Goal: Task Accomplishment & Management: Use online tool/utility

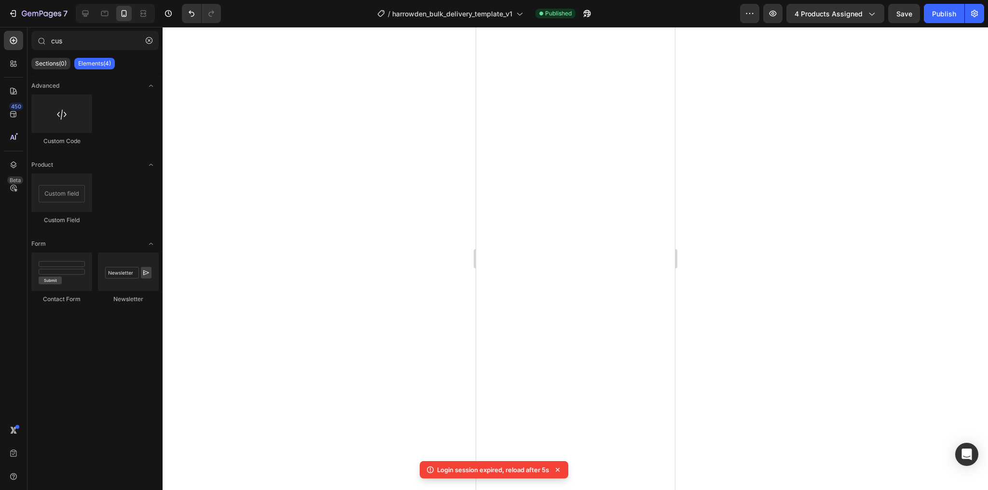
select select "Zone 9"
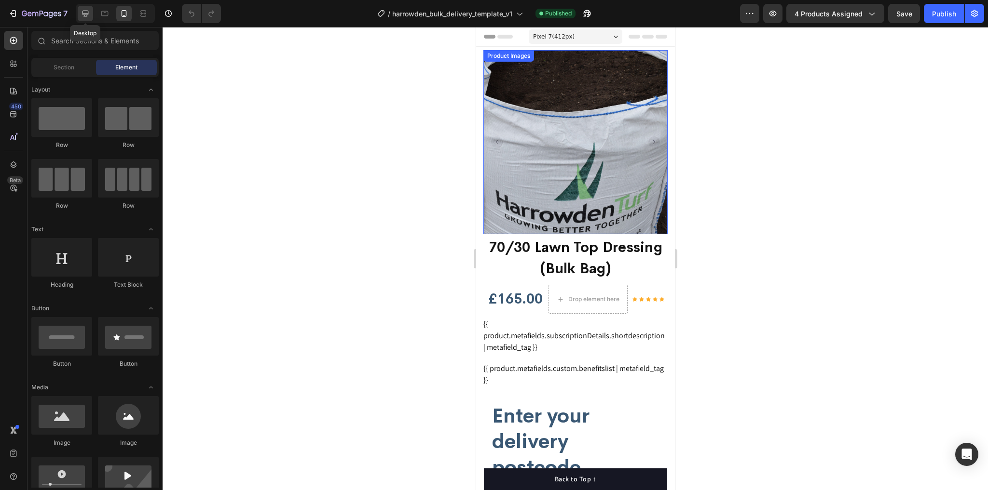
click at [85, 12] on icon at bounding box center [86, 14] width 10 height 10
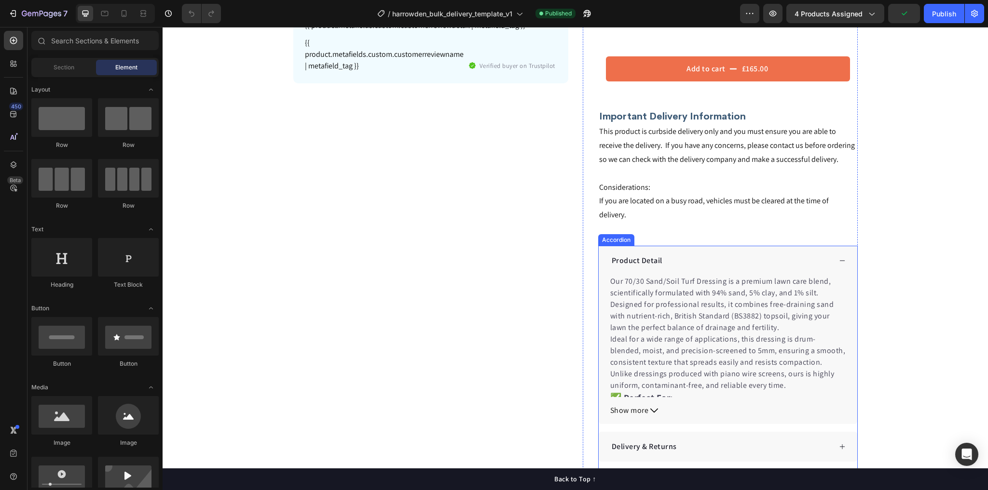
scroll to position [424, 0]
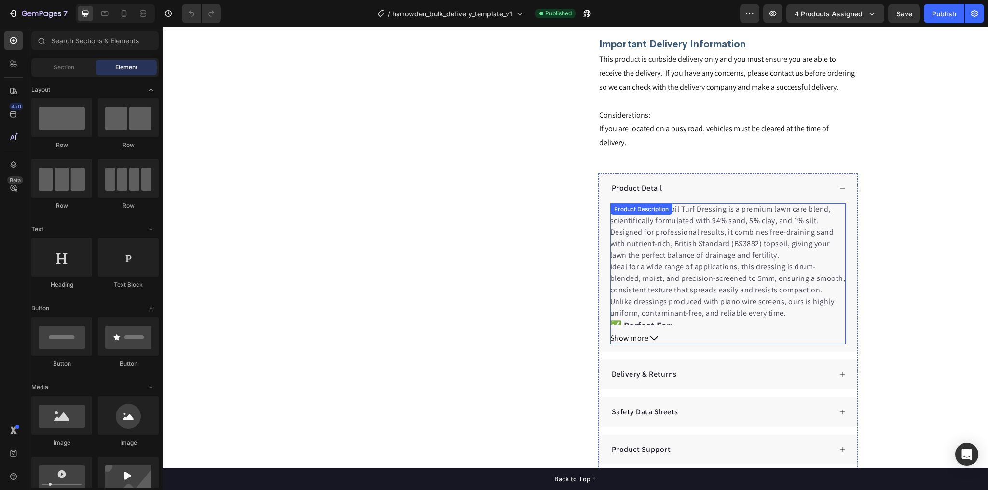
click at [644, 333] on span "Show more" at bounding box center [629, 339] width 39 height 12
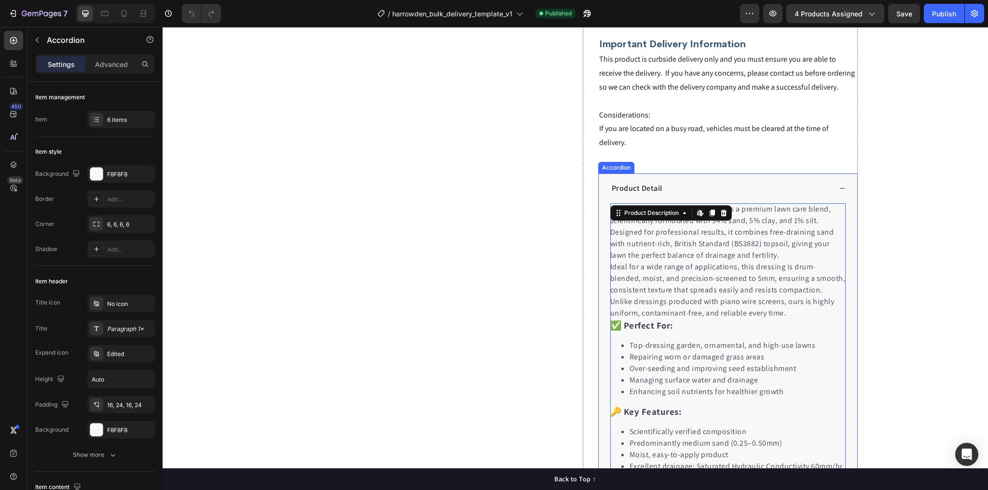
click at [739, 181] on div "Product Detail" at bounding box center [720, 188] width 221 height 14
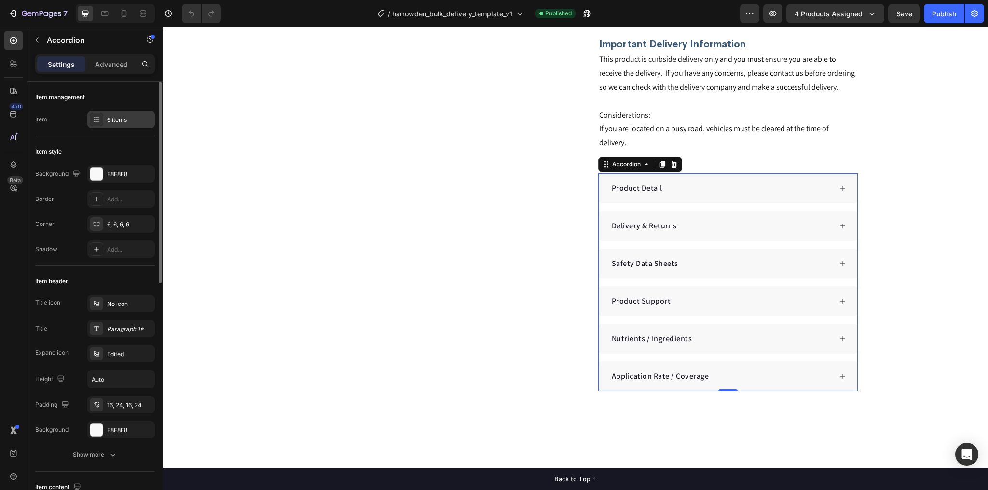
click at [123, 120] on div "6 items" at bounding box center [129, 120] width 45 height 9
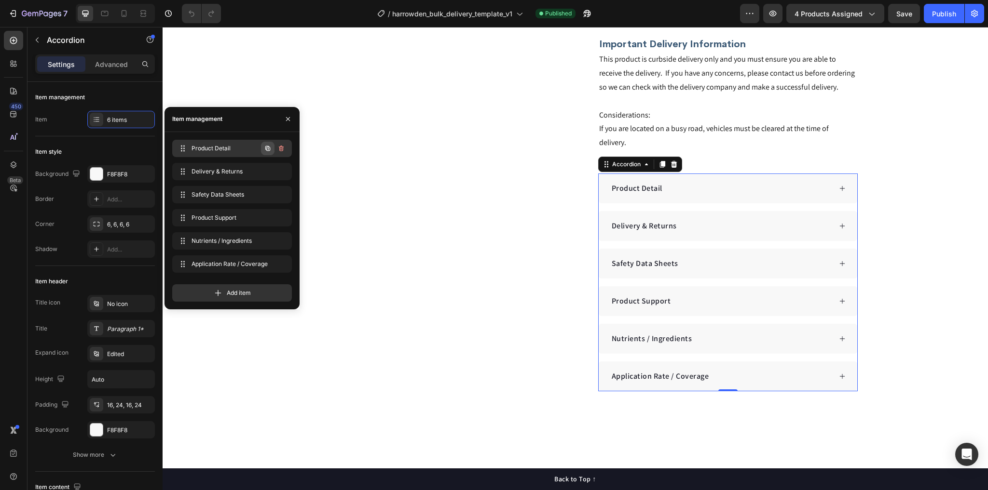
click at [266, 149] on icon "button" at bounding box center [267, 148] width 5 height 5
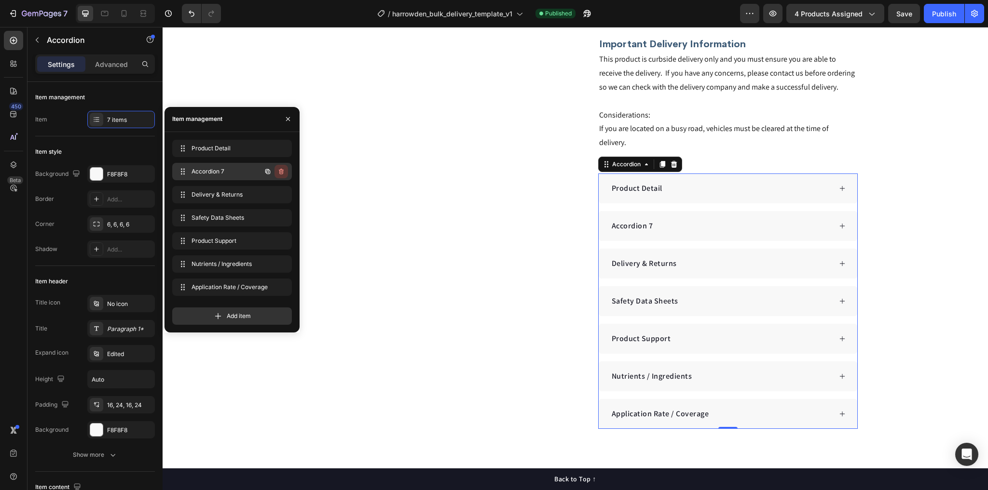
click at [282, 170] on icon "button" at bounding box center [281, 172] width 5 height 6
click at [275, 169] on div "Delete" at bounding box center [275, 171] width 18 height 9
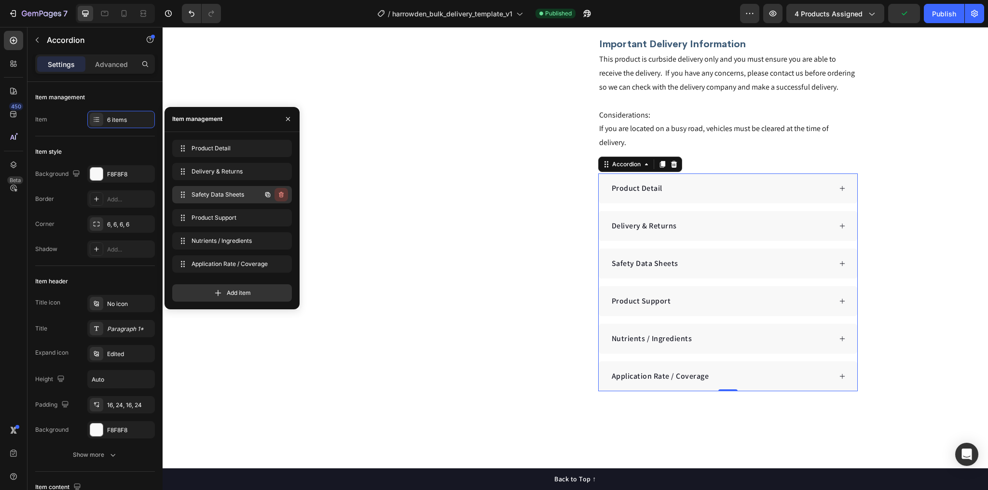
click at [281, 194] on icon "button" at bounding box center [281, 195] width 8 height 8
click at [276, 192] on div "Delete" at bounding box center [275, 194] width 18 height 9
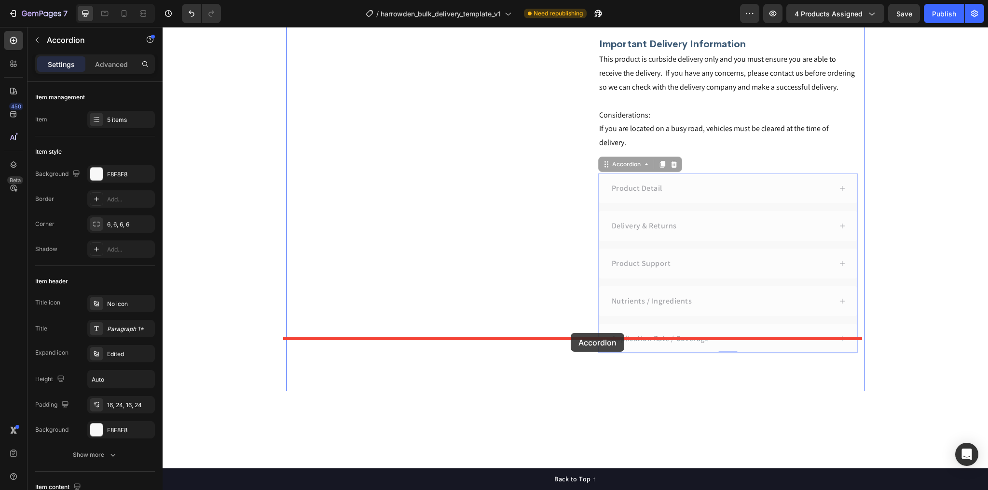
drag, startPoint x: 618, startPoint y: 153, endPoint x: 570, endPoint y: 333, distance: 186.0
click at [570, 333] on div "Header {{ product.metafields.custom.product_hero_main_tagline | metafield_tag }…" at bounding box center [575, 118] width 825 height 1031
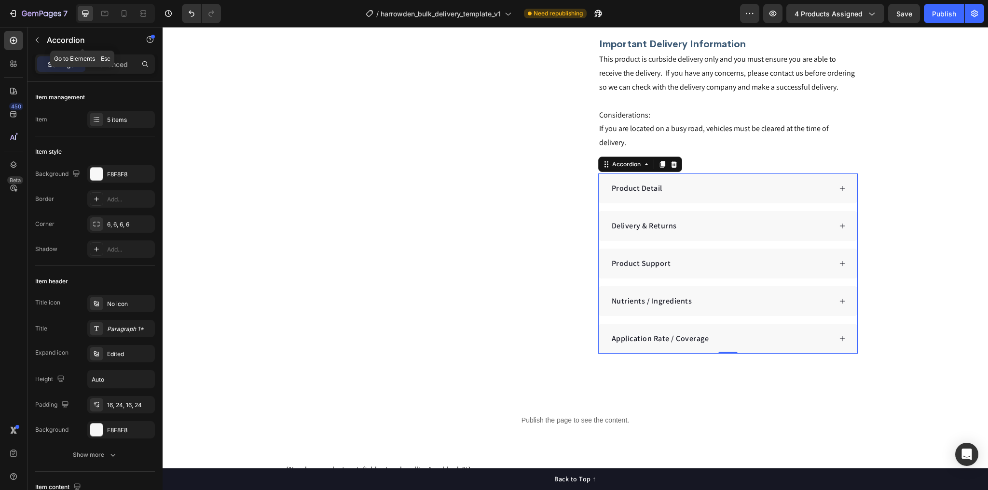
click at [37, 39] on icon "button" at bounding box center [37, 40] width 8 height 8
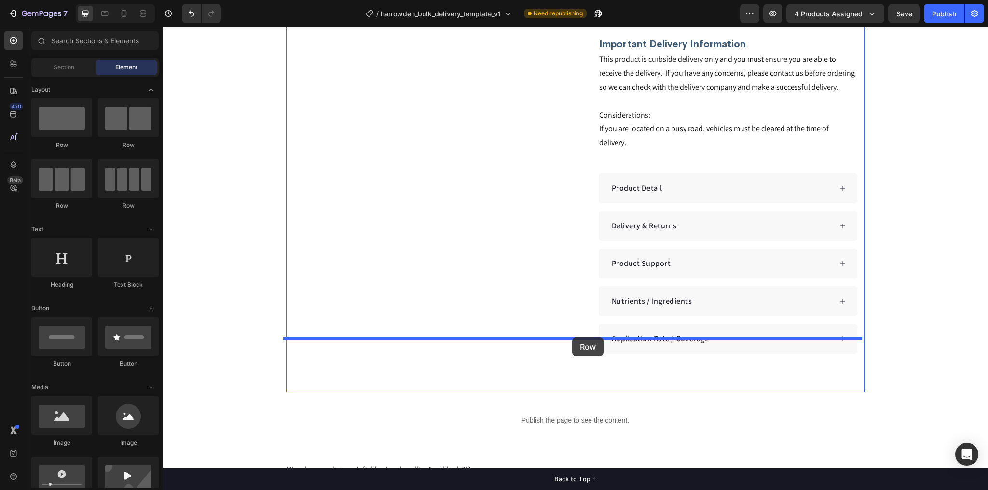
drag, startPoint x: 227, startPoint y: 148, endPoint x: 572, endPoint y: 338, distance: 393.9
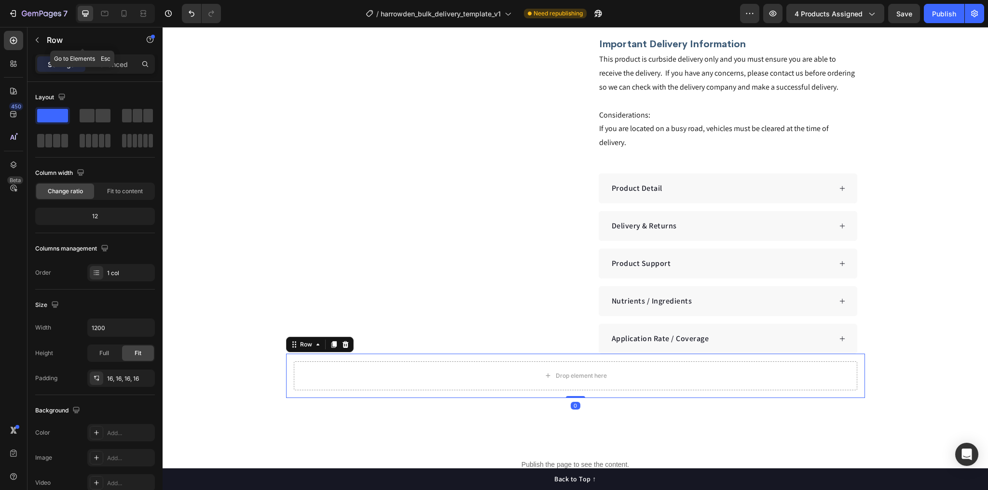
click at [40, 35] on button "button" at bounding box center [36, 39] width 15 height 15
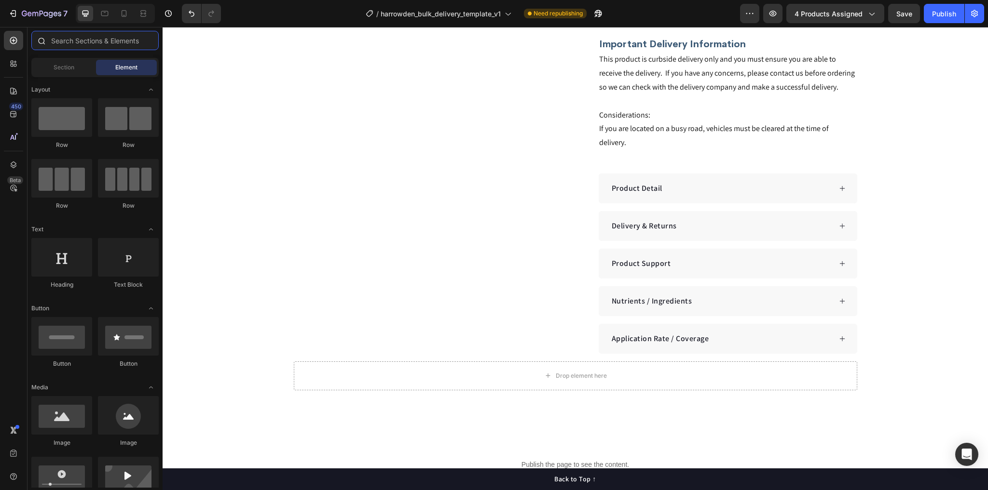
click at [93, 42] on input "text" at bounding box center [94, 40] width 127 height 19
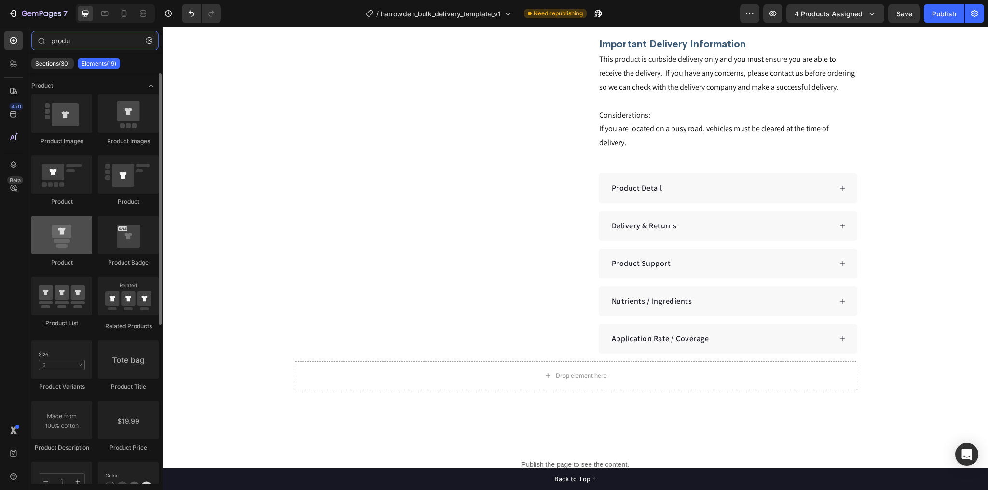
type input "produ"
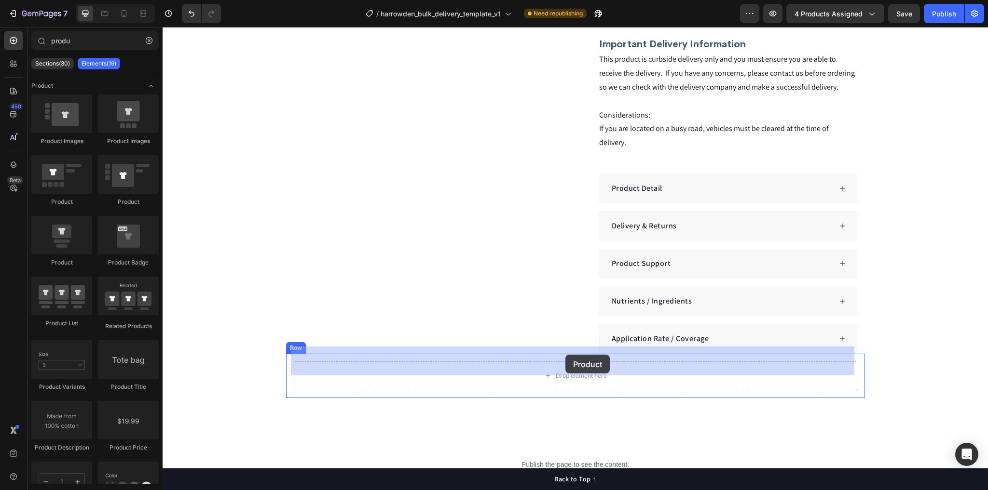
drag, startPoint x: 220, startPoint y: 270, endPoint x: 565, endPoint y: 355, distance: 355.2
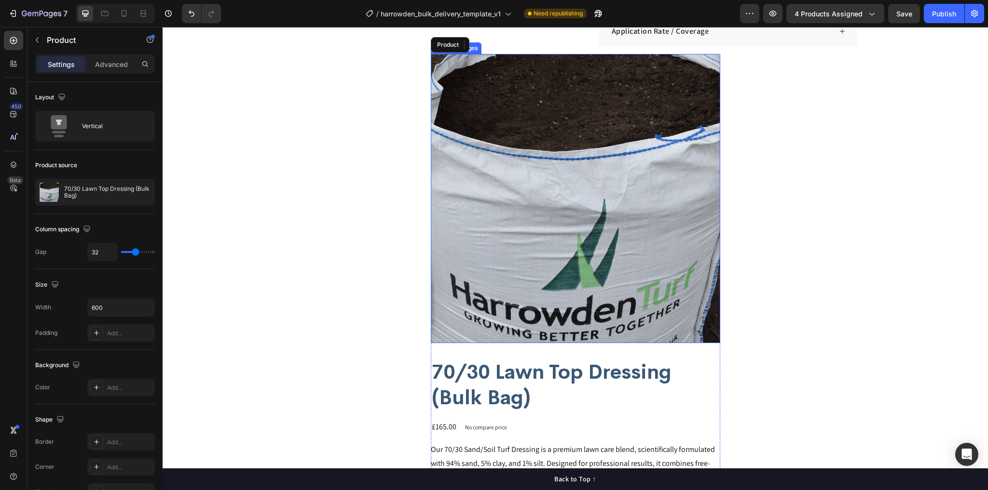
scroll to position [810, 0]
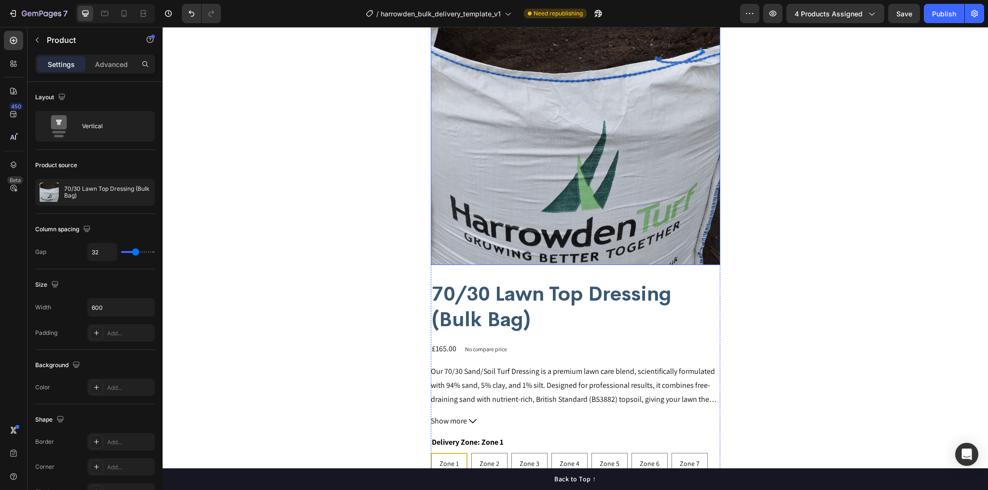
click at [582, 169] on img at bounding box center [575, 120] width 289 height 289
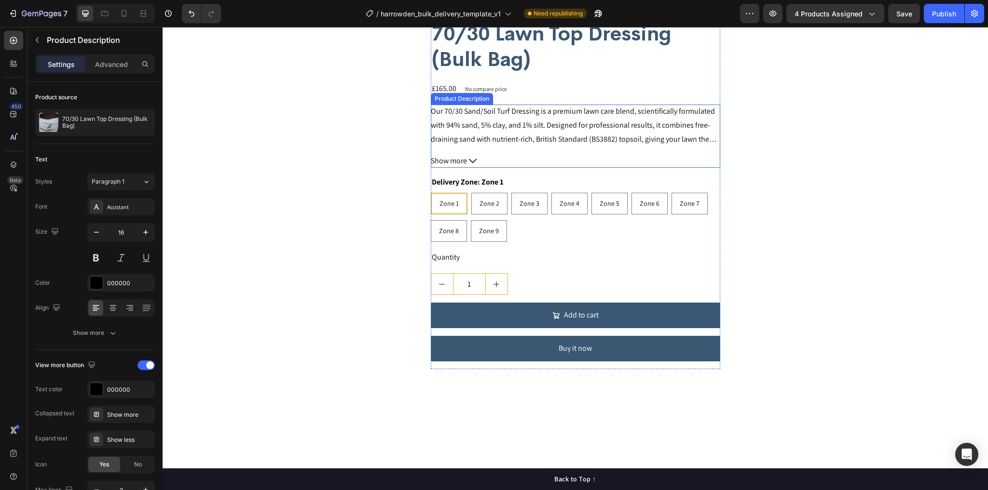
click at [531, 106] on p "Our 70/30 Sand/Soil Turf Dressing is a premium lawn care blend, scientifically …" at bounding box center [573, 132] width 284 height 52
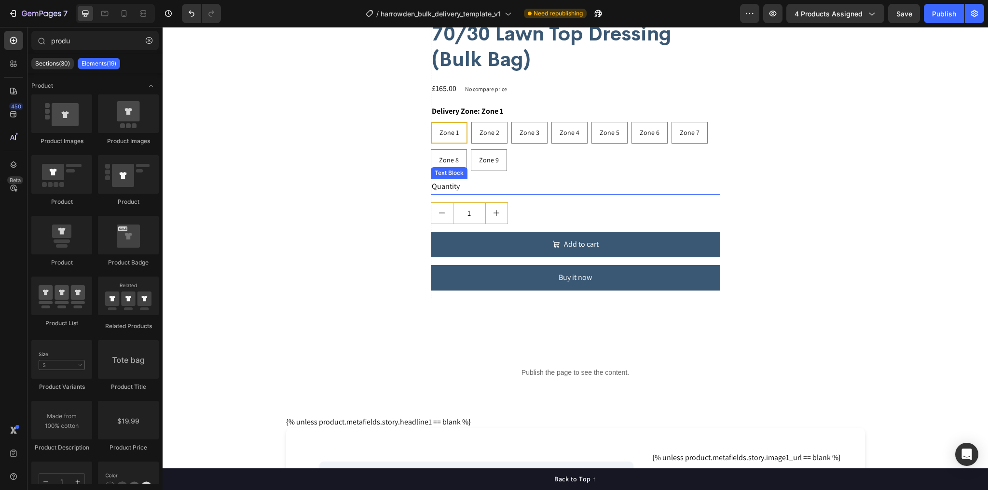
scroll to position [694, 0]
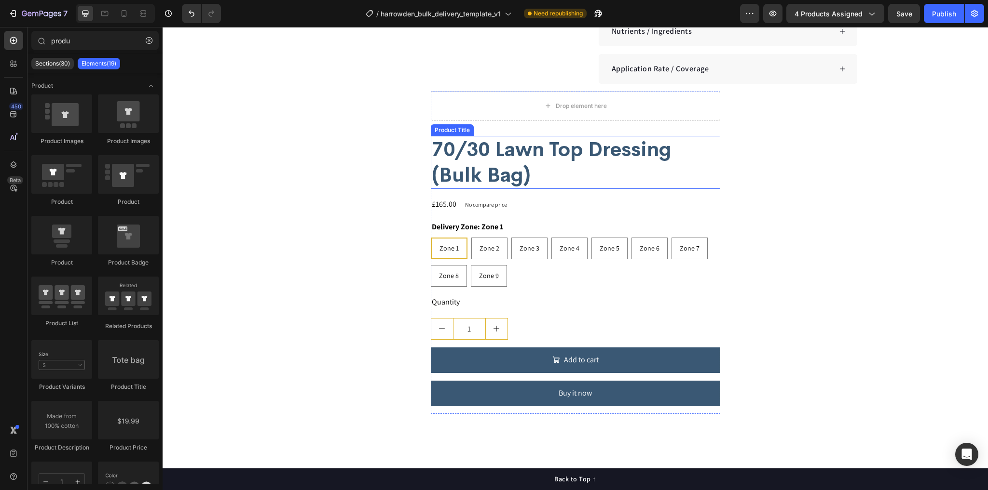
click at [537, 152] on h2 "70/30 Lawn Top Dressing (Bulk Bag)" at bounding box center [575, 163] width 289 height 54
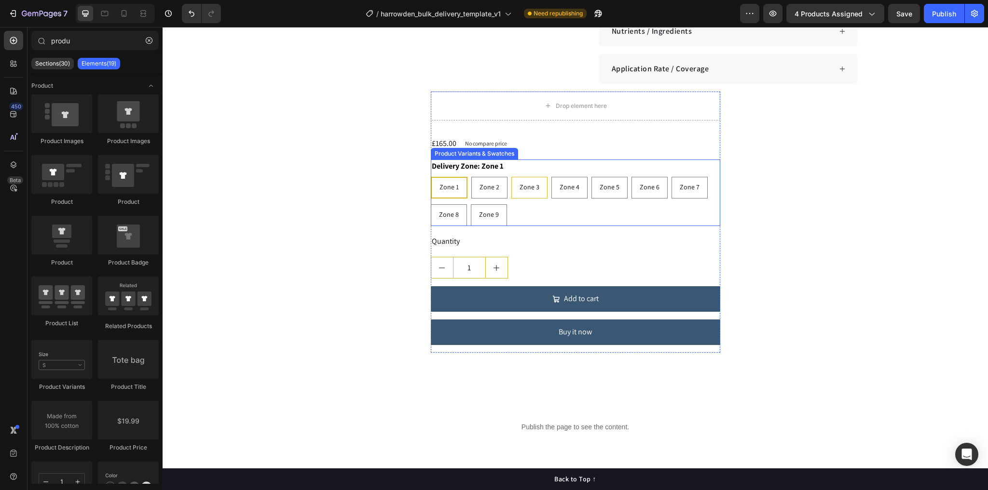
click at [518, 177] on div "Zone 3" at bounding box center [529, 187] width 35 height 20
click at [511, 176] on input "Zone 3 Zone 3 Zone 3" at bounding box center [511, 176] width 0 height 0
radio input "true"
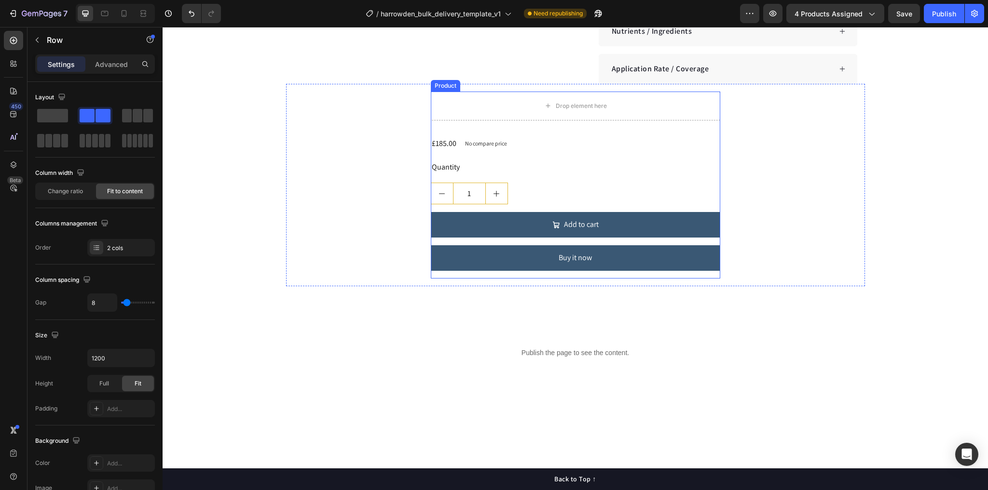
click at [523, 136] on div "£185.00 Product Price Product Price No compare price Product Price Row" at bounding box center [575, 144] width 289 height 16
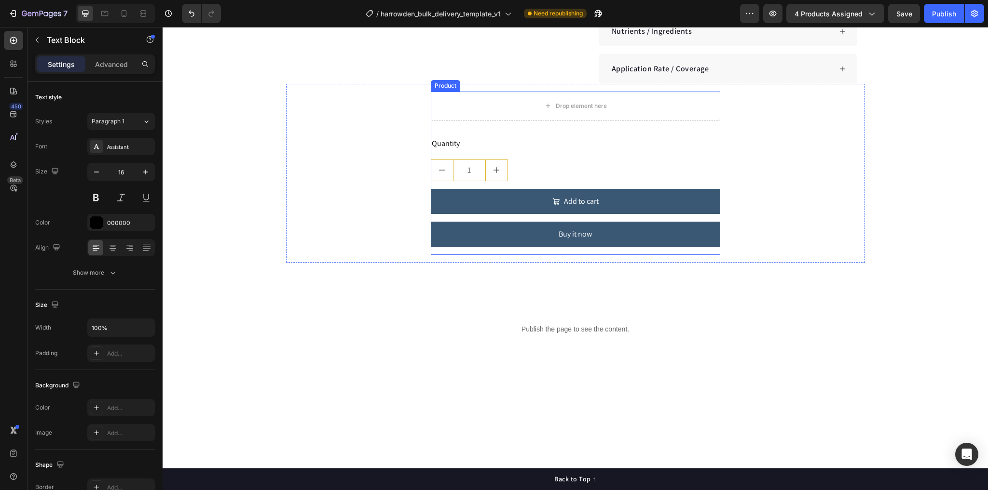
click at [515, 136] on div "Quantity" at bounding box center [575, 144] width 289 height 16
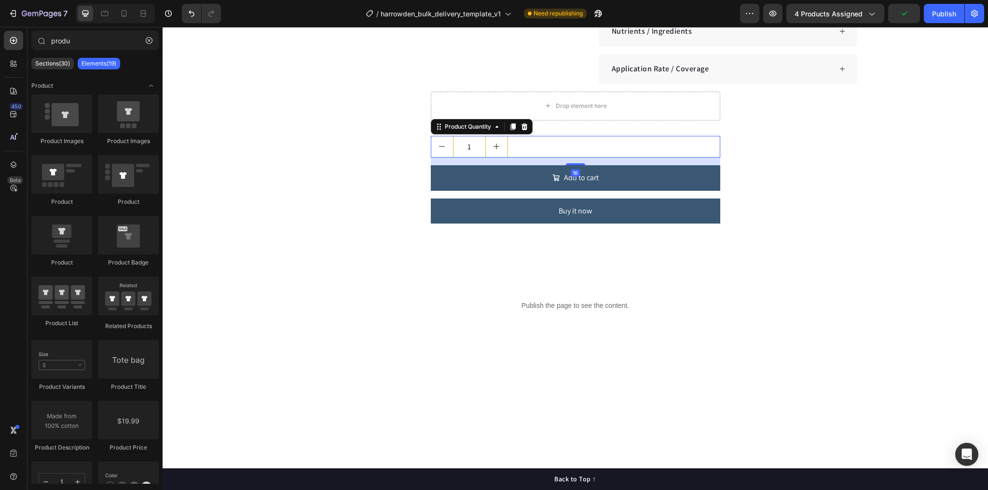
click at [527, 136] on div "1" at bounding box center [575, 147] width 289 height 22
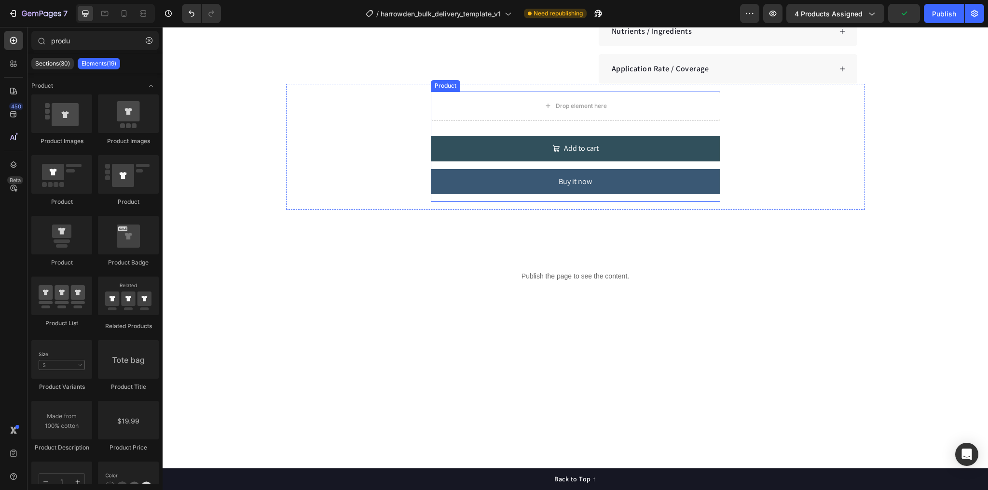
click at [540, 136] on button "Add to cart" at bounding box center [575, 149] width 289 height 26
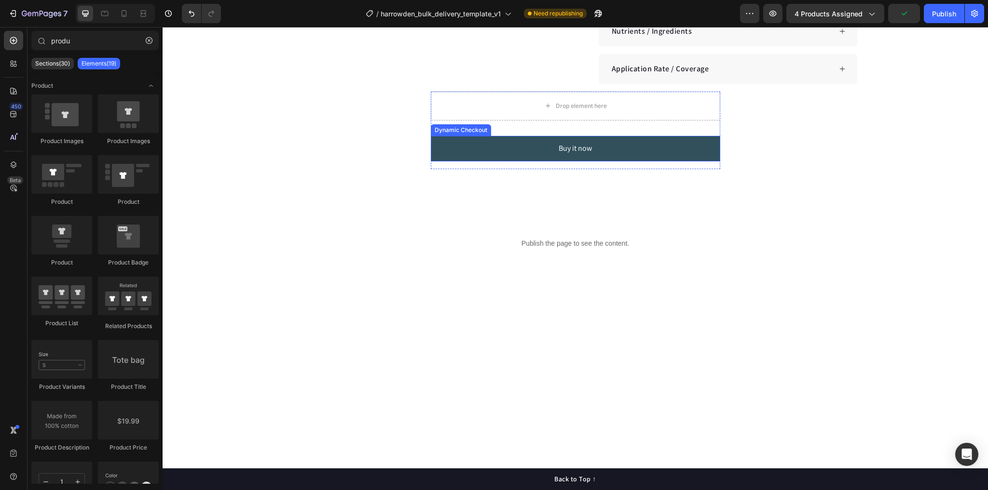
click at [543, 136] on button "Buy it now" at bounding box center [575, 149] width 289 height 26
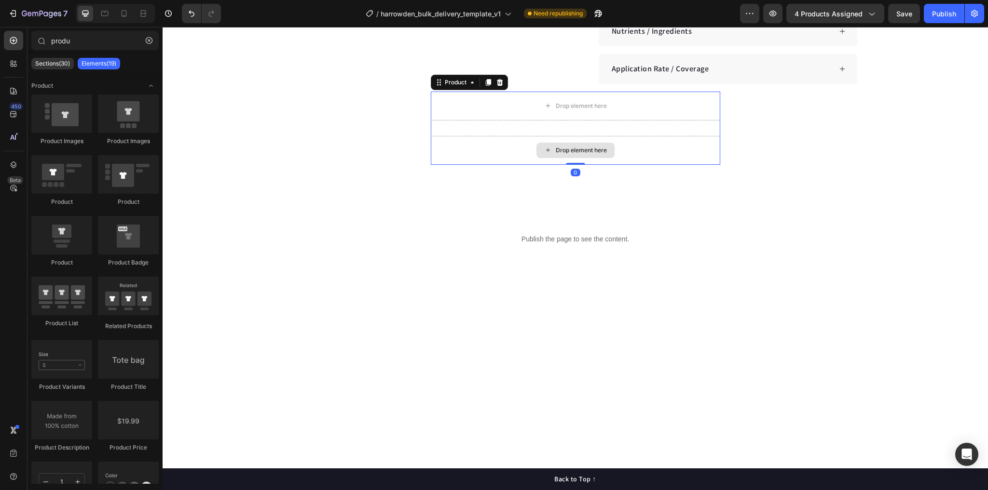
click at [509, 136] on div "Drop element here" at bounding box center [575, 150] width 289 height 29
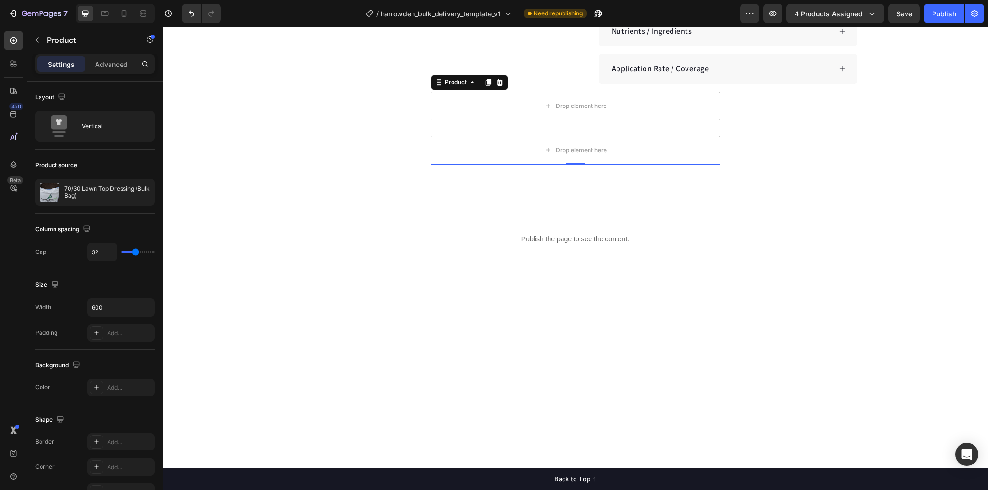
click at [559, 108] on div "Drop element here Drop element here Product 0" at bounding box center [575, 128] width 289 height 73
click at [582, 98] on div "Drop element here" at bounding box center [575, 105] width 78 height 15
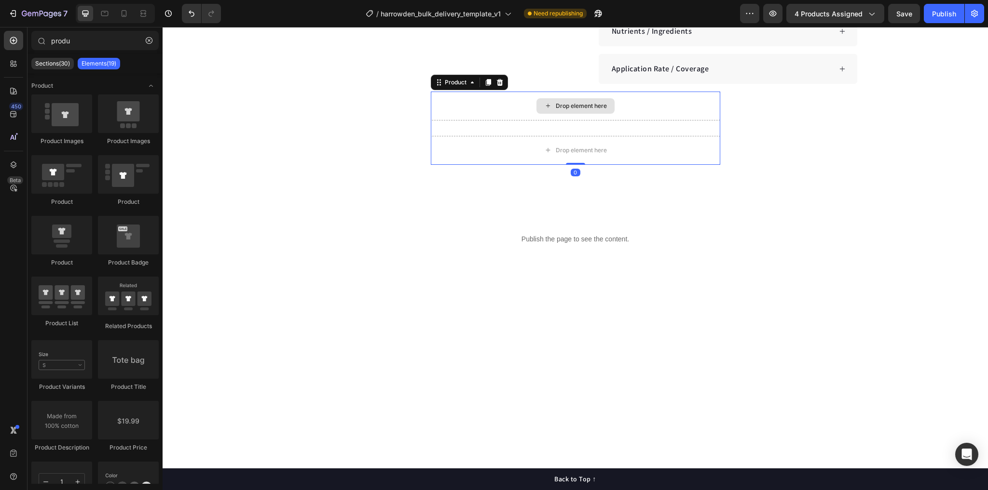
click at [470, 101] on div "Drop element here" at bounding box center [575, 106] width 289 height 29
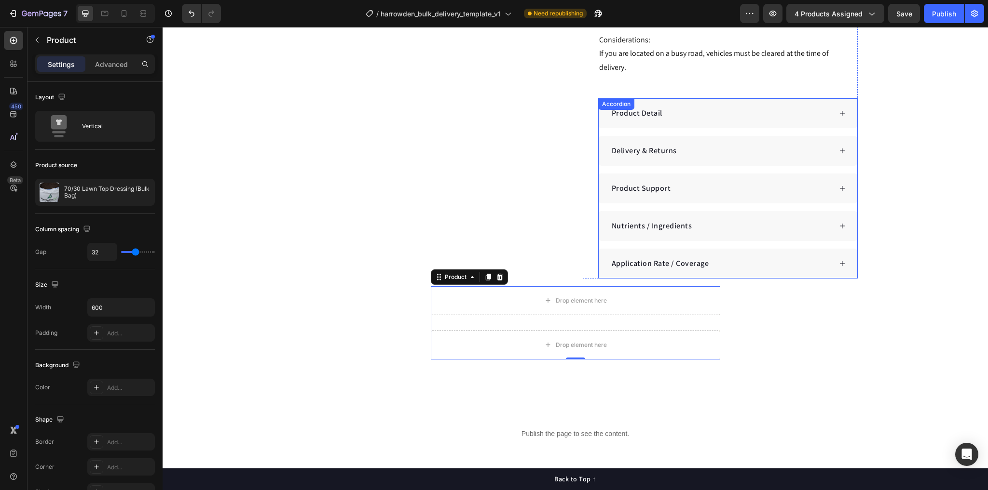
scroll to position [463, 0]
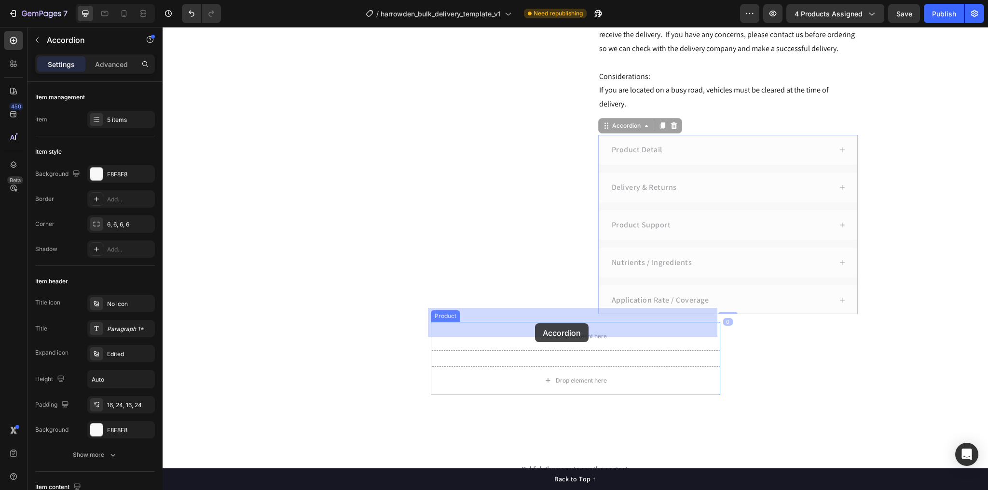
drag, startPoint x: 617, startPoint y: 118, endPoint x: 535, endPoint y: 324, distance: 221.8
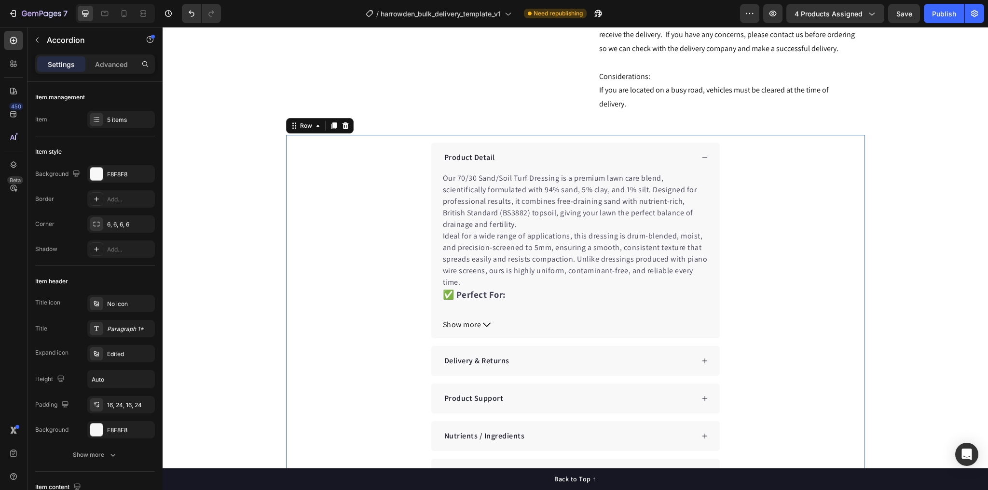
click at [408, 174] on div "Product Detail Our 70/30 Sand/Soil Turf Dressing is a premium lawn care blend, …" at bounding box center [575, 338] width 563 height 391
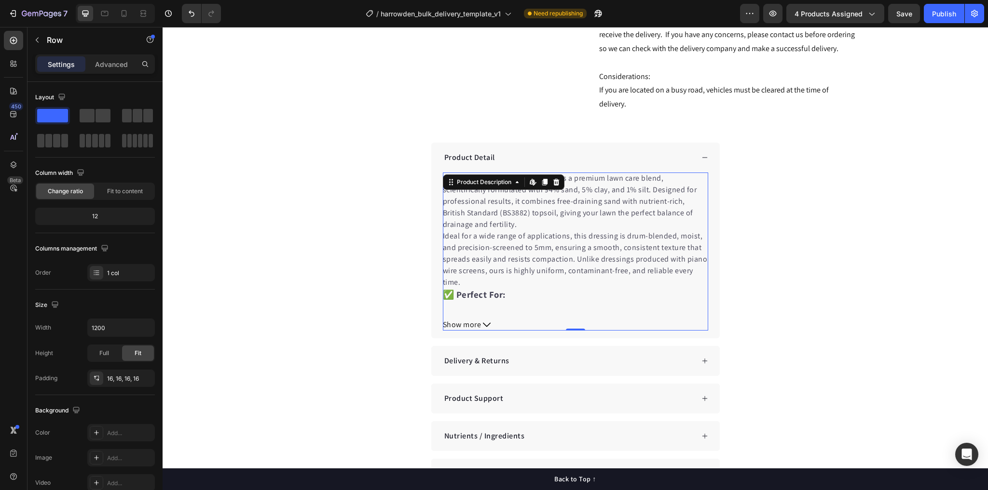
click at [461, 175] on div "Product Description Edit content in Shopify" at bounding box center [504, 182] width 122 height 15
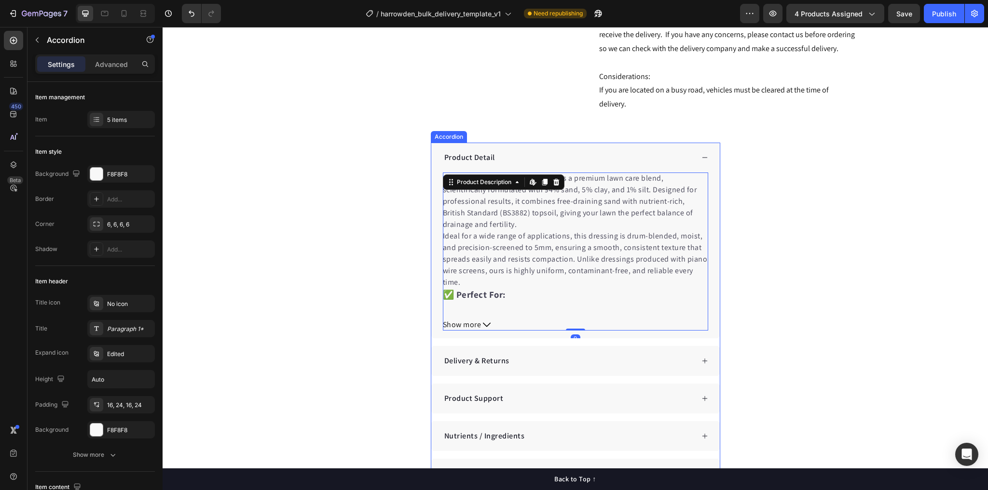
click at [468, 152] on p "Product Detail" at bounding box center [469, 158] width 51 height 12
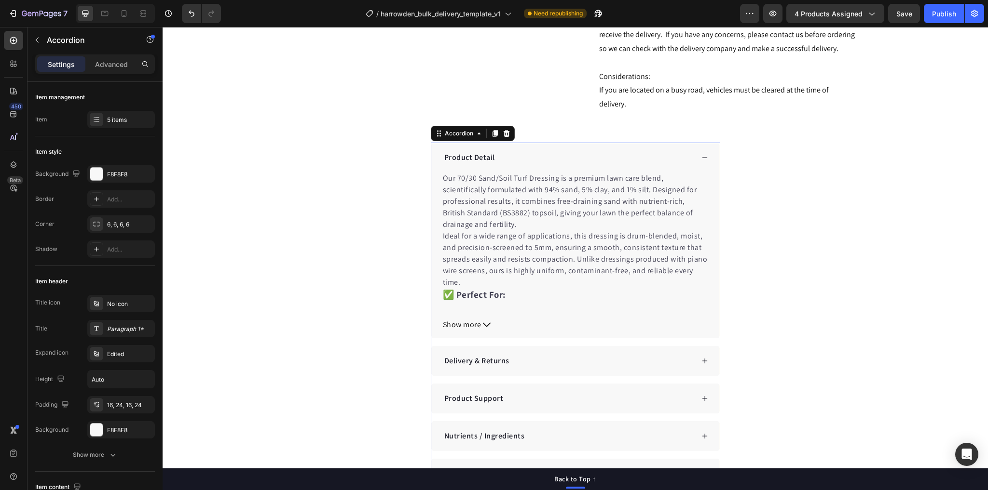
click at [540, 150] on div "Product Detail" at bounding box center [568, 157] width 251 height 14
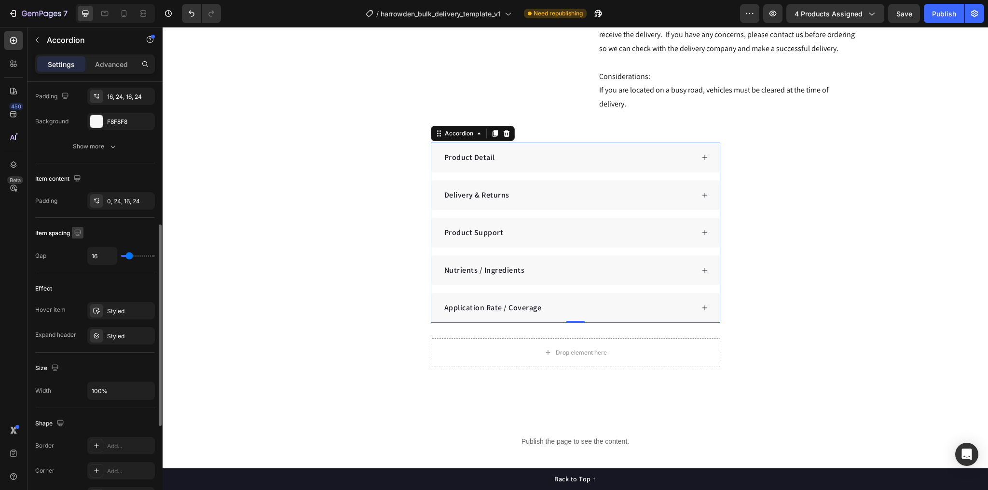
scroll to position [502, 0]
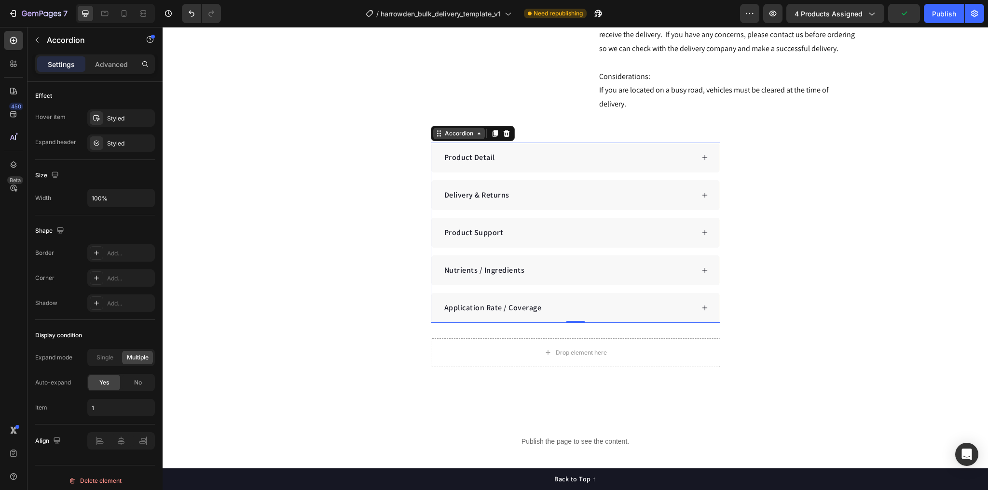
click at [455, 129] on div "Accordion" at bounding box center [459, 133] width 32 height 9
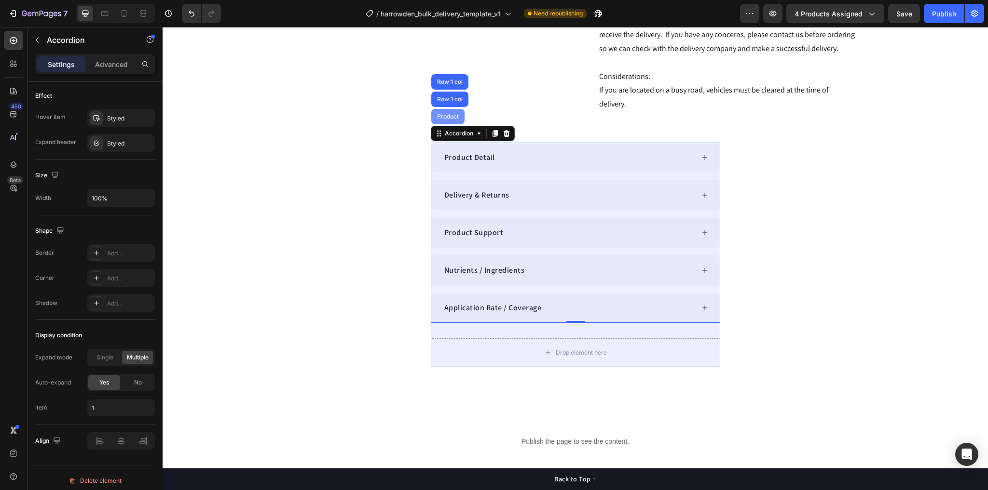
click at [448, 114] on div "Product" at bounding box center [448, 117] width 26 height 6
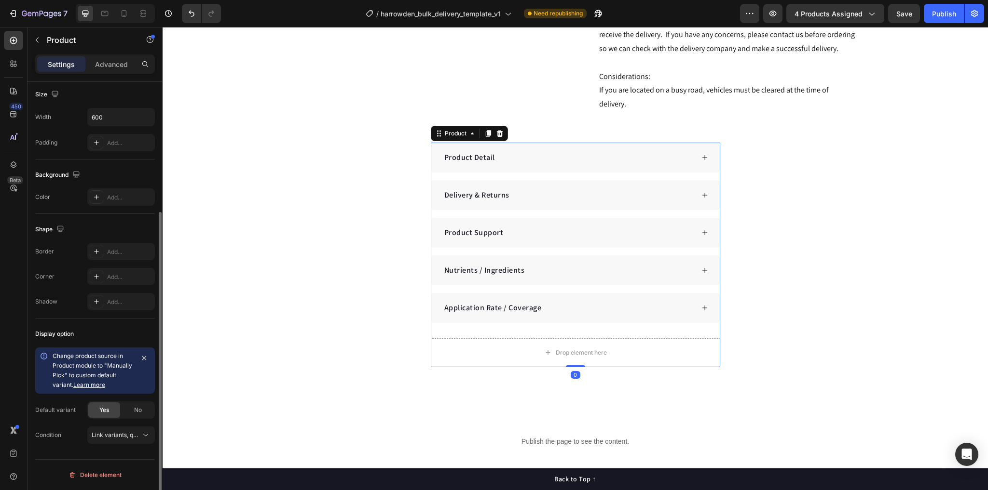
scroll to position [0, 0]
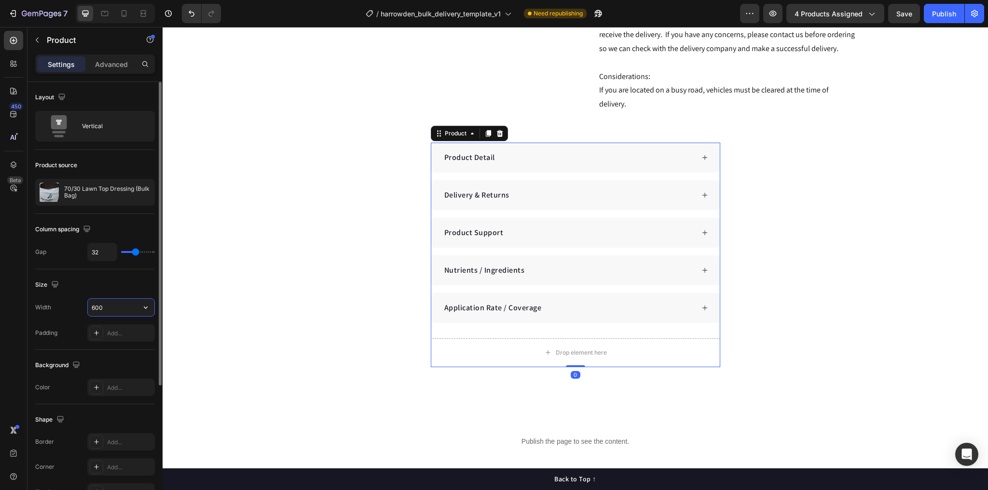
click at [98, 305] on input "600" at bounding box center [121, 307] width 67 height 17
click at [147, 306] on icon "button" at bounding box center [146, 308] width 10 height 10
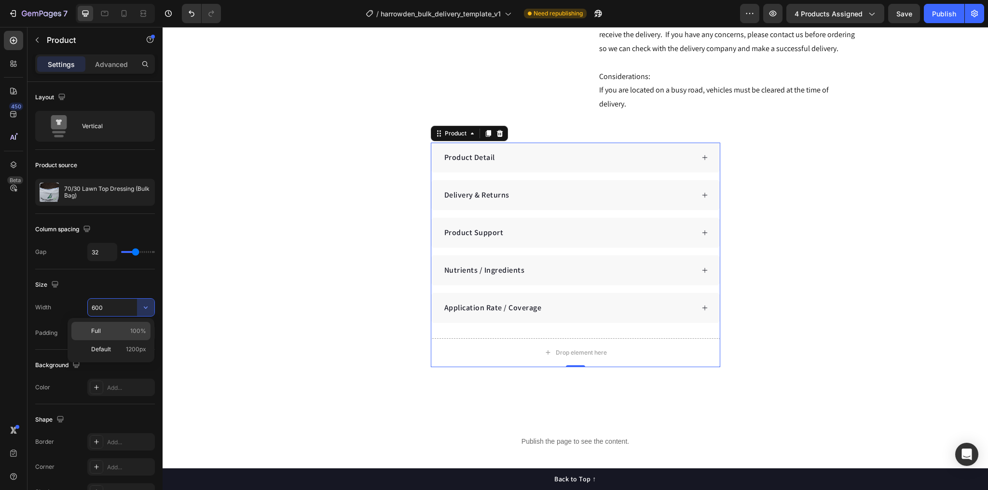
click at [120, 332] on p "Full 100%" at bounding box center [118, 331] width 55 height 9
type input "100%"
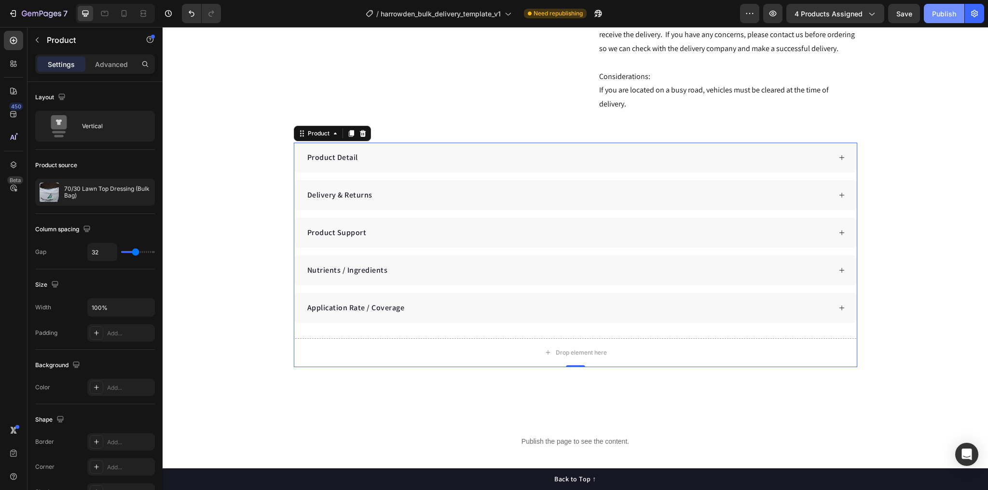
click at [936, 13] on div "Publish" at bounding box center [944, 14] width 24 height 10
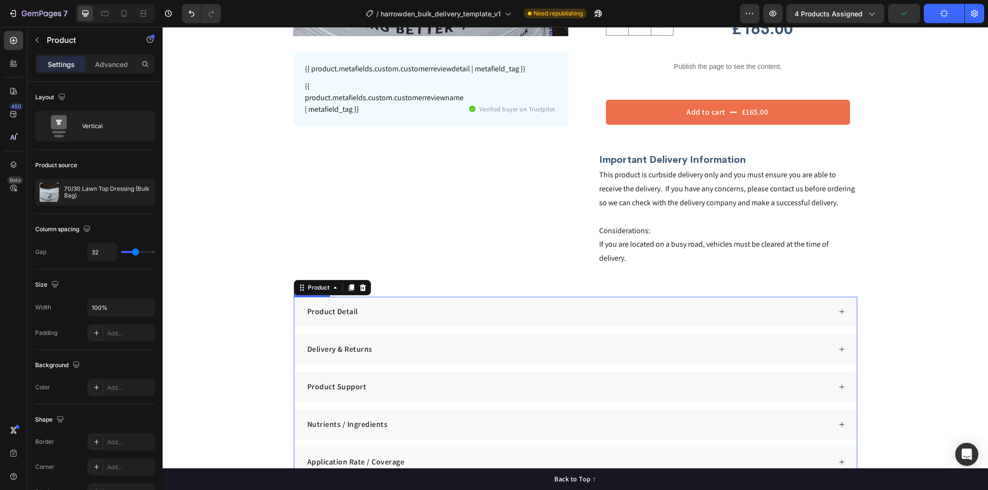
scroll to position [270, 0]
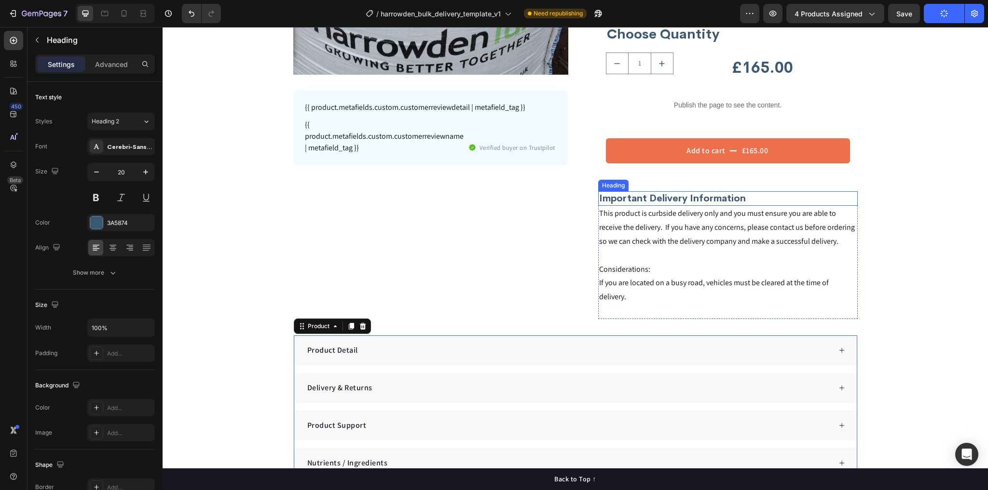
click at [634, 199] on h2 "Important Delivery Information" at bounding box center [727, 198] width 259 height 14
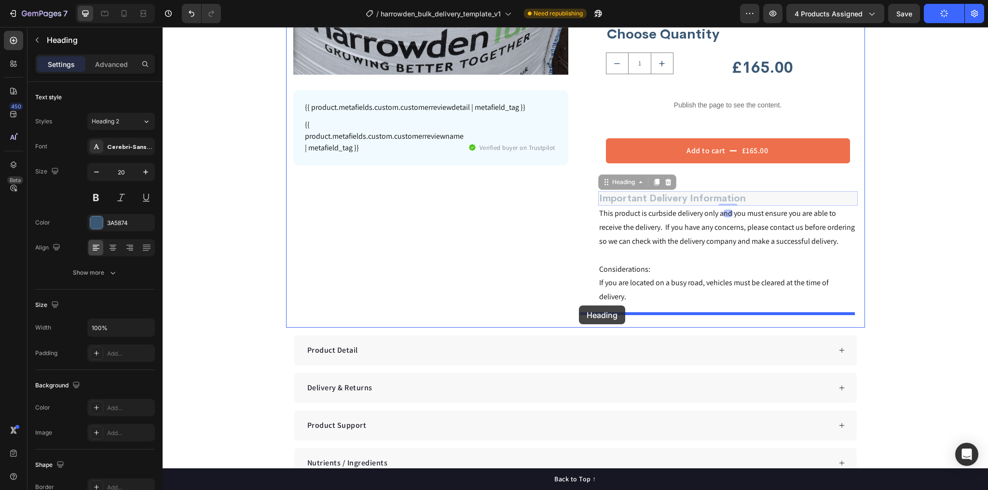
drag, startPoint x: 626, startPoint y: 183, endPoint x: 579, endPoint y: 306, distance: 131.3
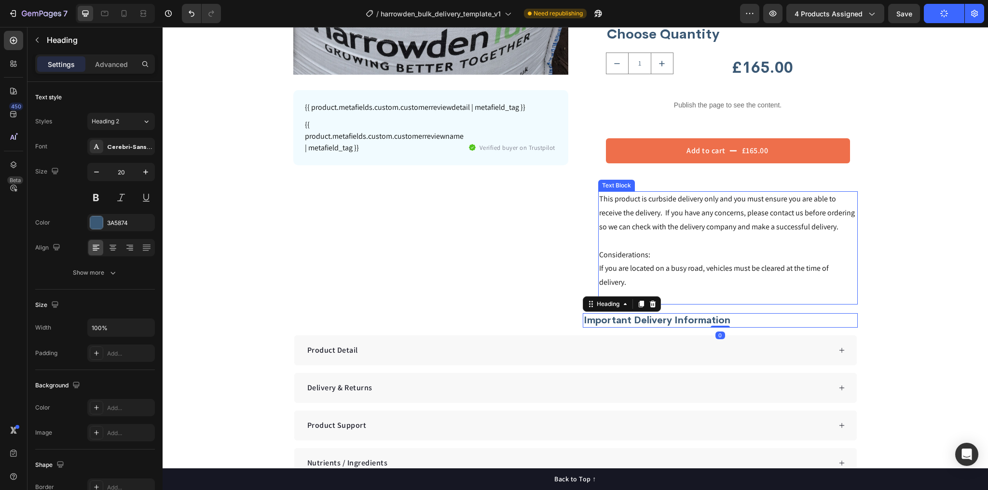
click at [669, 203] on p "This product is curbside delivery only and you must ensure you are able to rece…" at bounding box center [728, 212] width 258 height 41
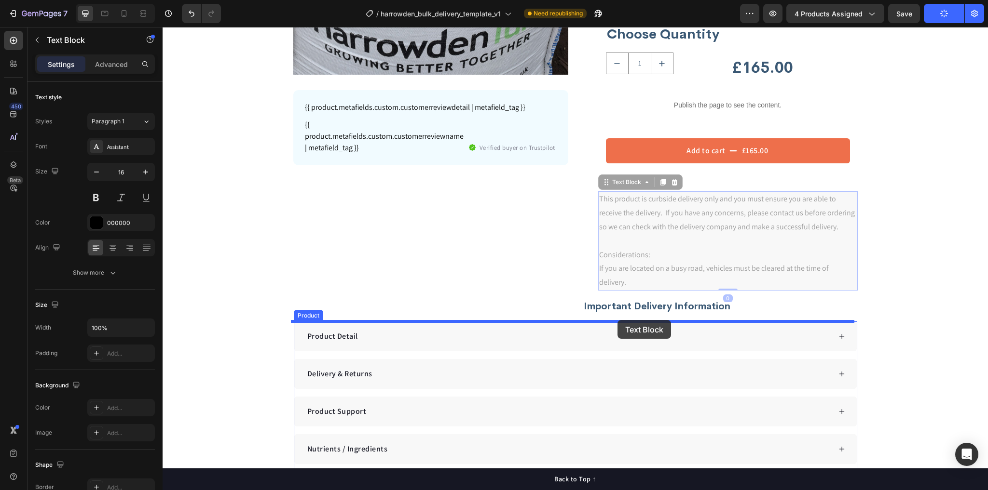
drag, startPoint x: 629, startPoint y: 183, endPoint x: 617, endPoint y: 320, distance: 137.4
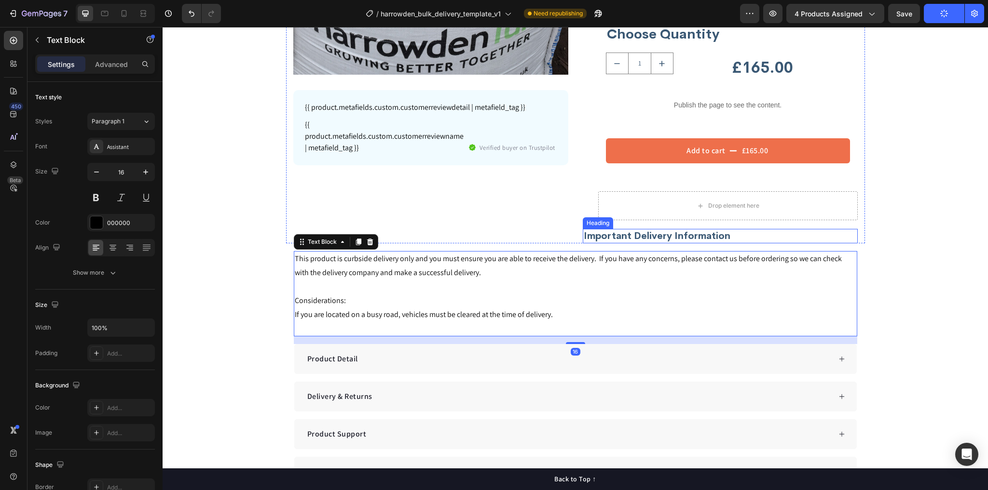
click at [630, 233] on h2 "Important Delivery Information" at bounding box center [720, 236] width 275 height 14
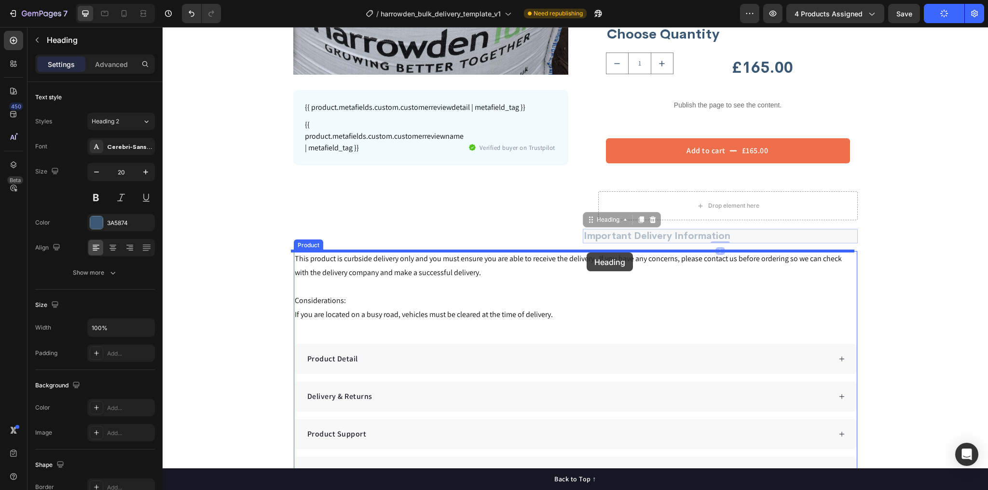
drag, startPoint x: 611, startPoint y: 222, endPoint x: 586, endPoint y: 253, distance: 39.4
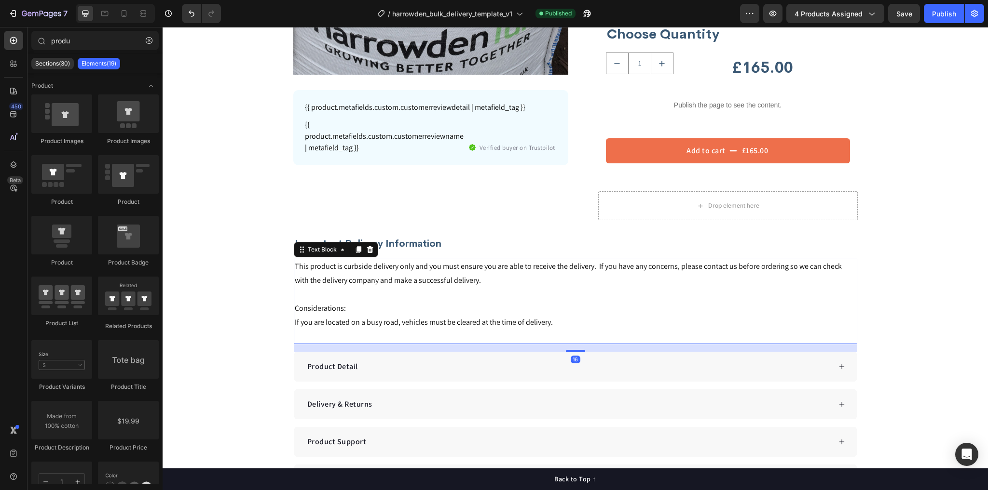
click at [368, 311] on p "Considerations:" at bounding box center [575, 309] width 561 height 14
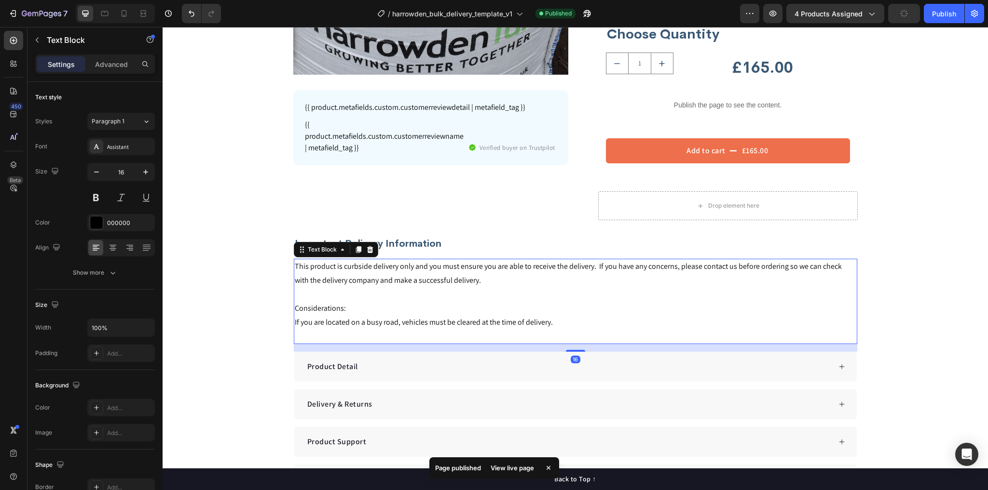
click at [434, 307] on p "Considerations:" at bounding box center [575, 309] width 561 height 14
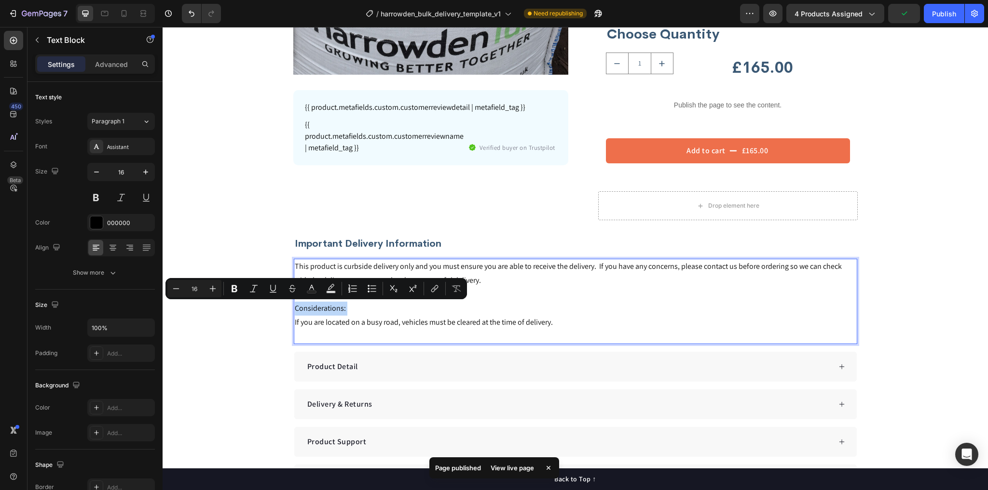
click at [420, 312] on p "Considerations:" at bounding box center [575, 309] width 561 height 14
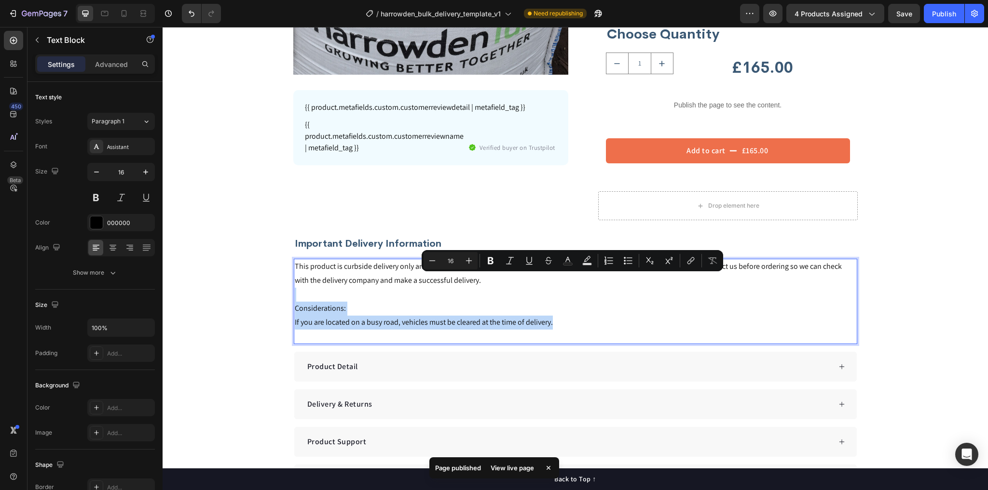
drag, startPoint x: 536, startPoint y: 315, endPoint x: 509, endPoint y: 280, distance: 44.3
click at [509, 280] on div "This product is curbside delivery only and you must ensure you are able to rece…" at bounding box center [575, 301] width 563 height 85
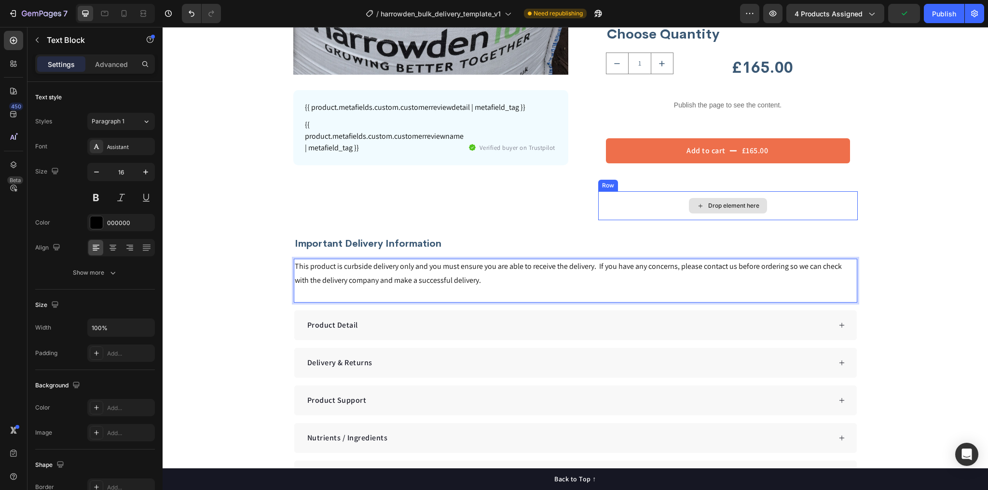
click at [605, 195] on div "Drop element here" at bounding box center [727, 205] width 259 height 29
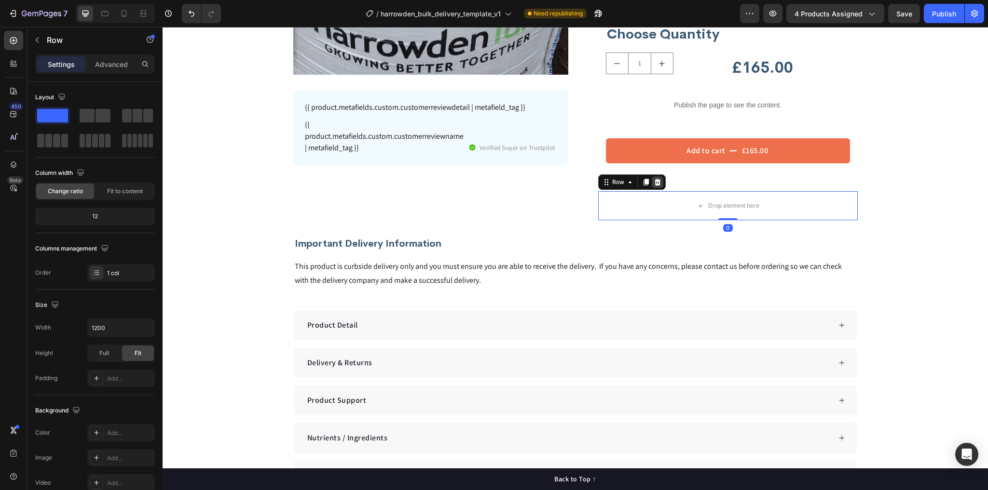
drag, startPoint x: 642, startPoint y: 182, endPoint x: 654, endPoint y: 182, distance: 12.1
click at [654, 182] on div "Row" at bounding box center [632, 182] width 68 height 15
click at [654, 182] on icon at bounding box center [657, 182] width 8 height 8
click at [608, 188] on div "Row" at bounding box center [608, 185] width 16 height 9
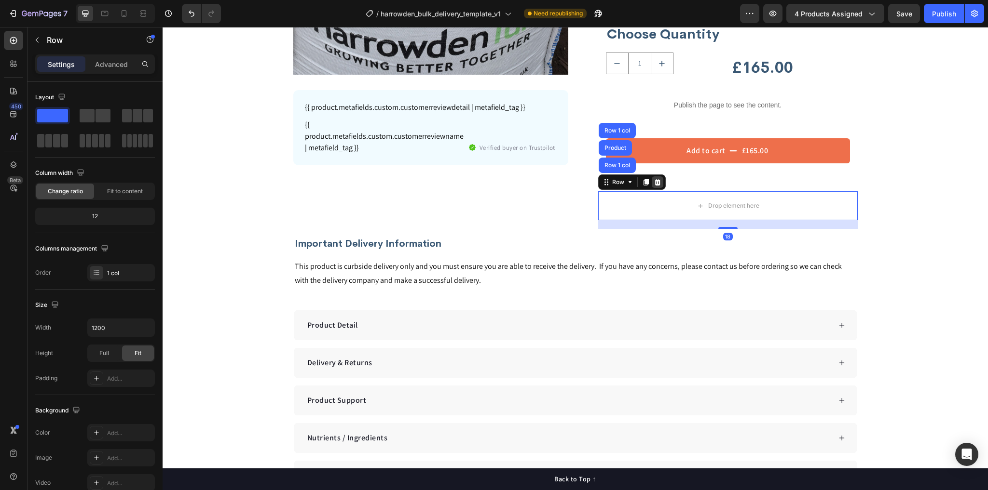
click at [657, 184] on icon at bounding box center [657, 182] width 8 height 8
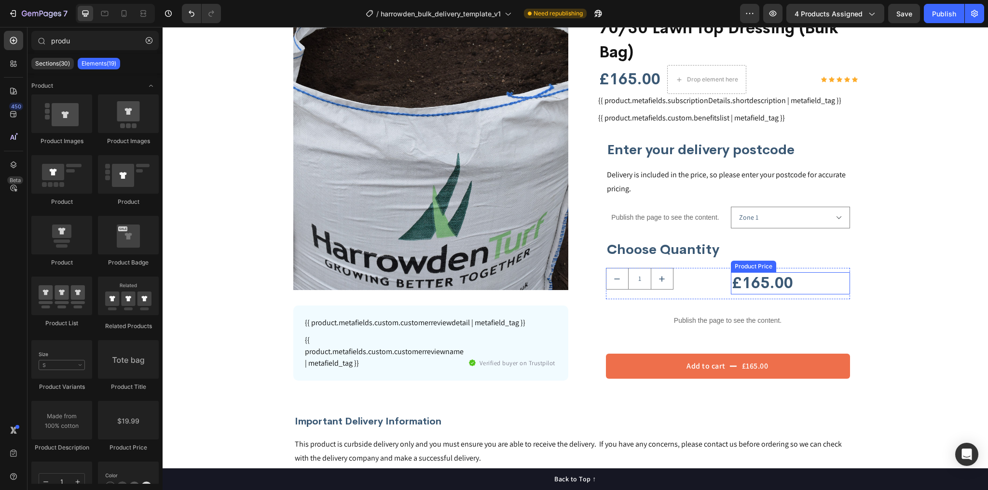
scroll to position [0, 0]
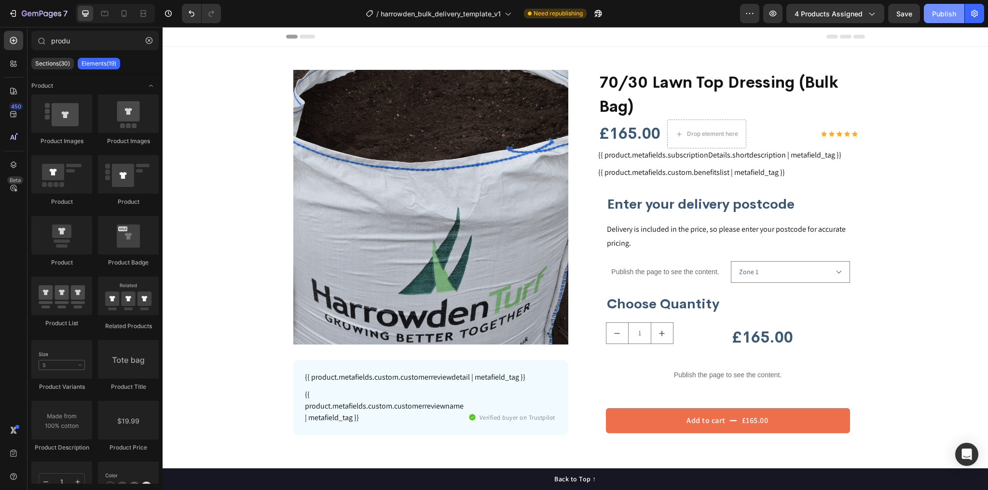
click at [936, 14] on div "Publish" at bounding box center [944, 14] width 24 height 10
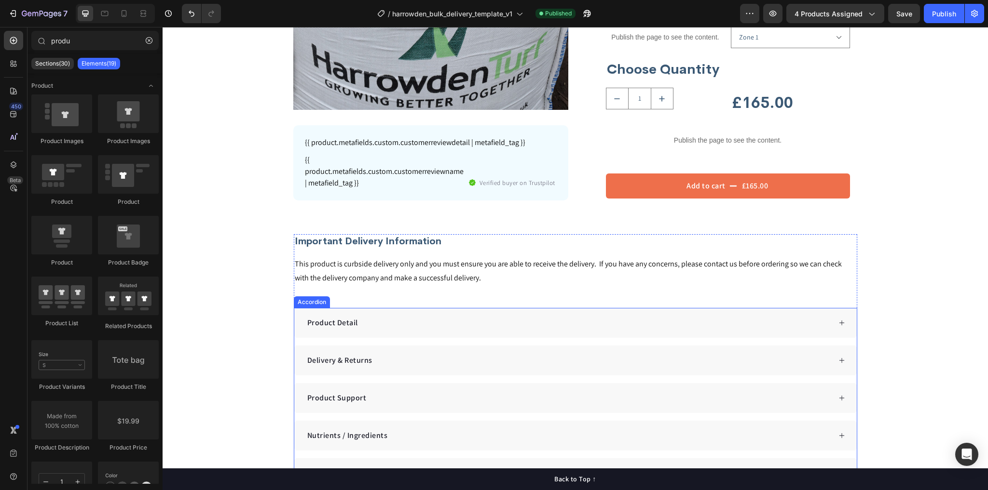
scroll to position [309, 0]
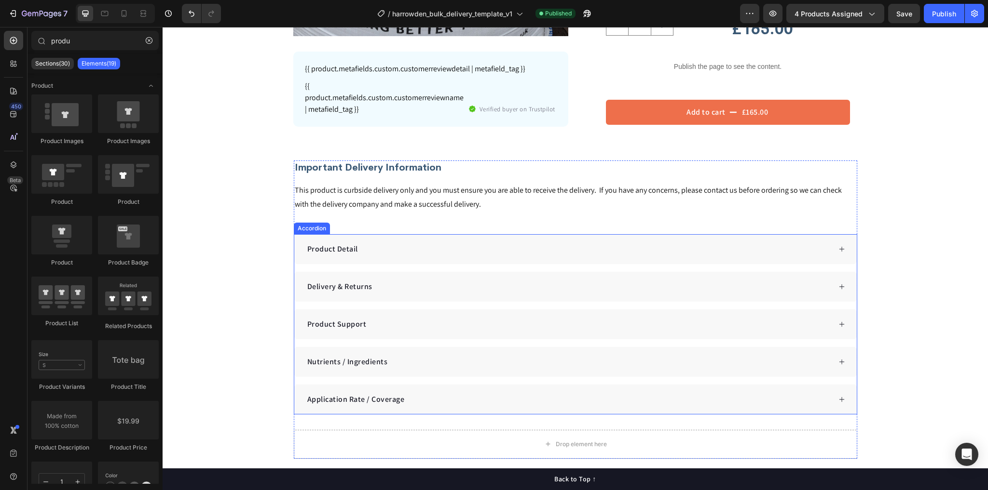
click at [399, 247] on div "Product Detail" at bounding box center [568, 249] width 525 height 14
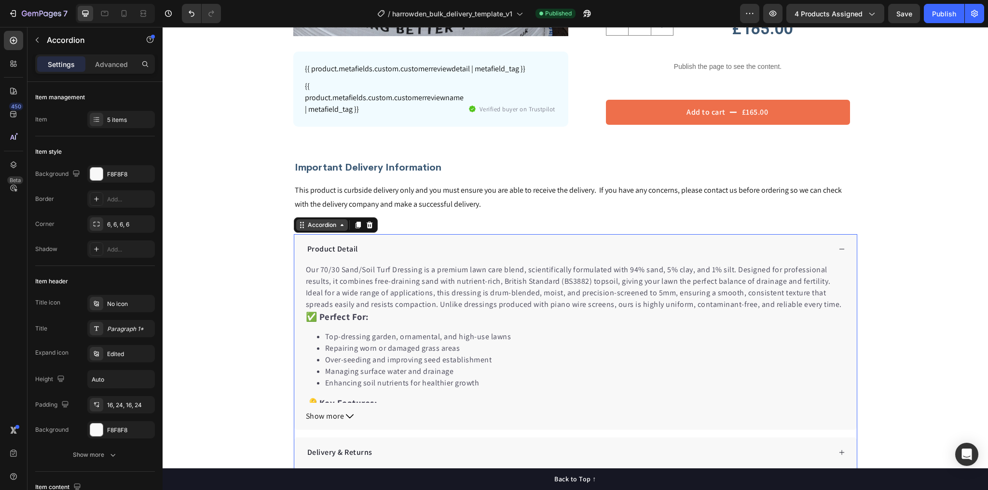
click at [309, 222] on div "Accordion" at bounding box center [322, 225] width 32 height 9
click at [107, 266] on div "Item management Item 5 items" at bounding box center [95, 369] width 120 height 206
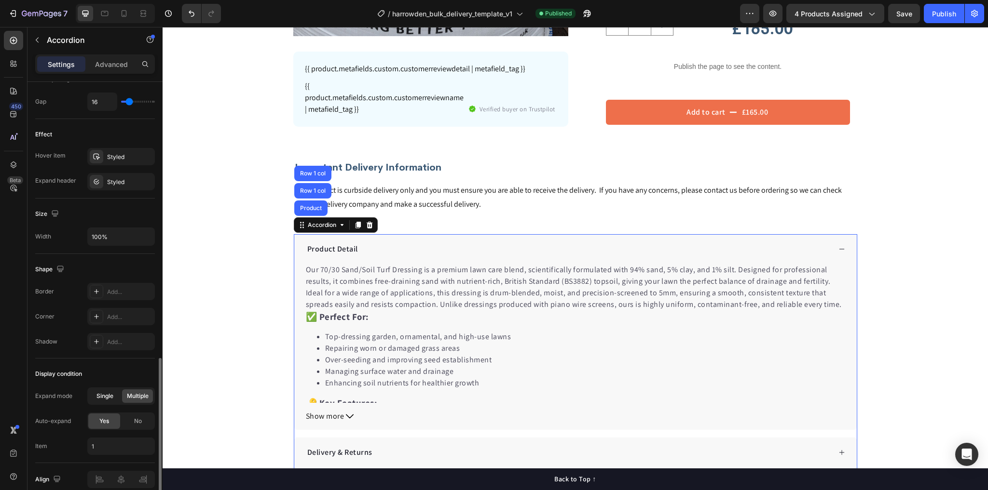
scroll to position [505, 0]
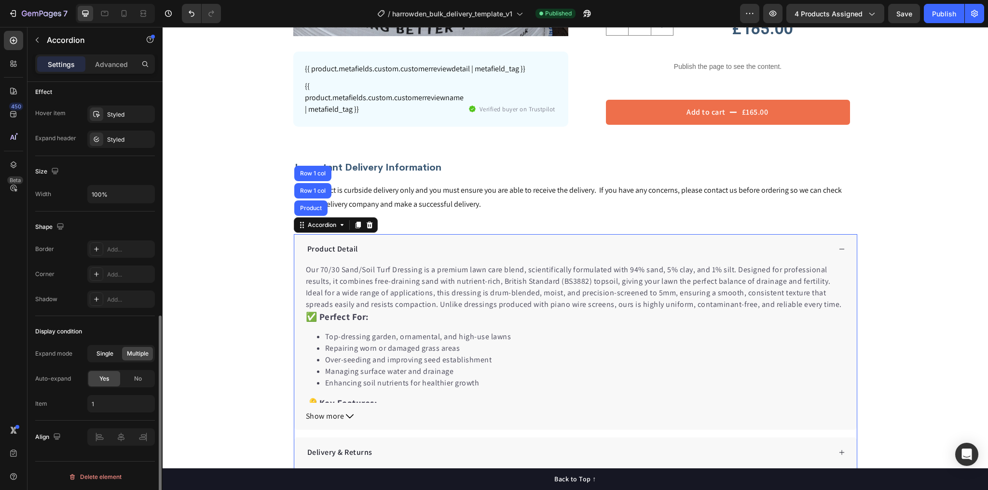
click at [103, 350] on span "Single" at bounding box center [104, 354] width 17 height 9
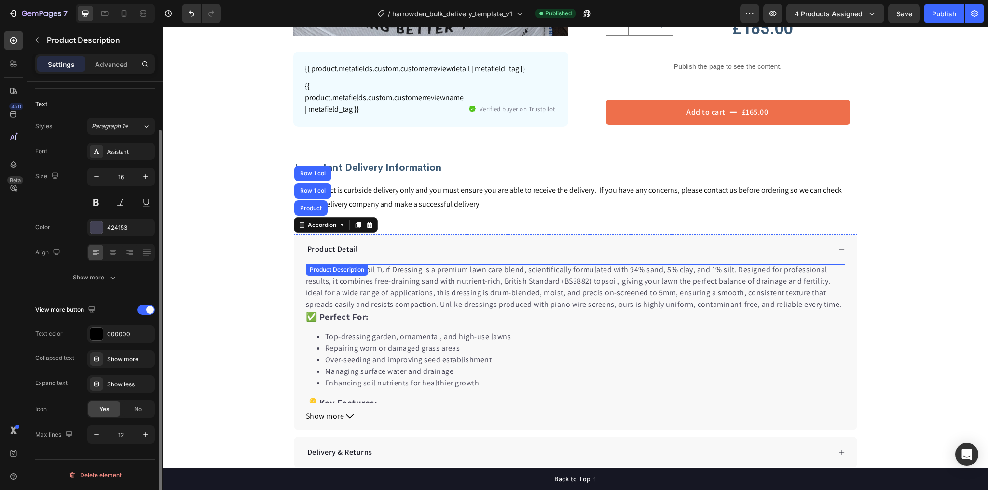
click at [342, 415] on button "Show more" at bounding box center [575, 417] width 539 height 12
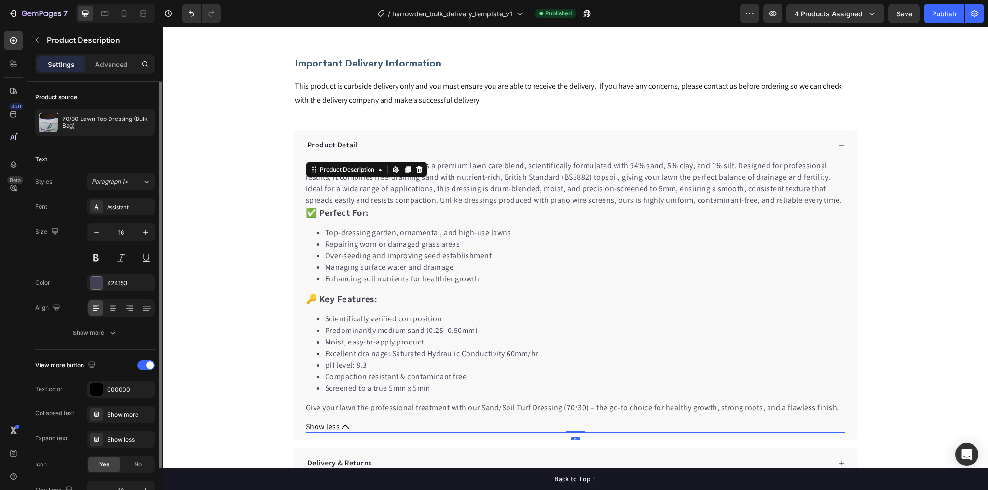
scroll to position [502, 0]
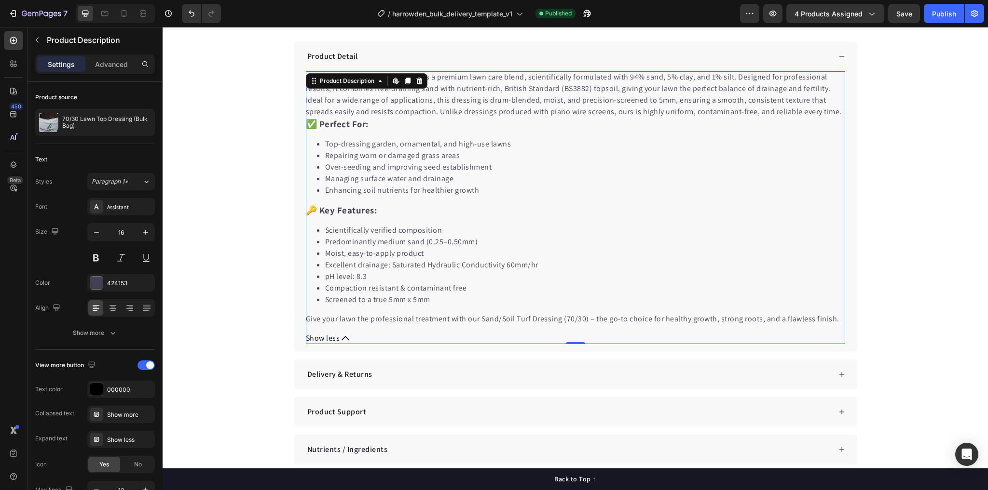
click at [325, 336] on span "Show less" at bounding box center [323, 339] width 34 height 12
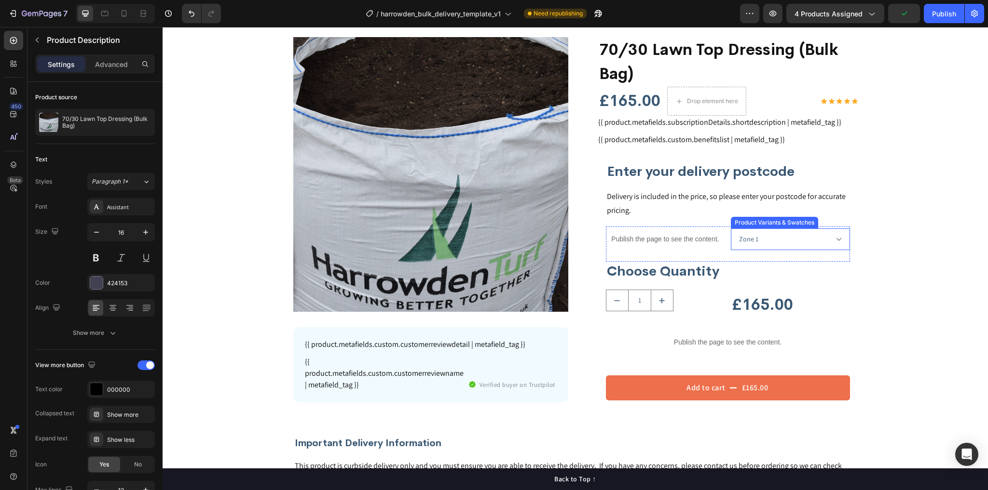
scroll to position [0, 0]
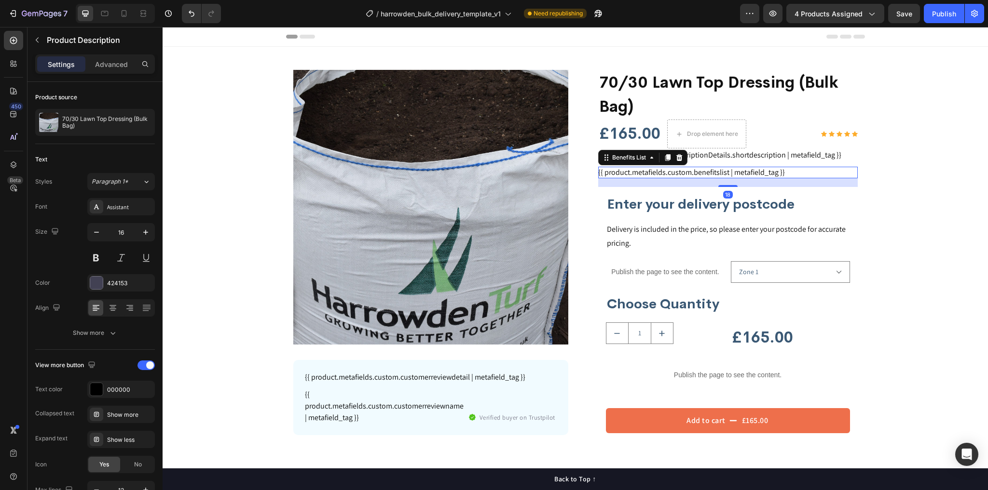
click at [721, 170] on div "{{ product.metafields.custom.benefitslist | metafield_tag }}" at bounding box center [727, 173] width 259 height 12
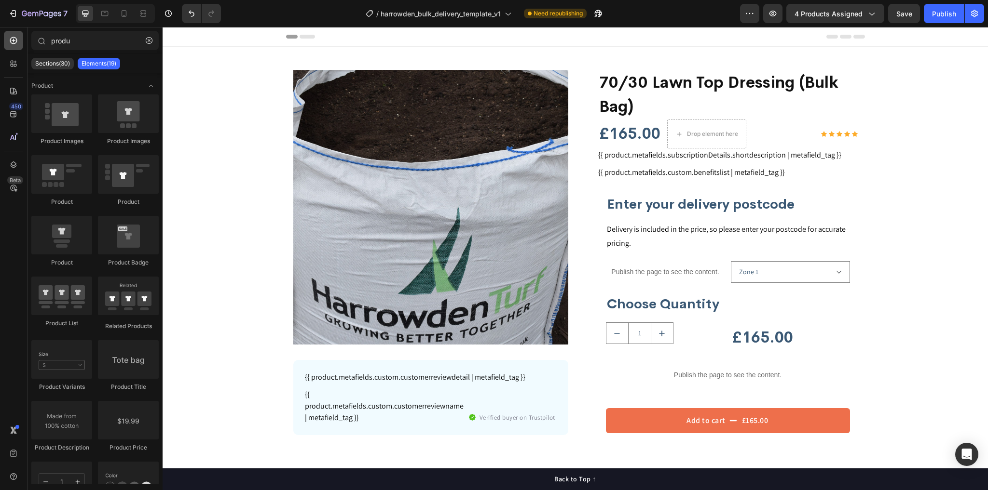
click at [15, 41] on icon at bounding box center [14, 41] width 10 height 10
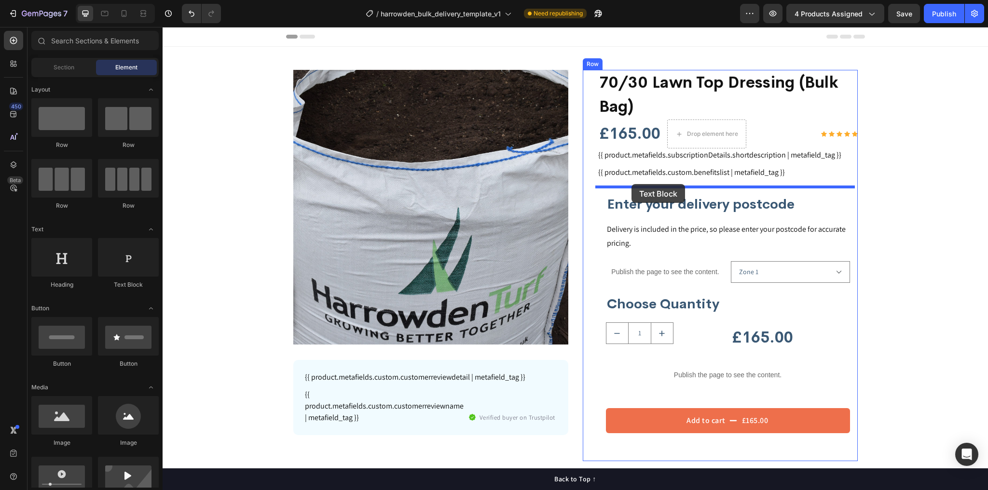
drag, startPoint x: 289, startPoint y: 286, endPoint x: 631, endPoint y: 184, distance: 357.3
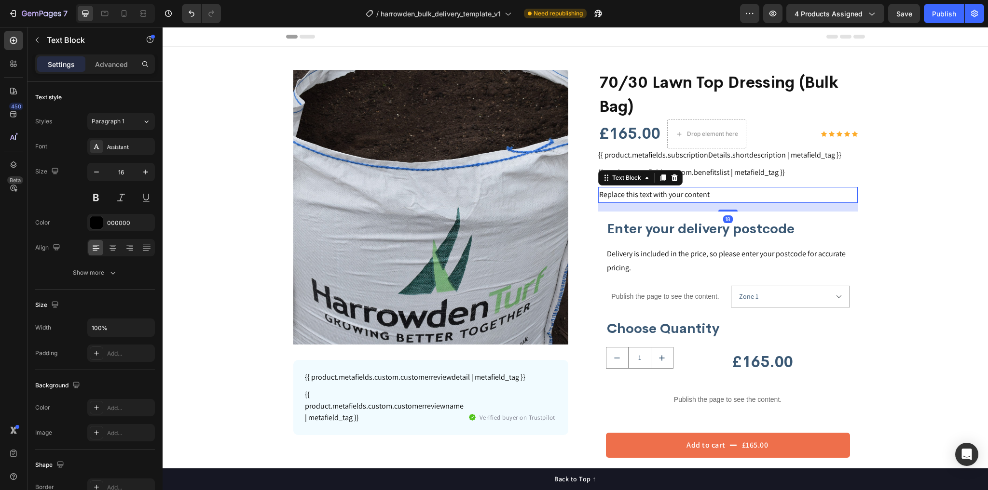
click at [638, 190] on div "Replace this text with your content" at bounding box center [727, 195] width 259 height 16
click at [638, 190] on p "Replace this text with your content" at bounding box center [728, 195] width 258 height 14
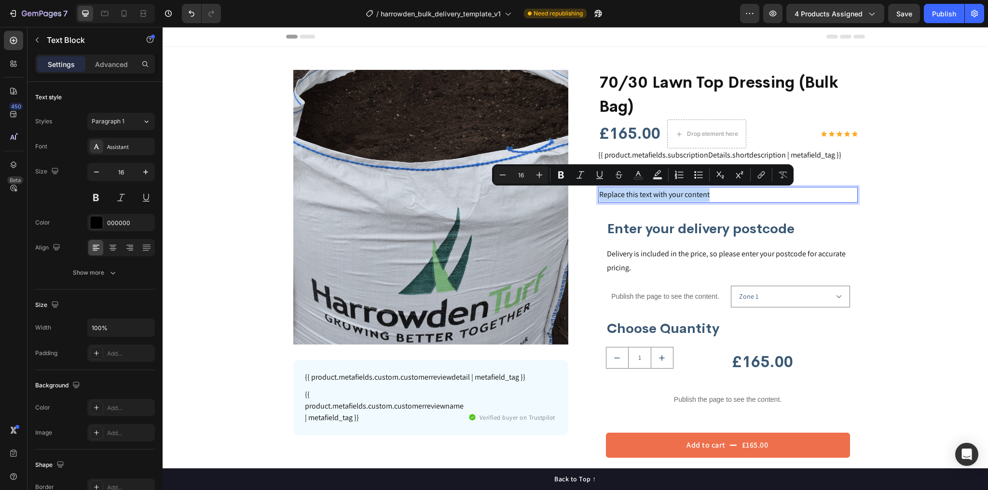
click at [638, 190] on p "Replace this text with your content" at bounding box center [728, 195] width 258 height 14
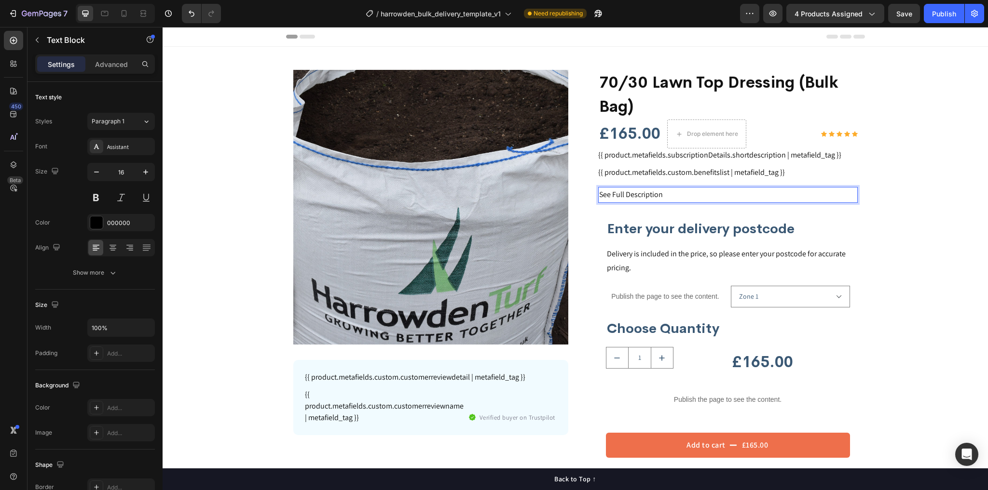
click at [619, 197] on p "See Full Description" at bounding box center [728, 195] width 258 height 14
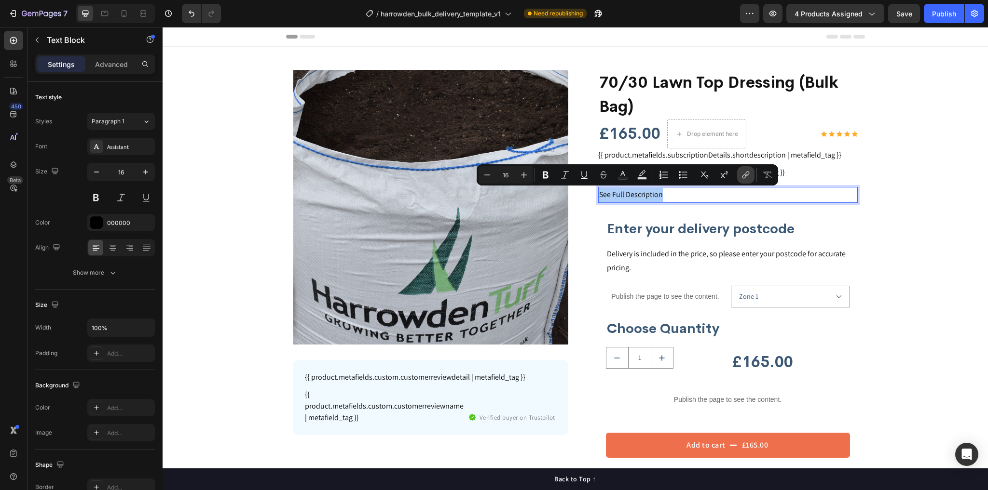
click at [741, 172] on icon "Editor contextual toolbar" at bounding box center [746, 175] width 10 height 10
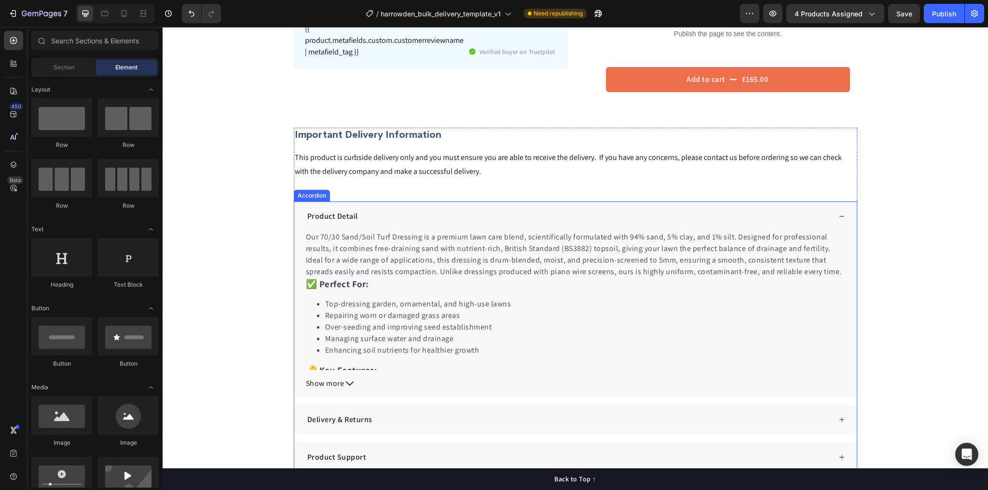
scroll to position [424, 0]
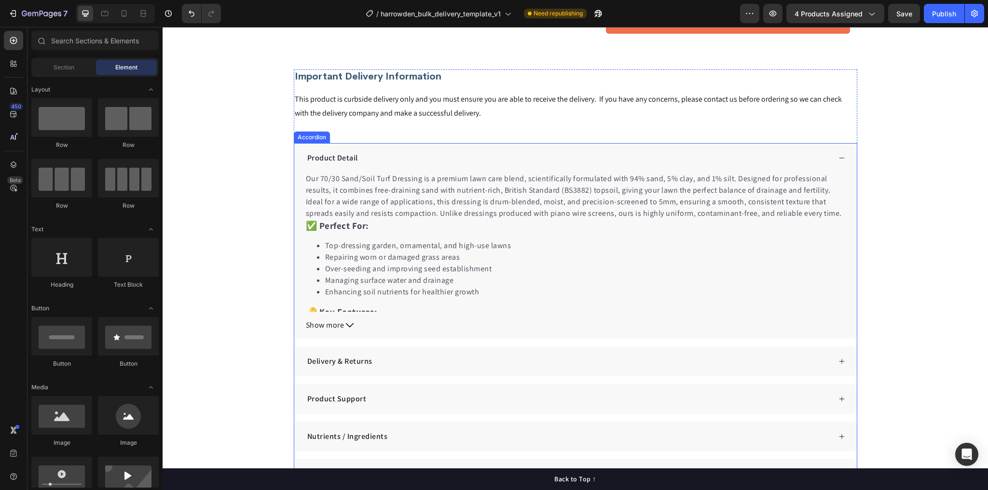
click at [323, 154] on p "Product Detail" at bounding box center [332, 158] width 51 height 12
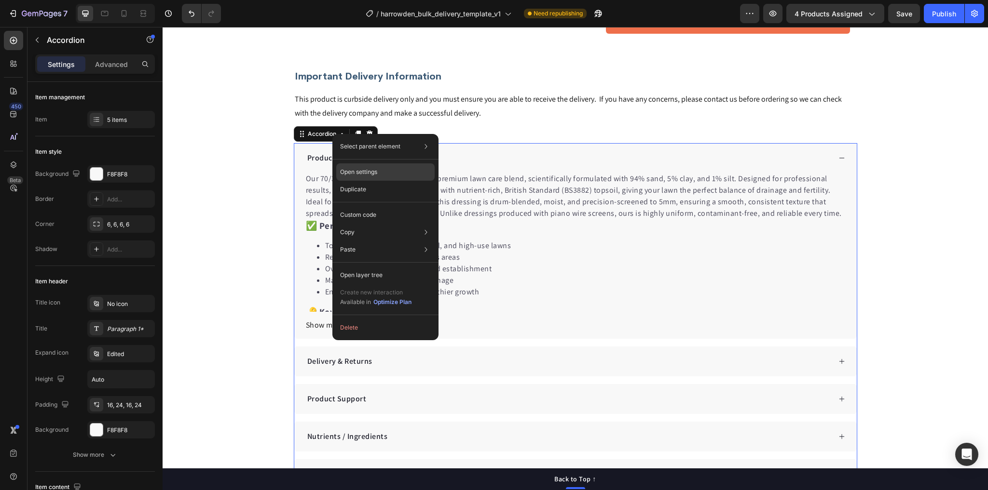
click at [382, 170] on div "Open settings" at bounding box center [385, 171] width 98 height 17
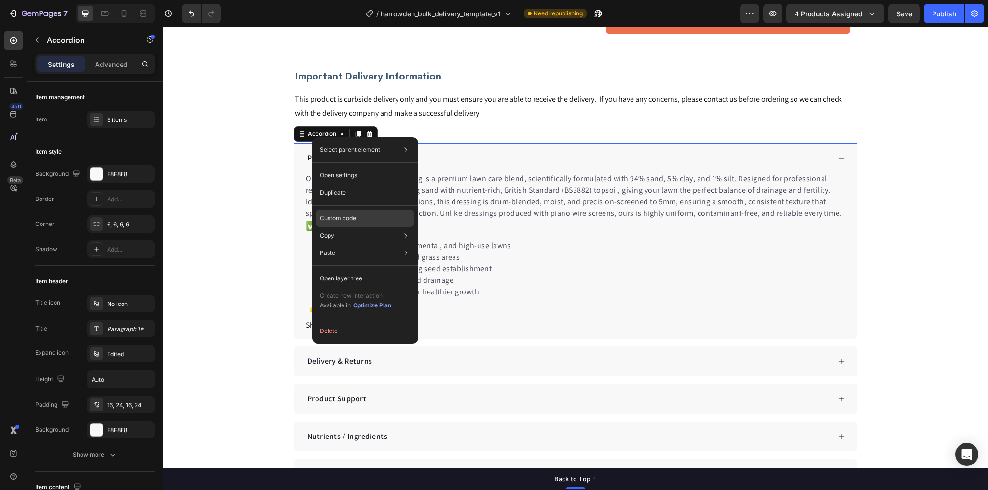
click at [361, 244] on div "Custom code" at bounding box center [365, 252] width 98 height 17
type input "100%"
type input "100"
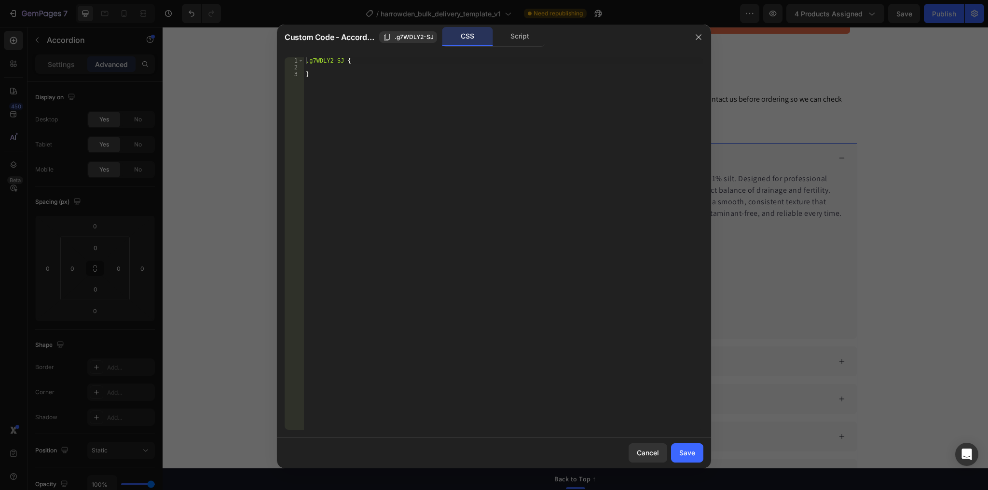
click at [325, 59] on div ".g7WDLY2-SJ { }" at bounding box center [503, 250] width 399 height 386
type textarea ".g7WDLY2-SJ {"
click at [325, 59] on div ".g7WDLY2-SJ { }" at bounding box center [503, 250] width 399 height 386
drag, startPoint x: 341, startPoint y: 59, endPoint x: 308, endPoint y: 60, distance: 32.8
click at [308, 60] on div ".g7WDLY2-SJ { }" at bounding box center [503, 250] width 399 height 386
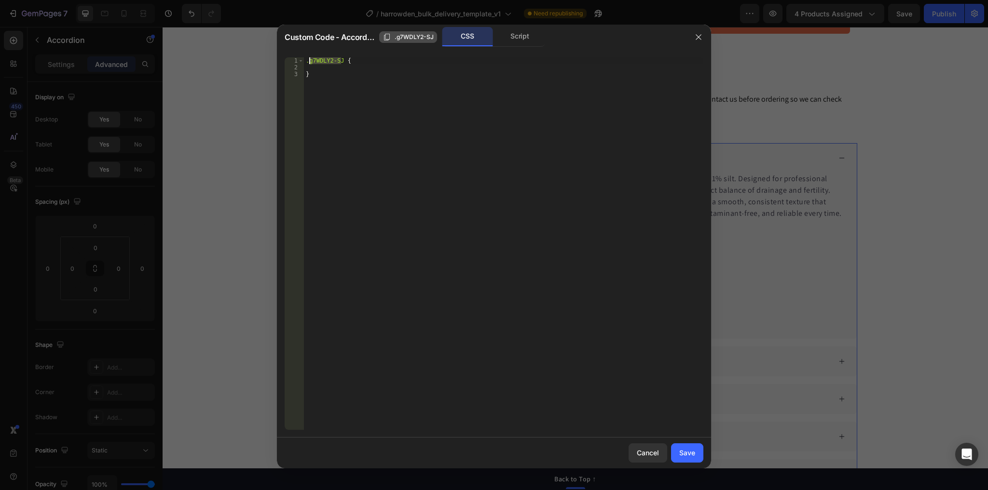
click at [388, 39] on icon "button" at bounding box center [387, 37] width 6 height 7
click at [697, 37] on icon "button" at bounding box center [698, 37] width 8 height 8
type input "16"
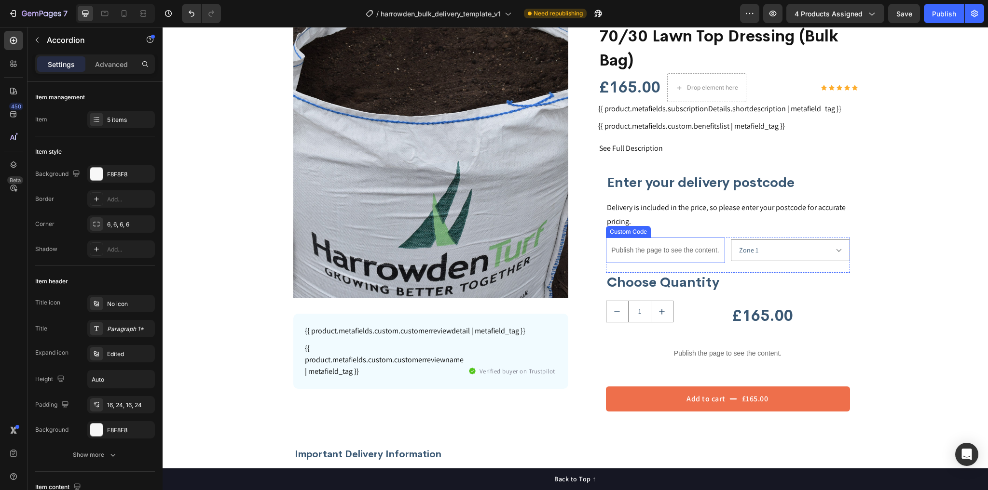
scroll to position [0, 0]
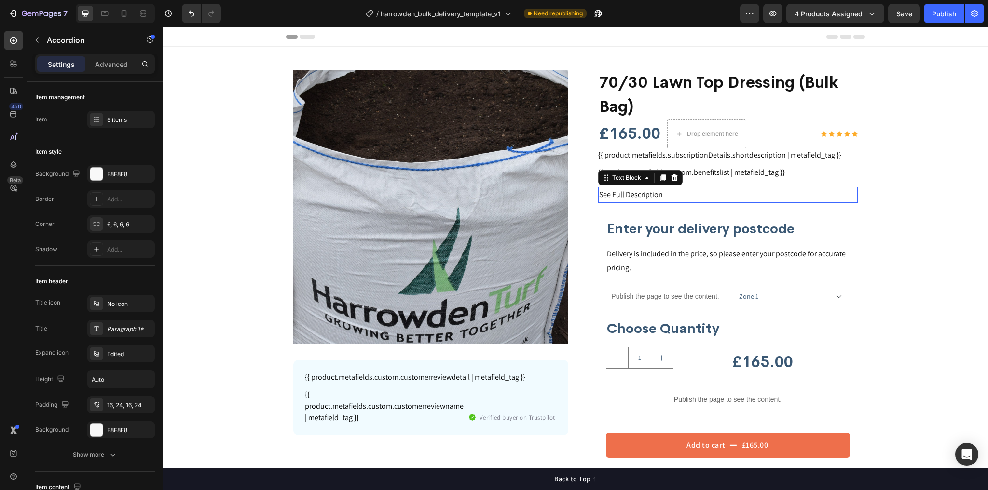
click at [644, 195] on p "See Full Description" at bounding box center [728, 195] width 258 height 14
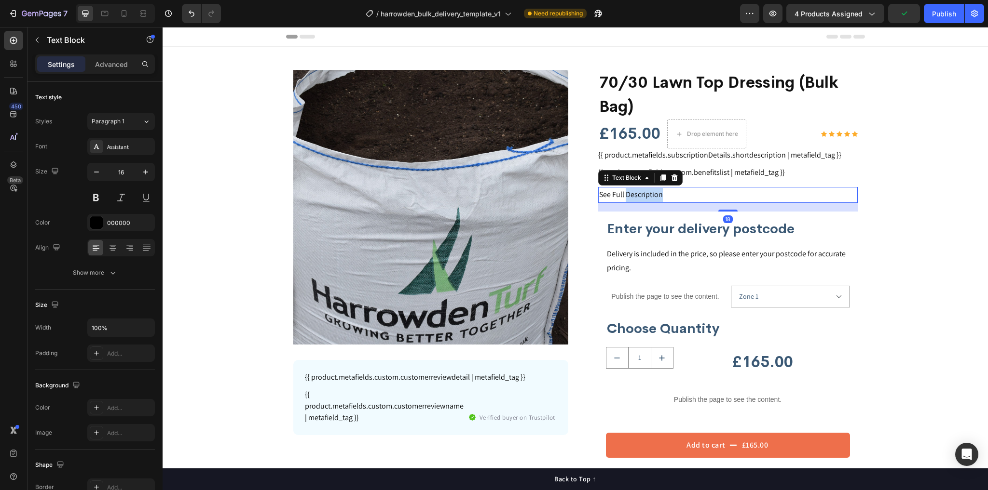
click at [627, 194] on p "See Full Description" at bounding box center [728, 195] width 258 height 14
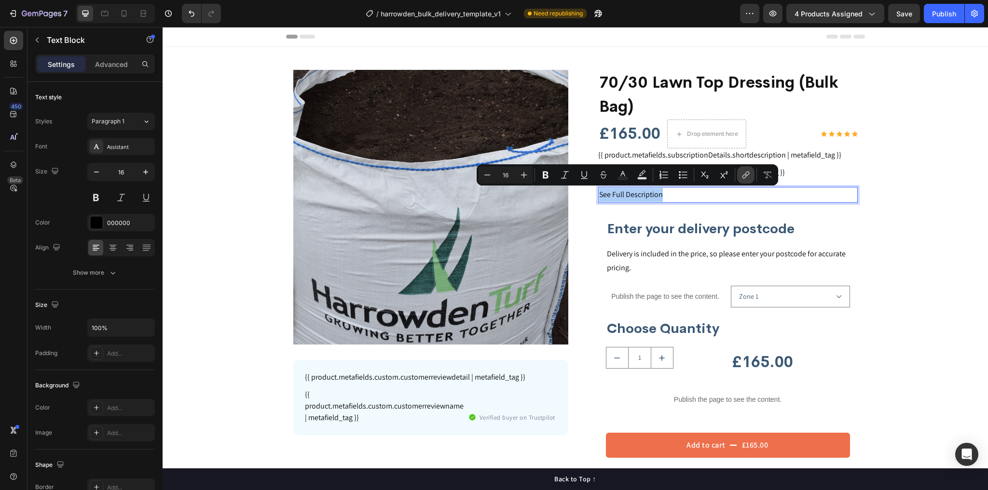
click at [743, 174] on icon "Editor contextual toolbar" at bounding box center [746, 175] width 10 height 10
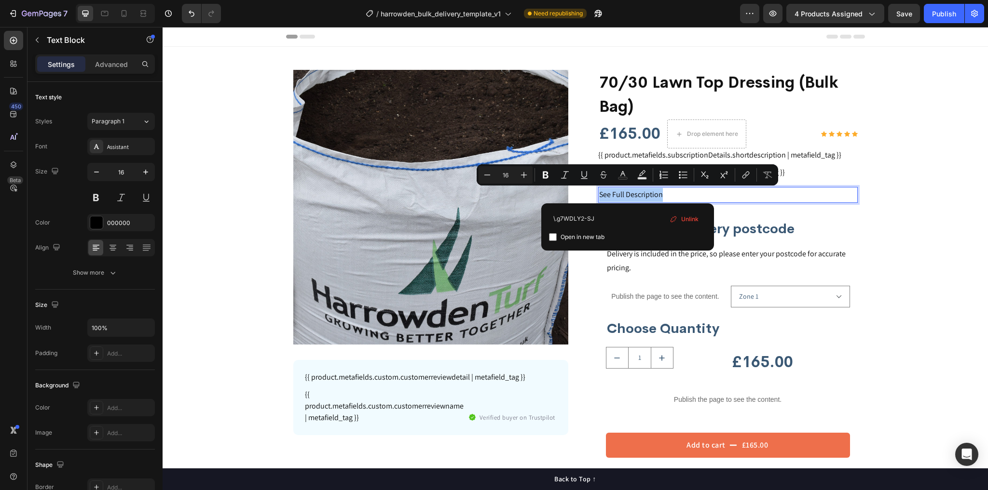
type input "\.g7WDLY2-SJ"
click at [555, 220] on input "\.g7WDLY2-SJ" at bounding box center [627, 218] width 157 height 15
click at [571, 222] on input "\.g7WDLY2-SJ" at bounding box center [627, 218] width 157 height 15
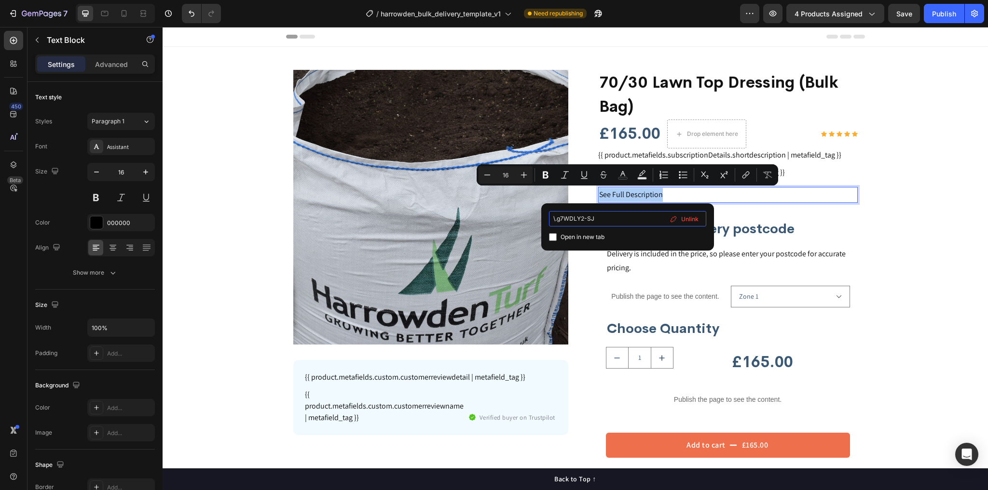
paste input "Editor contextual toolbar"
type input "#g7WDLY2-SJ"
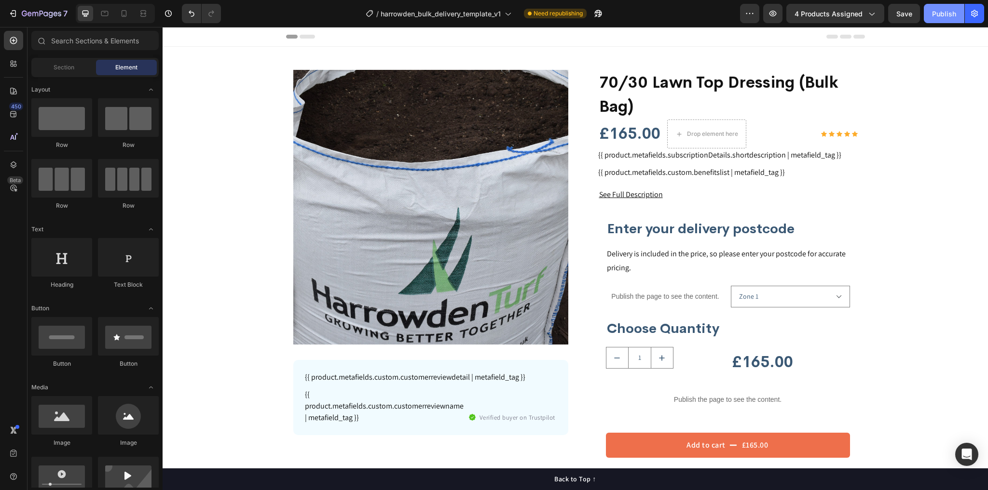
click at [942, 15] on div "Publish" at bounding box center [944, 14] width 24 height 10
click at [674, 195] on p "See Full Description" at bounding box center [728, 195] width 258 height 14
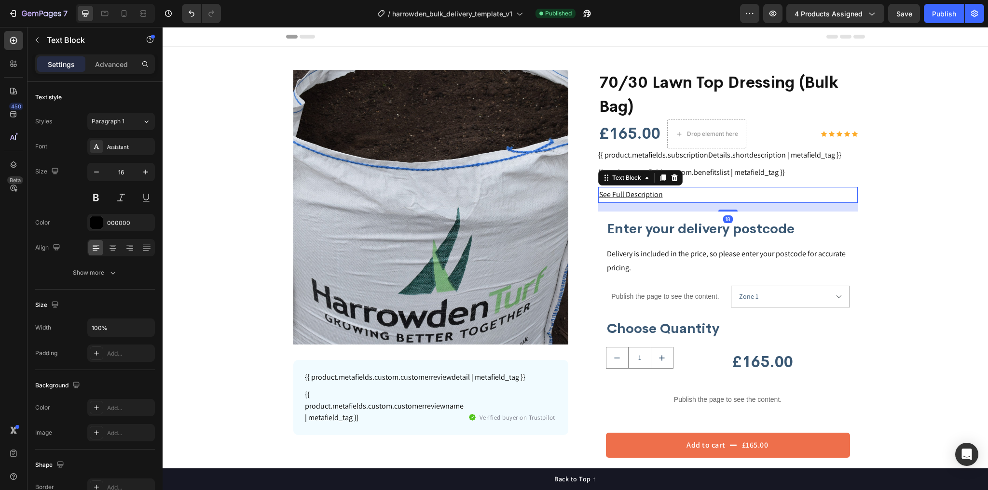
click at [674, 195] on p "See Full Description" at bounding box center [728, 195] width 258 height 14
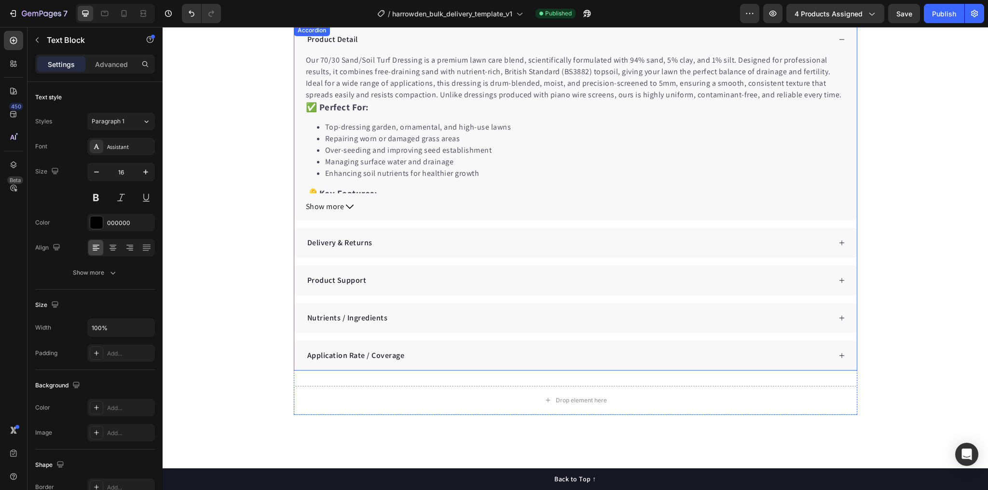
scroll to position [540, 0]
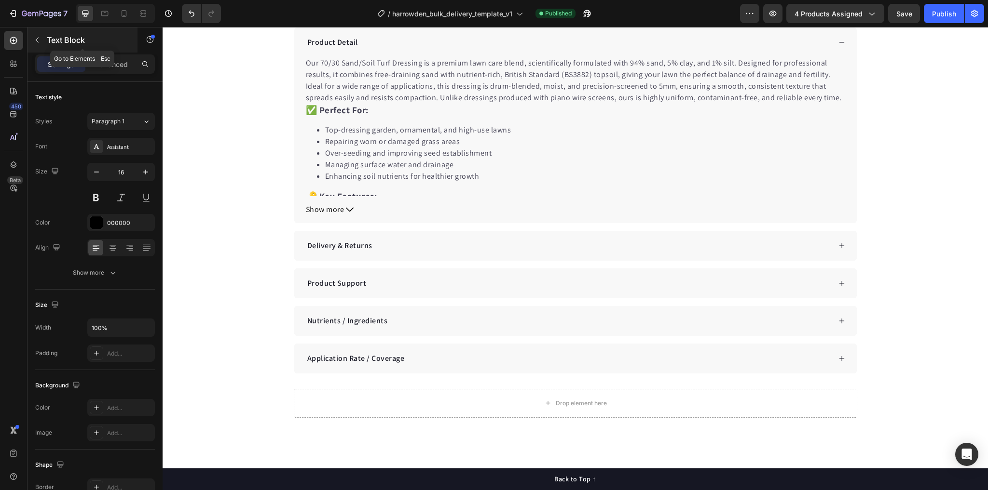
click at [35, 37] on icon "button" at bounding box center [37, 40] width 8 height 8
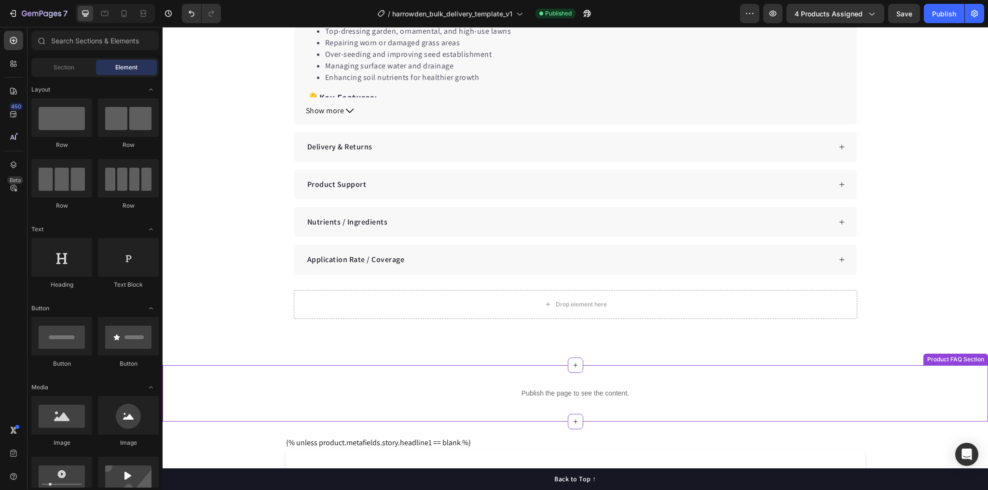
scroll to position [694, 0]
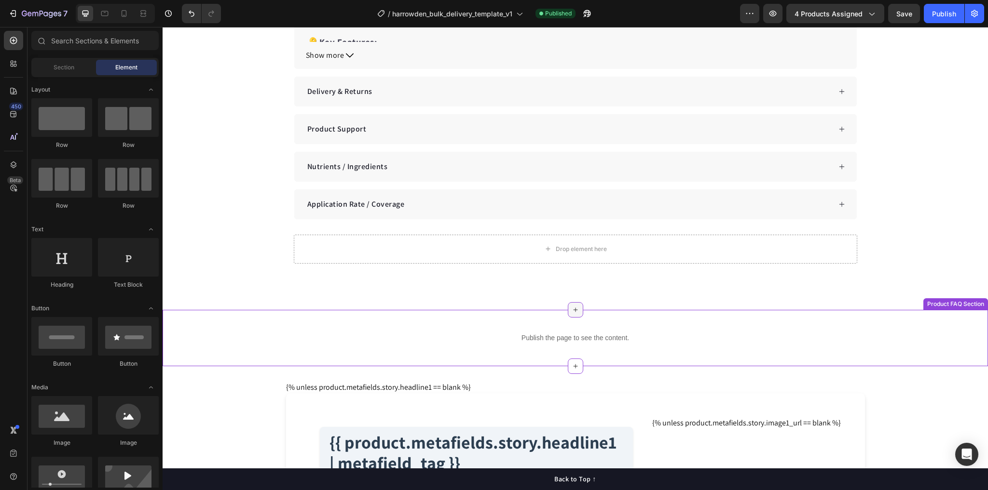
click at [571, 312] on div at bounding box center [575, 309] width 15 height 15
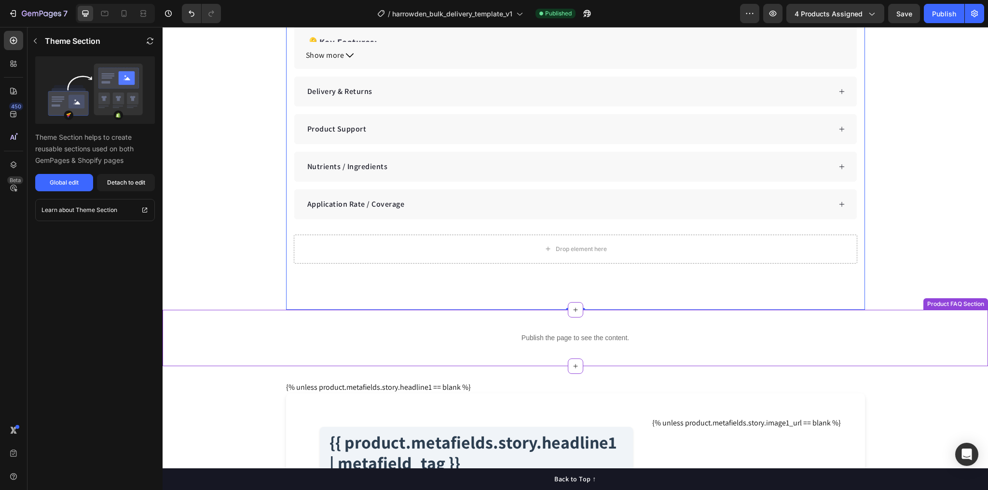
click at [932, 310] on div "Publish the page to see the content. Custom Code Row Product FAQ Section" at bounding box center [575, 338] width 825 height 56
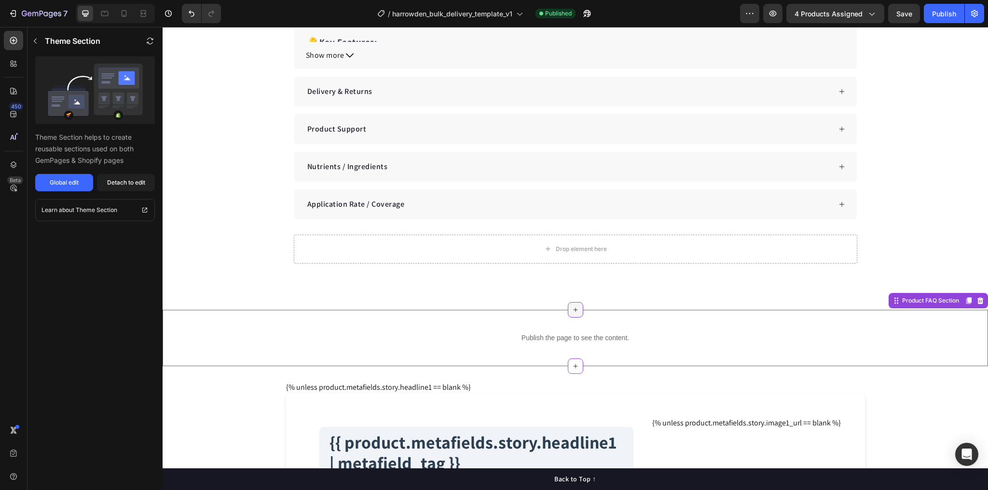
click at [571, 312] on div at bounding box center [575, 309] width 15 height 15
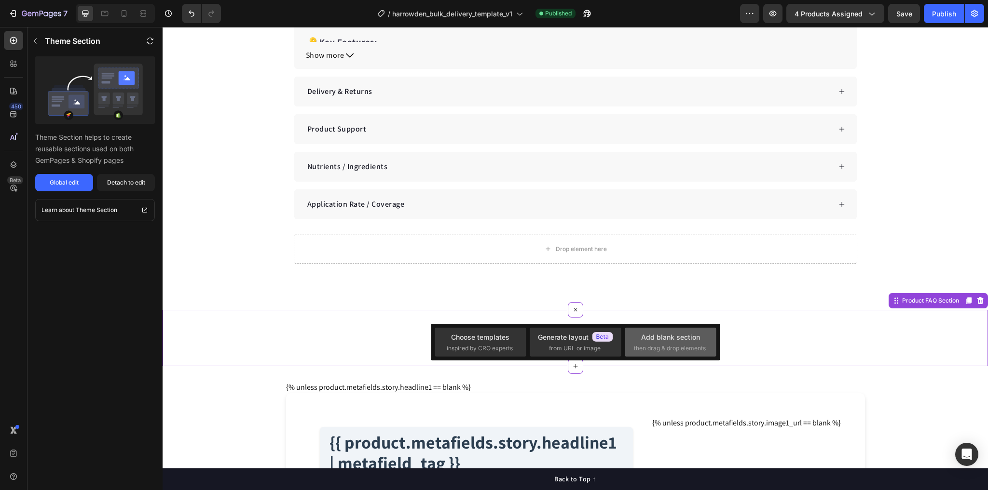
click at [696, 341] on div "Add blank section" at bounding box center [670, 337] width 59 height 10
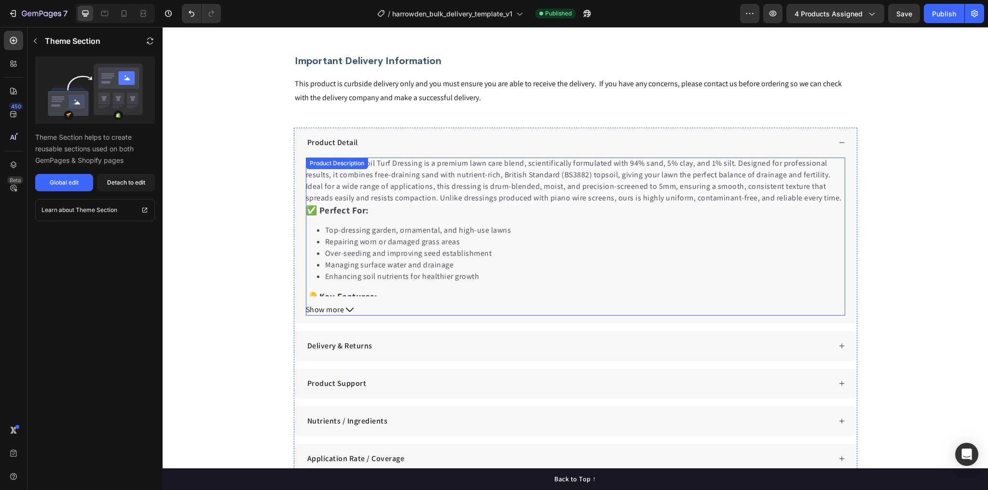
scroll to position [386, 0]
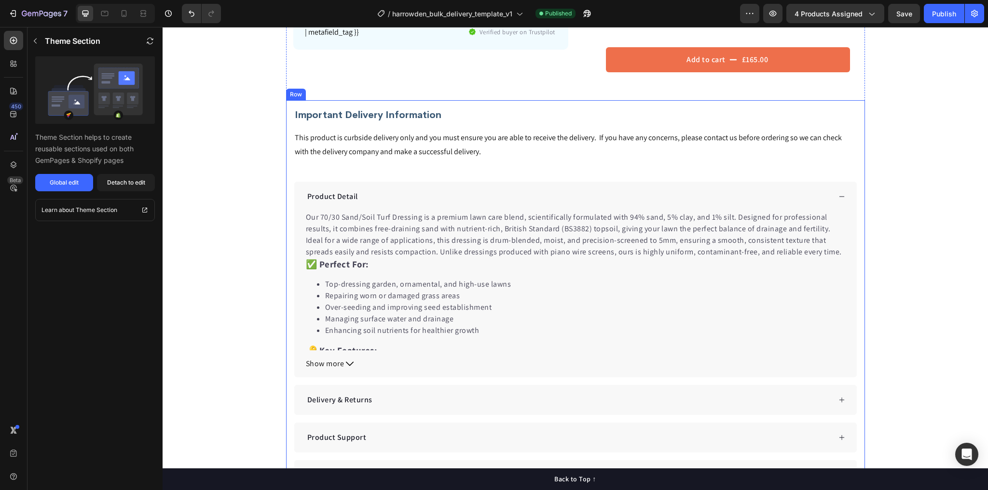
click at [329, 107] on div "Important Delivery Information Heading This product is curbside delivery only a…" at bounding box center [575, 339] width 579 height 479
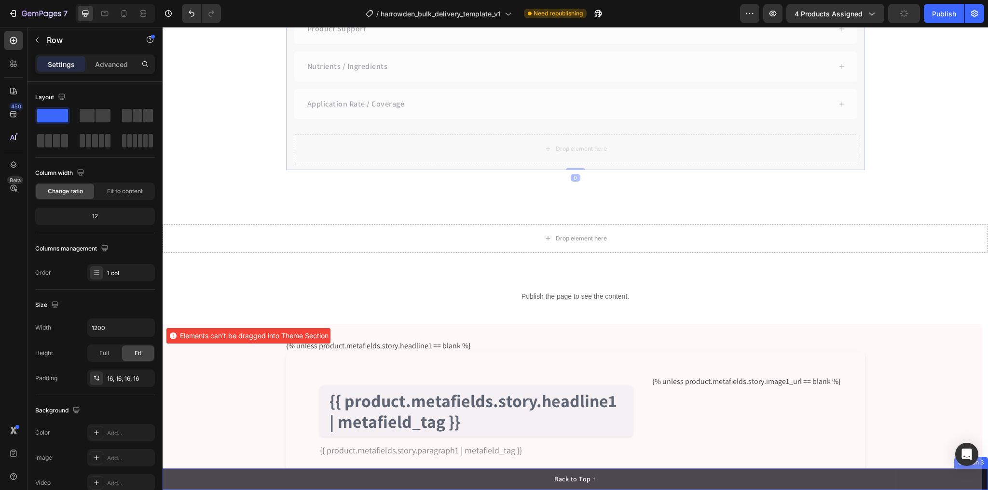
scroll to position [861, 0]
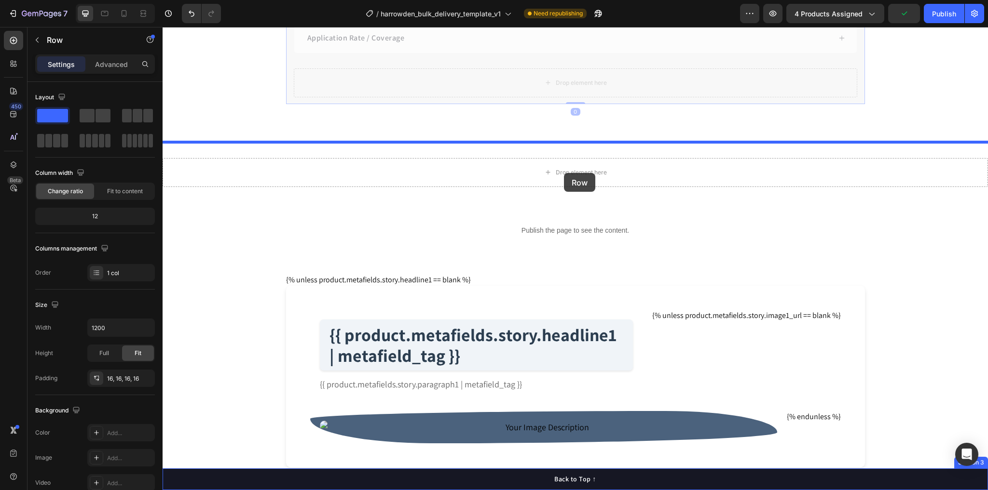
drag, startPoint x: 300, startPoint y: 95, endPoint x: 564, endPoint y: 173, distance: 274.8
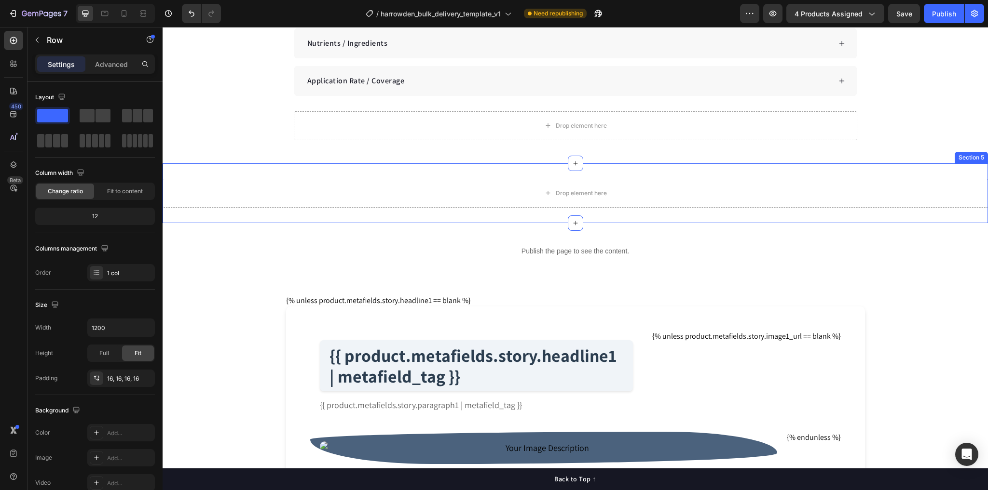
scroll to position [872, 0]
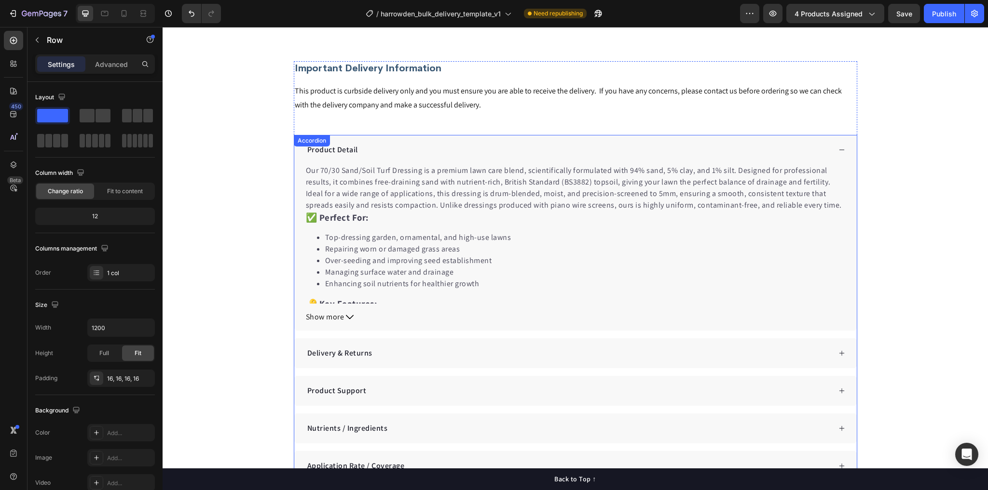
select select "Zone 3"
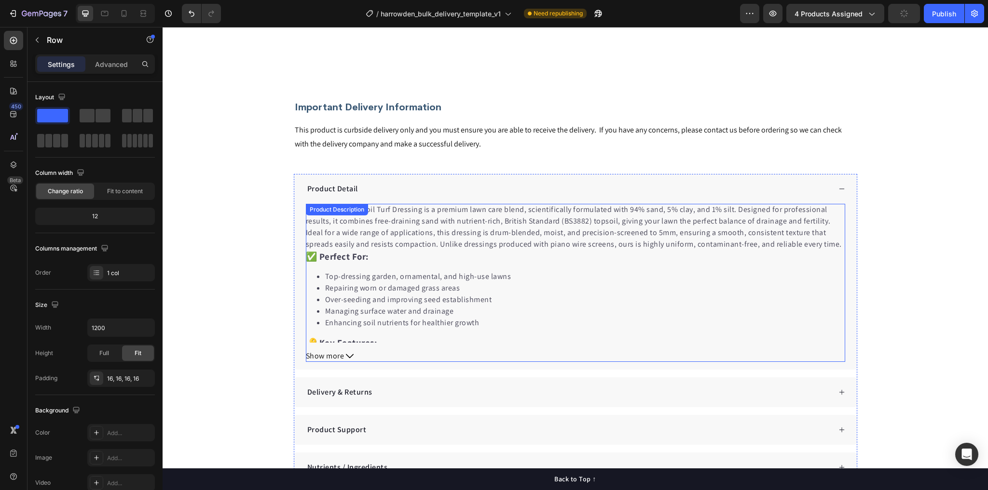
scroll to position [409, 0]
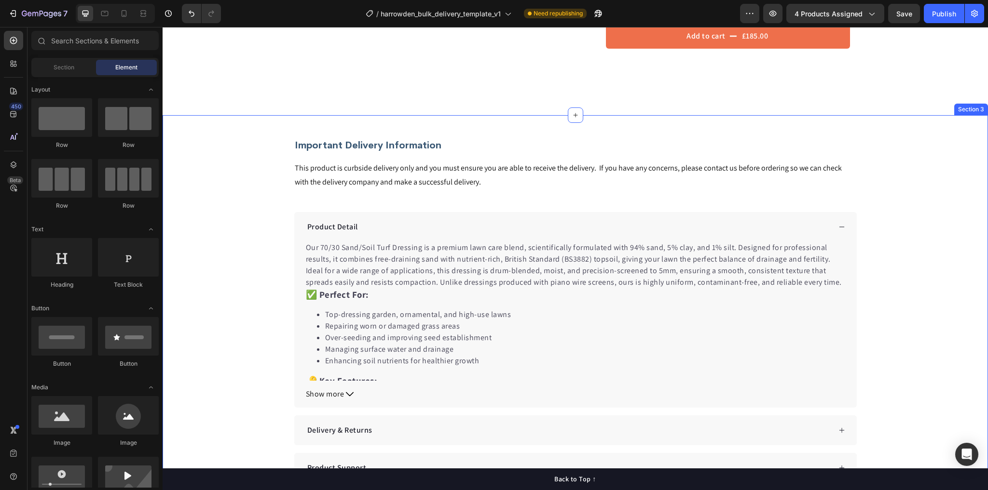
click at [930, 123] on div "Important Delivery Information Heading This product is curbside delivery only a…" at bounding box center [575, 370] width 825 height 510
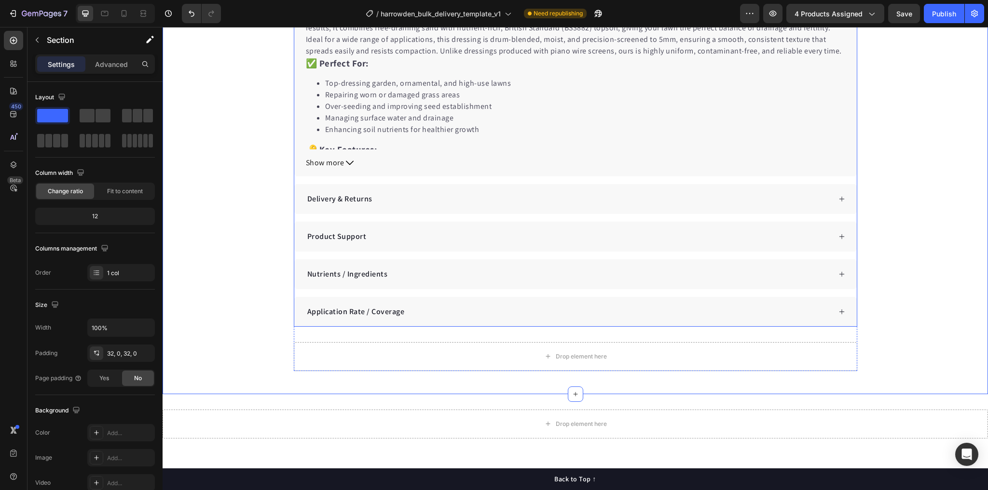
scroll to position [718, 0]
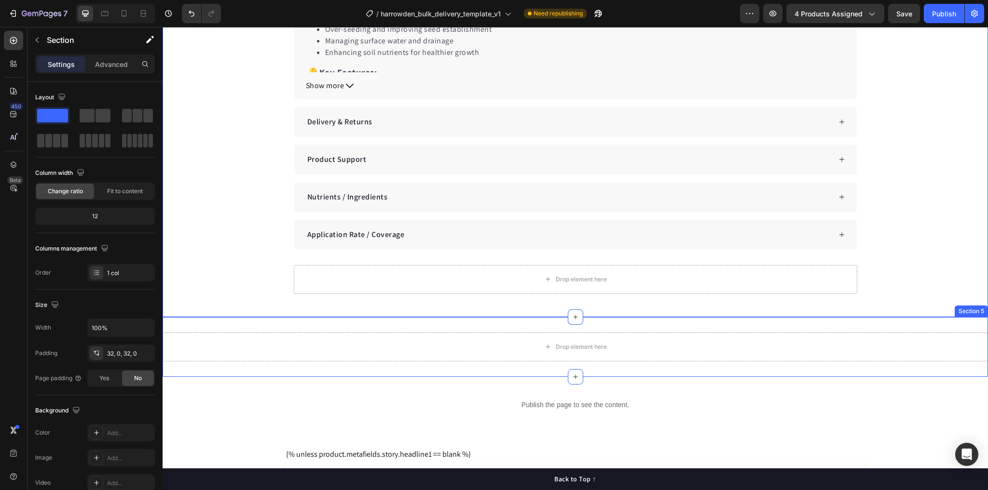
click at [857, 325] on div "Drop element here Section 5" at bounding box center [575, 347] width 825 height 60
click at [976, 305] on icon at bounding box center [980, 308] width 8 height 8
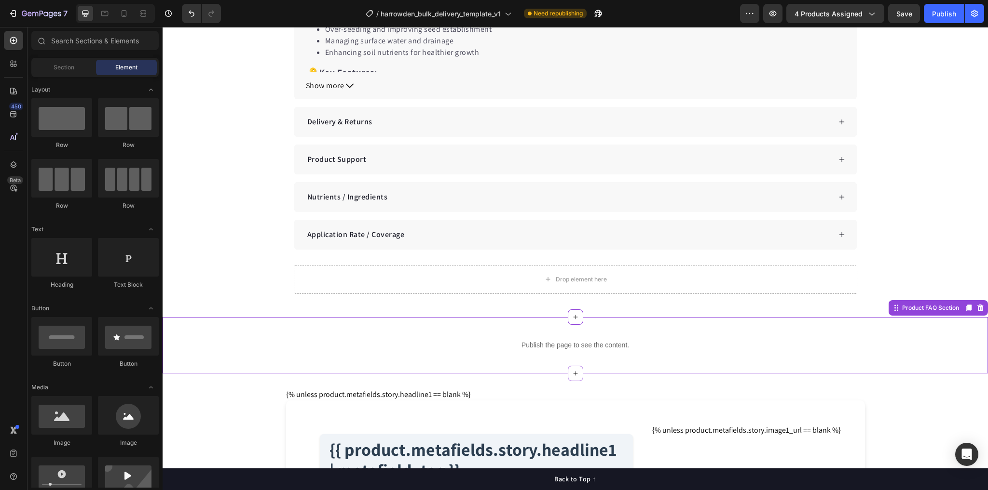
click at [933, 325] on div "Publish the page to see the content. Custom Code Row Product FAQ Section" at bounding box center [575, 345] width 825 height 56
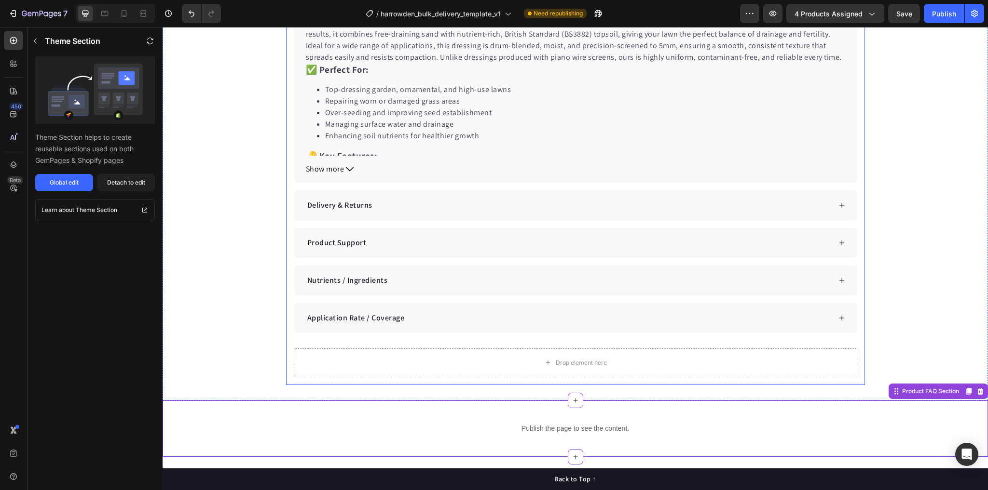
scroll to position [525, 0]
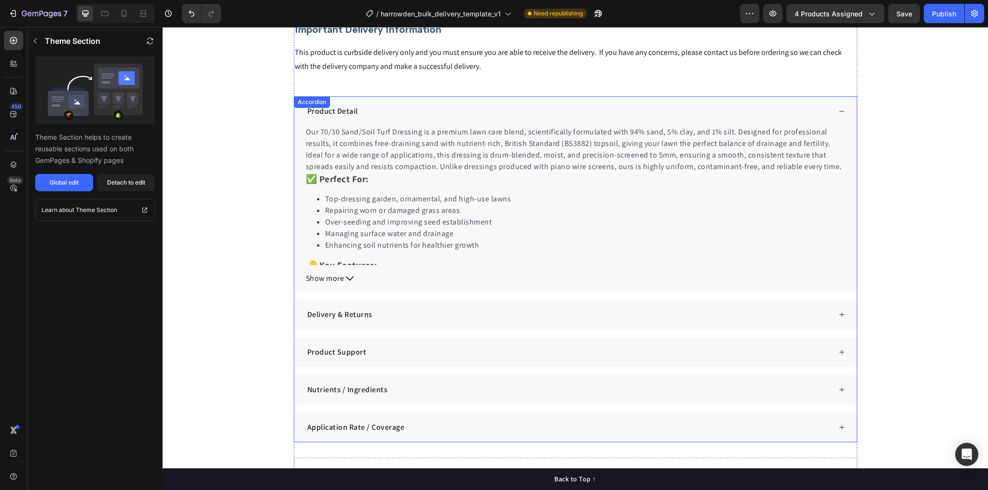
select select "Zone 3"
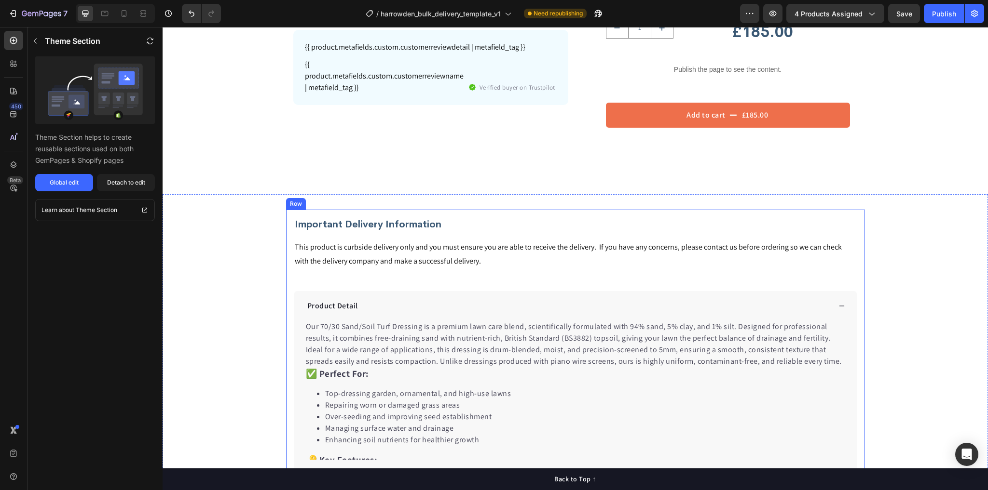
scroll to position [255, 0]
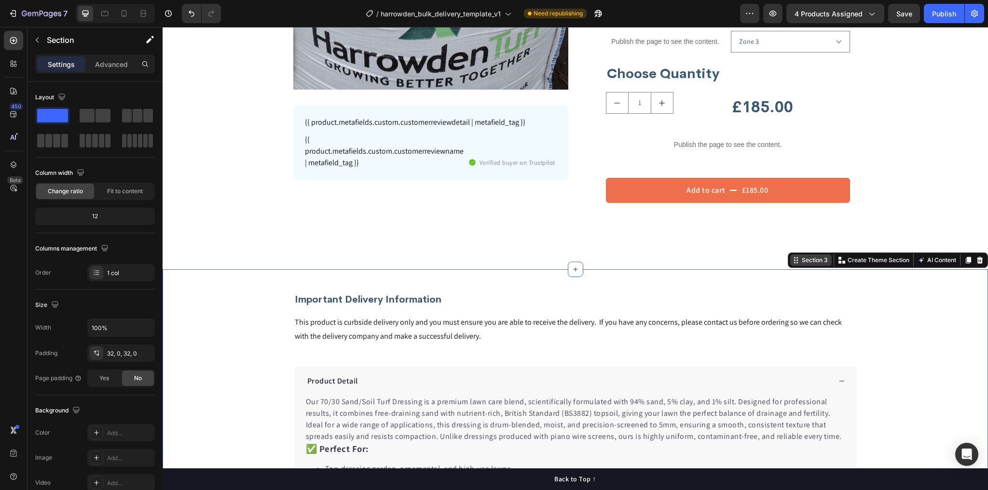
click at [814, 259] on div "Section 3" at bounding box center [815, 260] width 30 height 9
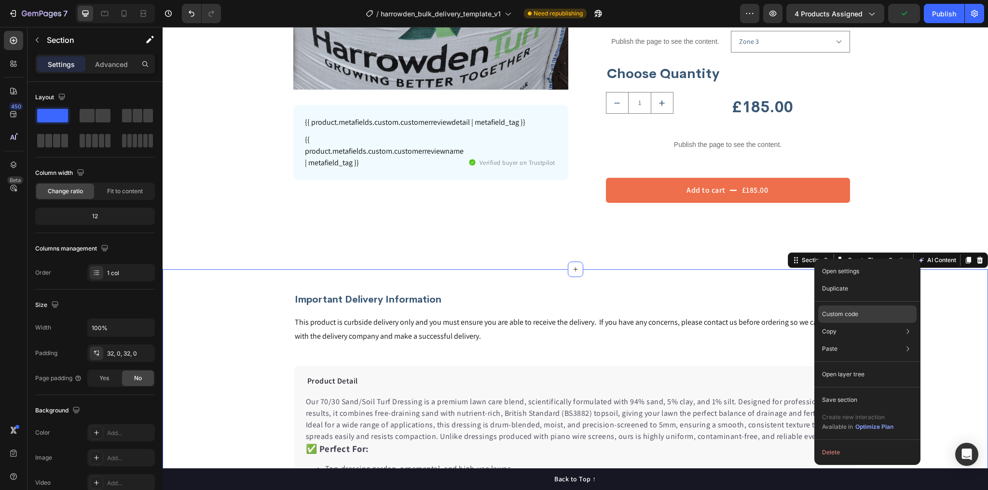
click at [855, 315] on p "Custom code" at bounding box center [840, 314] width 36 height 9
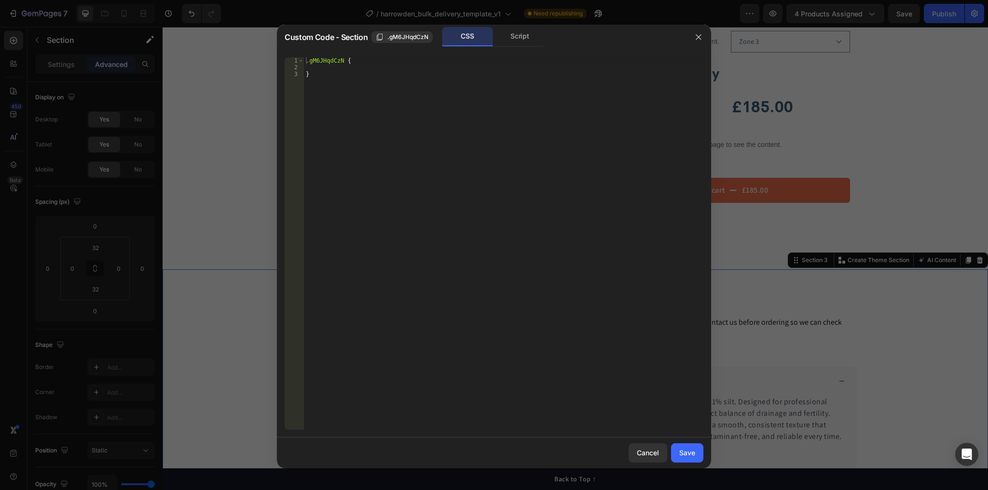
click at [324, 60] on div ".gM6JHqdCzN { }" at bounding box center [503, 250] width 399 height 386
type textarea ".gM6JHqdCzN {"
click at [324, 60] on div ".gM6JHqdCzN { }" at bounding box center [503, 250] width 399 height 386
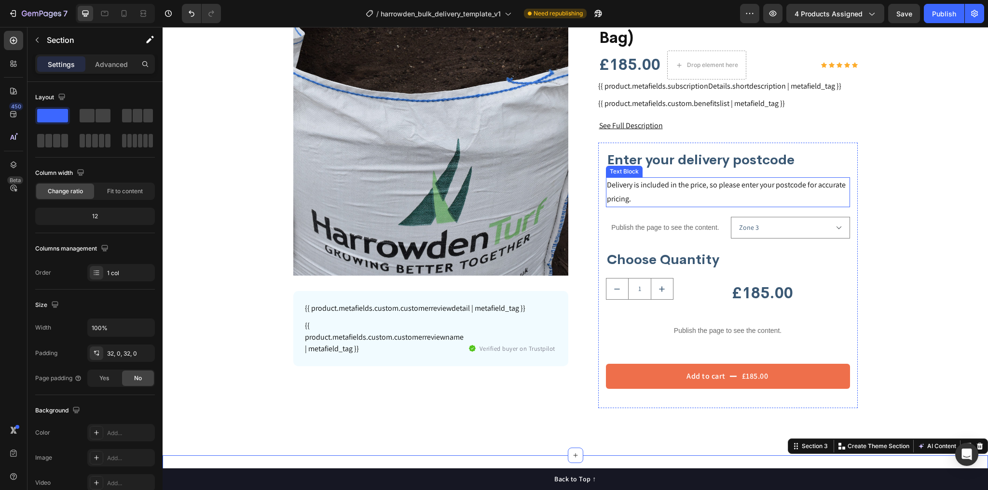
scroll to position [0, 0]
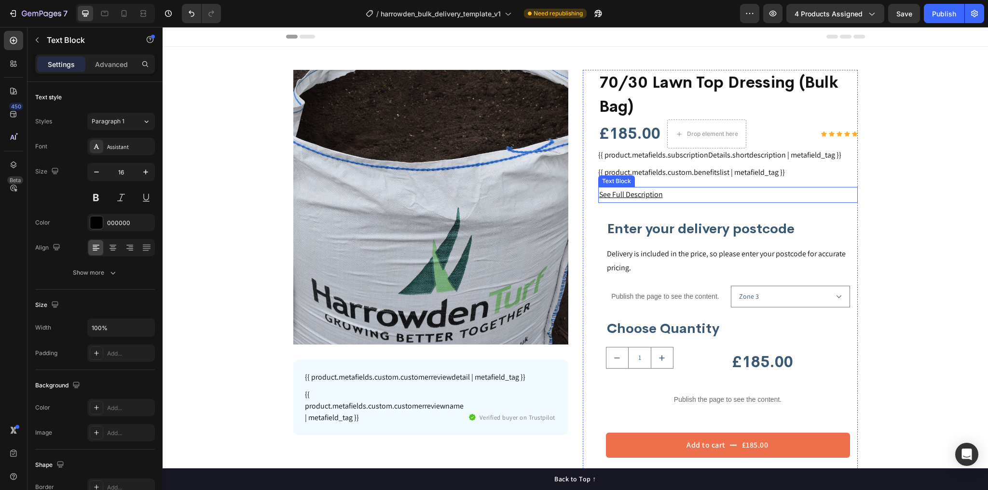
click at [637, 194] on u "See Full Description" at bounding box center [631, 195] width 64 height 10
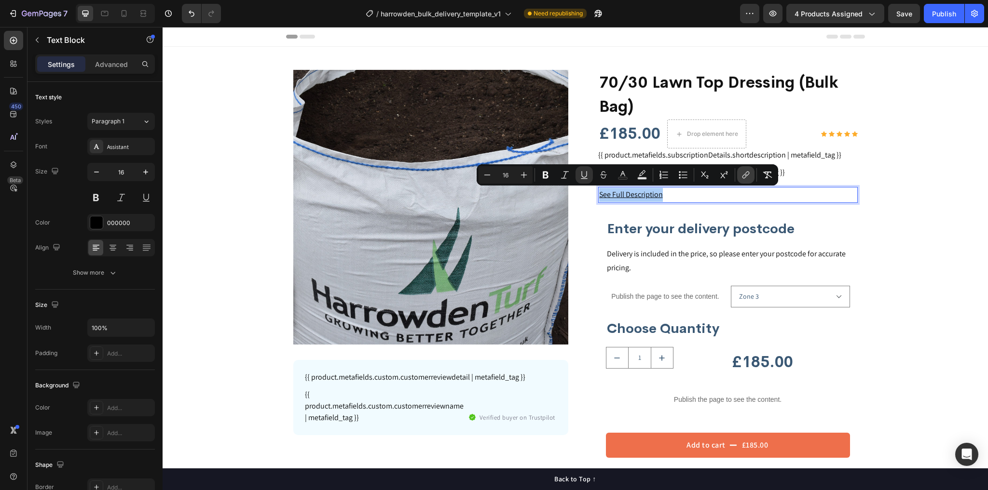
click at [745, 172] on icon "Editor contextual toolbar" at bounding box center [746, 175] width 10 height 10
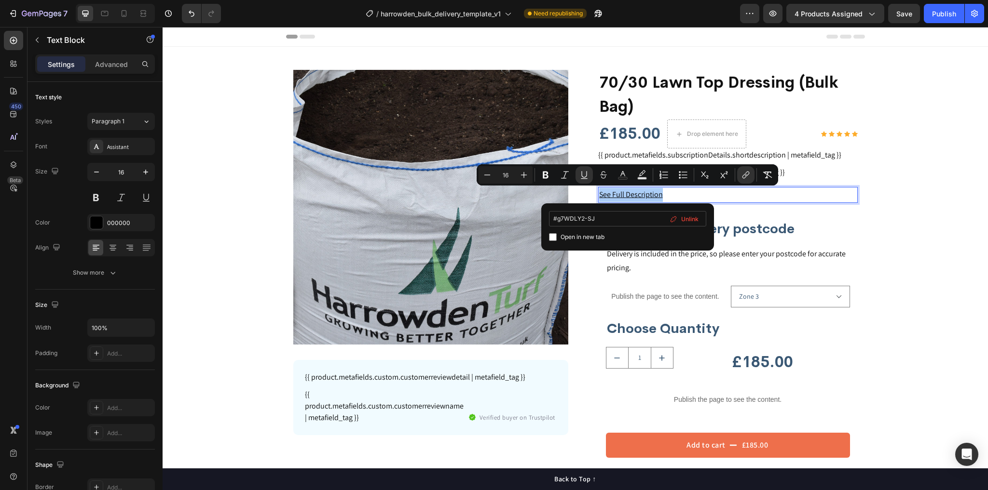
click at [608, 215] on input "#g7WDLY2-SJ" at bounding box center [627, 218] width 157 height 15
click at [608, 216] on input "#g7WDLY2-SJ" at bounding box center [627, 218] width 157 height 15
click at [601, 219] on input "#g7WDLY2-SJ" at bounding box center [627, 218] width 157 height 15
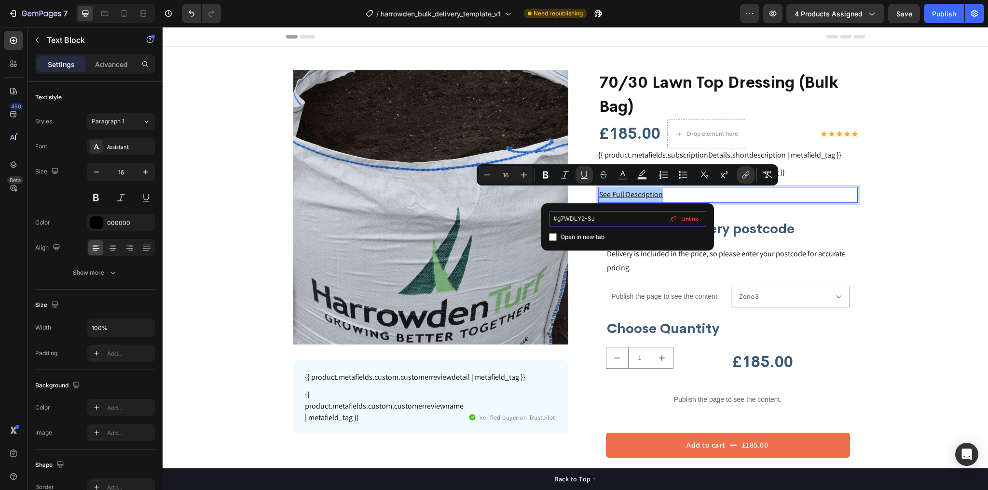
paste input "M6JHqdCzN"
type input "#gM6JHqdCzN"
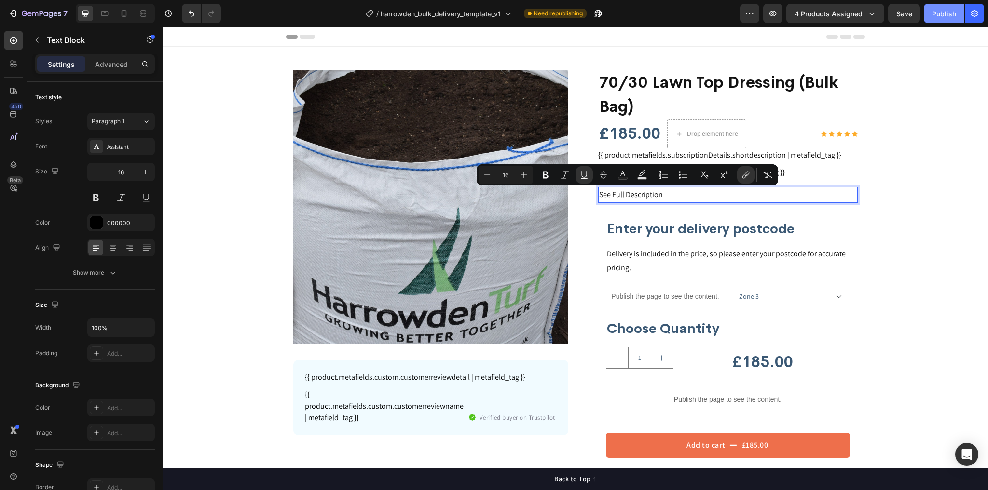
click at [940, 17] on div "Publish" at bounding box center [944, 14] width 24 height 10
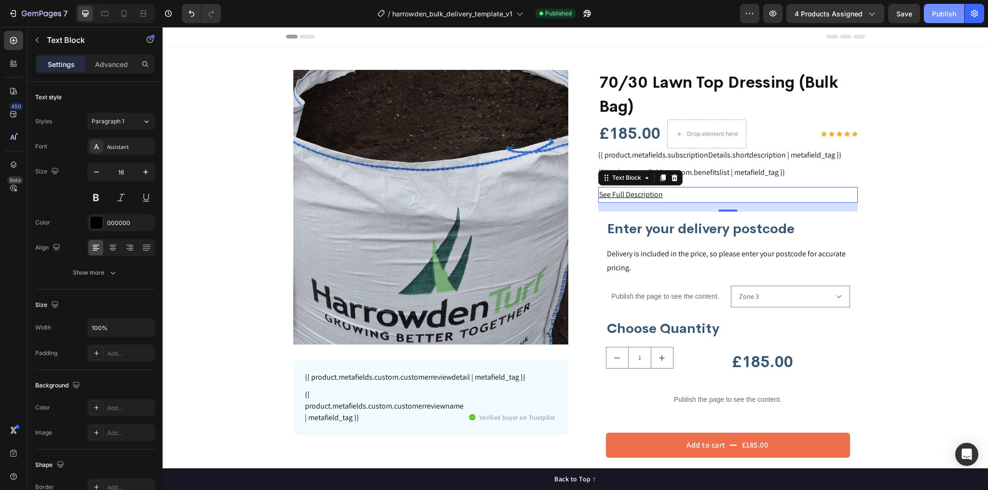
click at [937, 20] on button "Publish" at bounding box center [943, 13] width 41 height 19
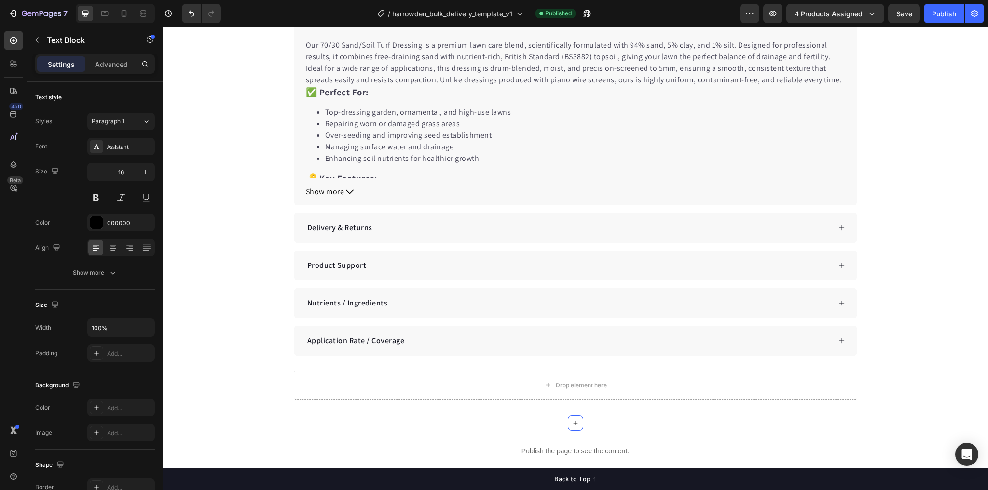
scroll to position [656, 0]
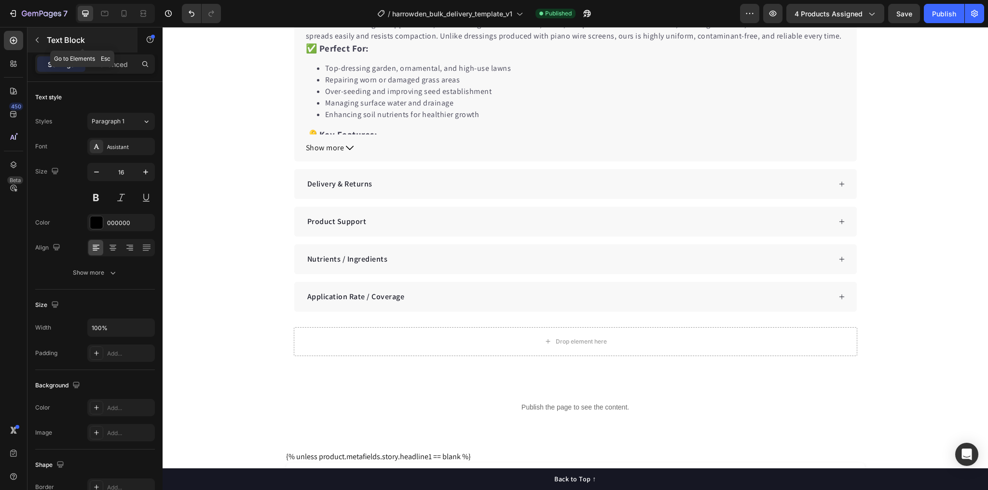
click at [37, 38] on icon "button" at bounding box center [37, 40] width 3 height 5
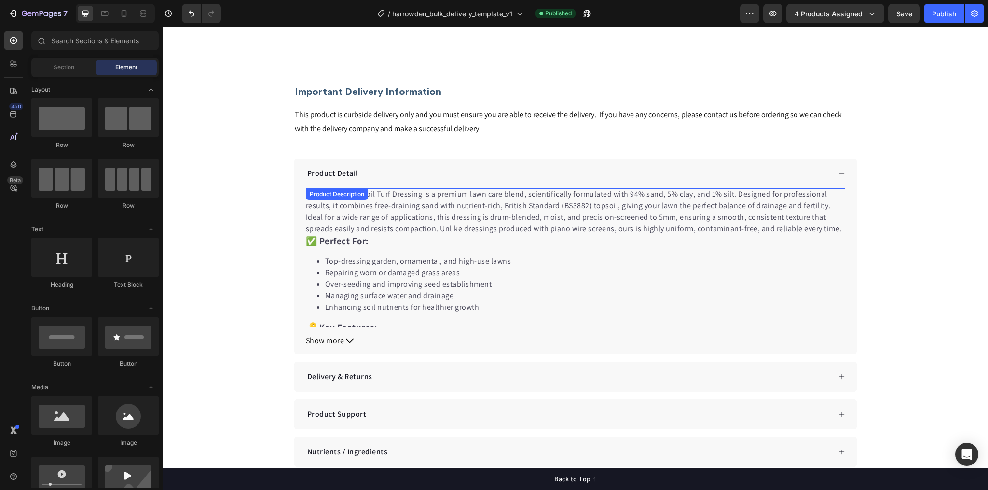
select select "Zone 3"
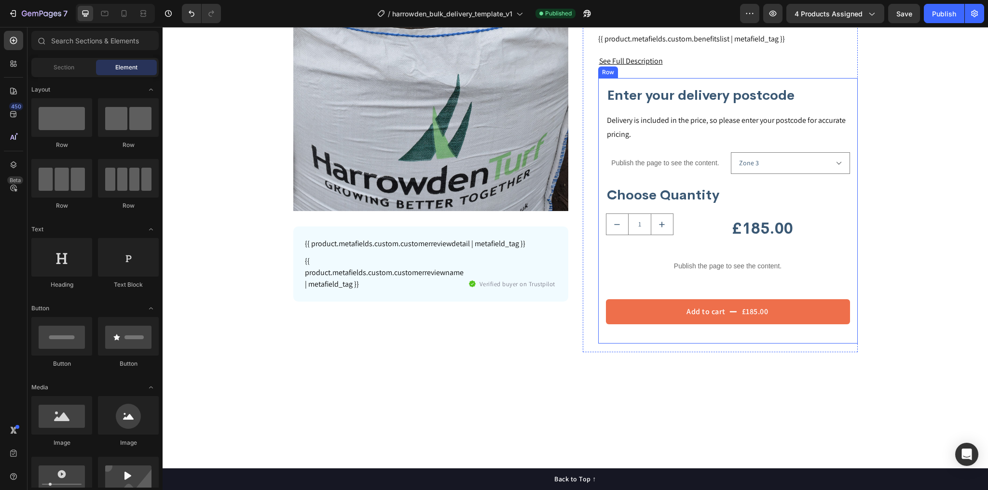
scroll to position [193, 0]
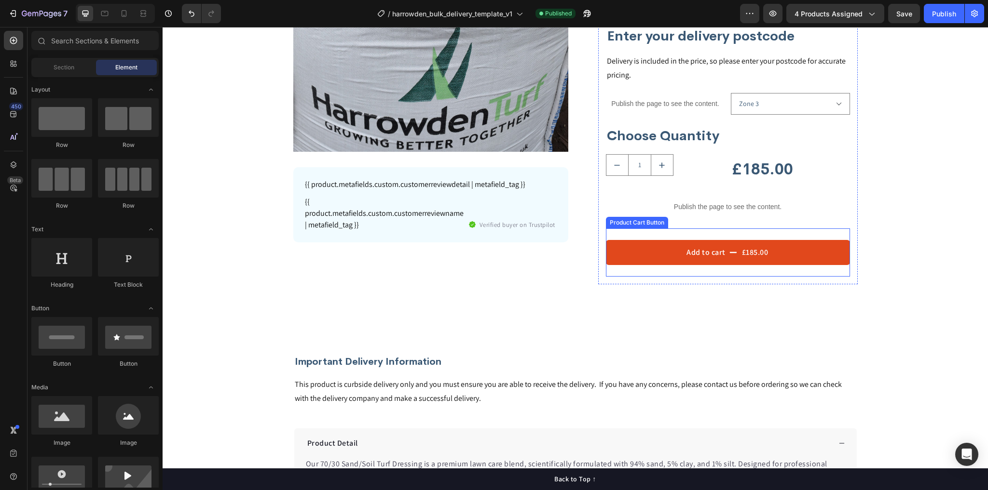
click at [660, 251] on button "Add to cart £185.00" at bounding box center [728, 252] width 244 height 25
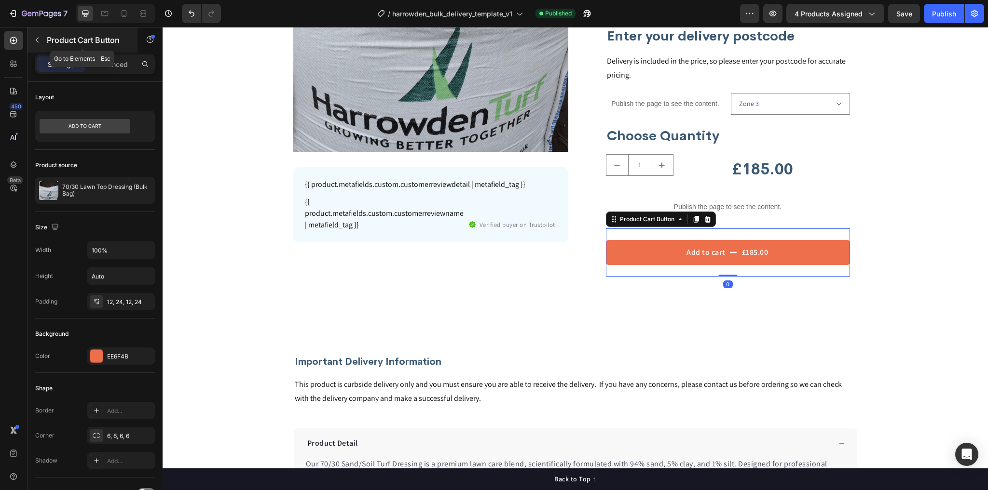
click at [38, 38] on icon "button" at bounding box center [37, 40] width 3 height 5
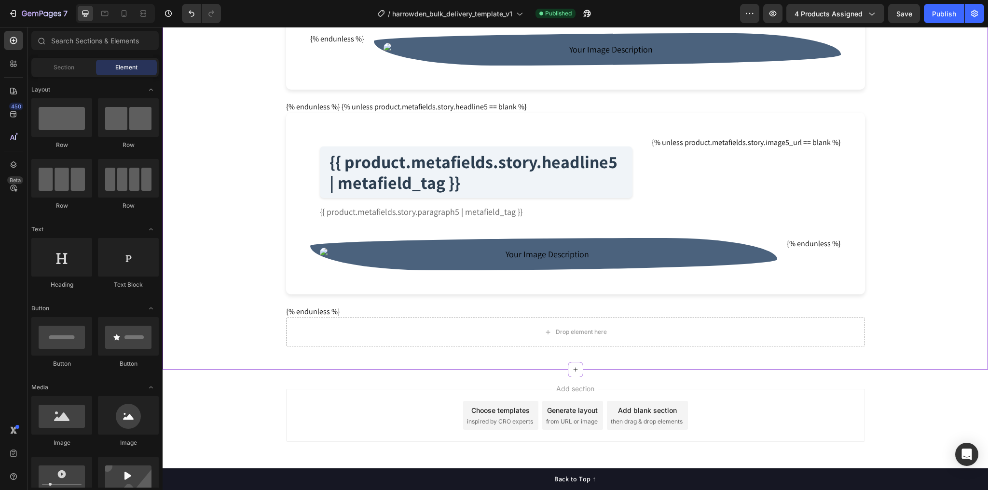
scroll to position [1677, 0]
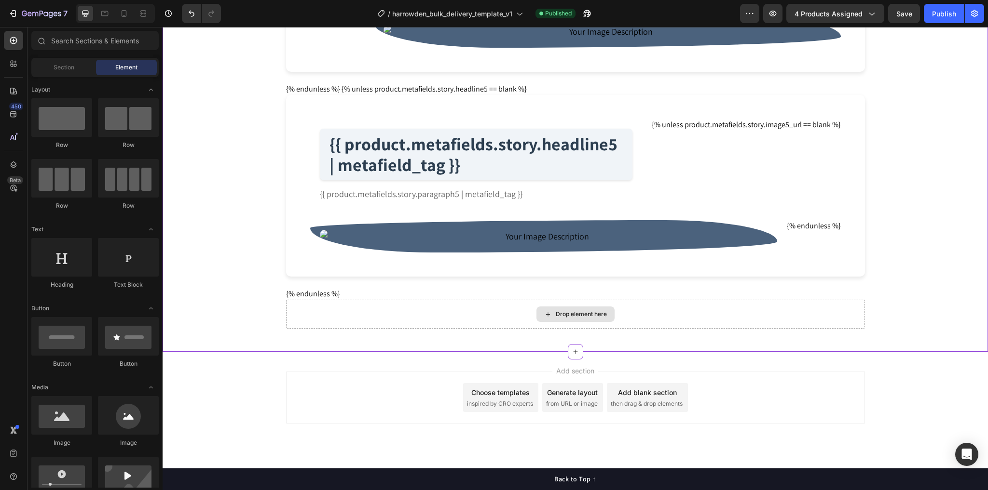
click at [637, 312] on div "Drop element here" at bounding box center [575, 314] width 579 height 29
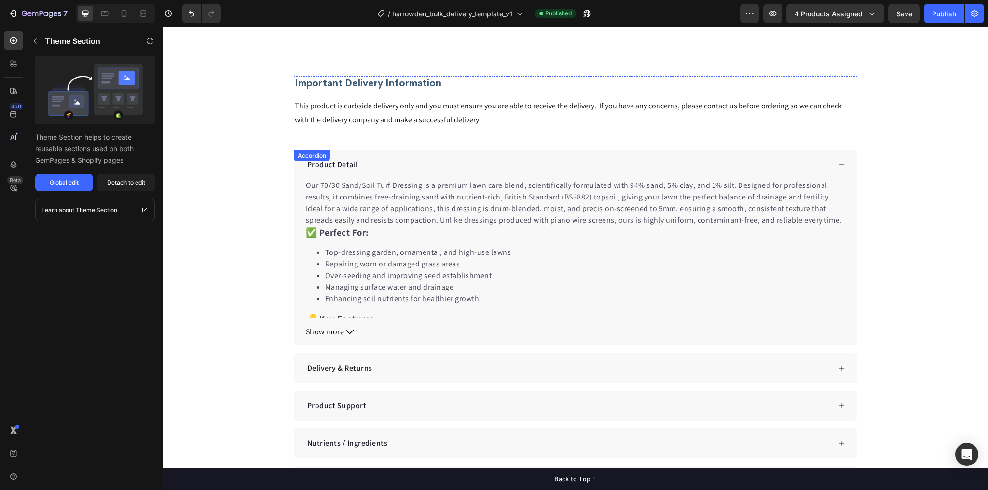
scroll to position [407, 0]
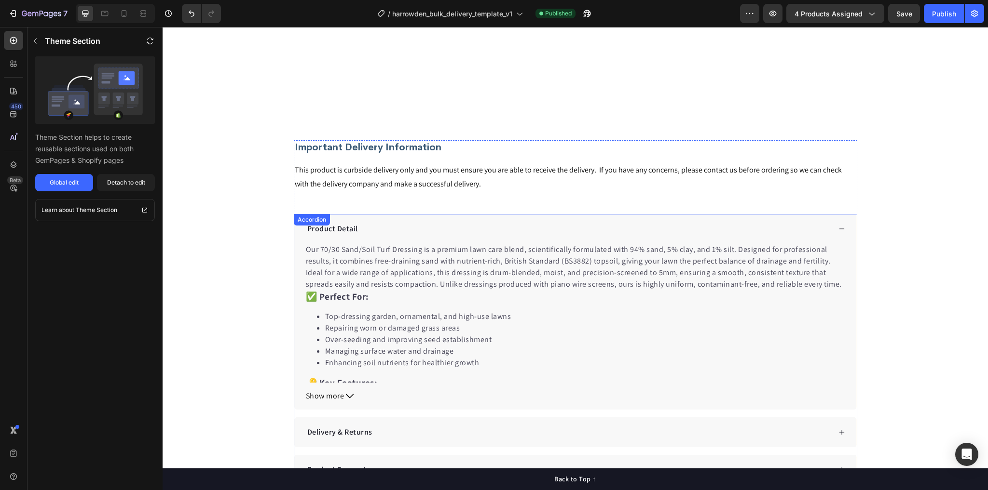
select select "Zone 3"
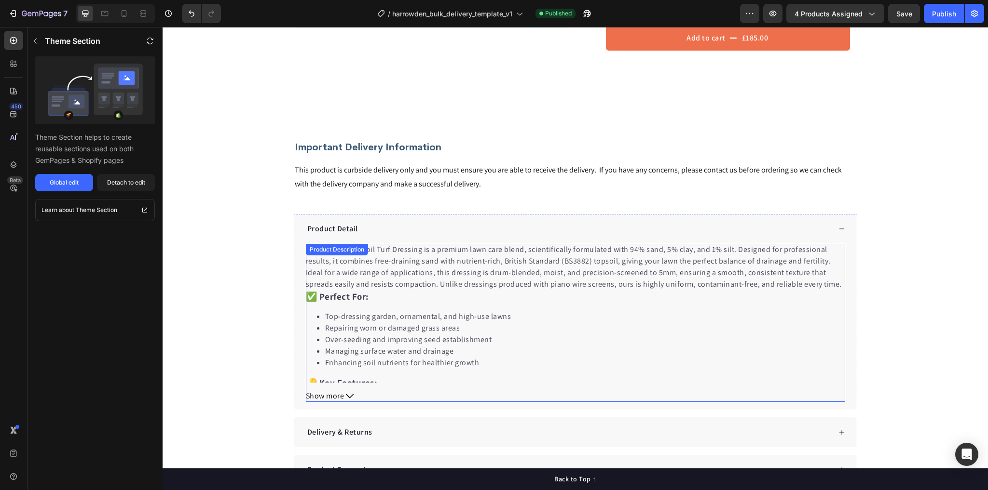
click at [540, 316] on li "Top-dressing garden, ornamental, and high-use lawns" at bounding box center [585, 317] width 520 height 12
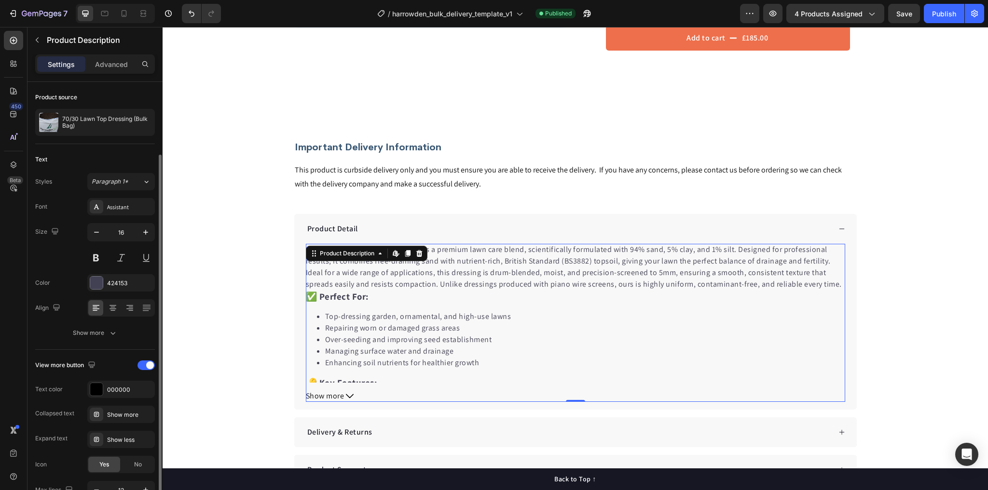
scroll to position [39, 0]
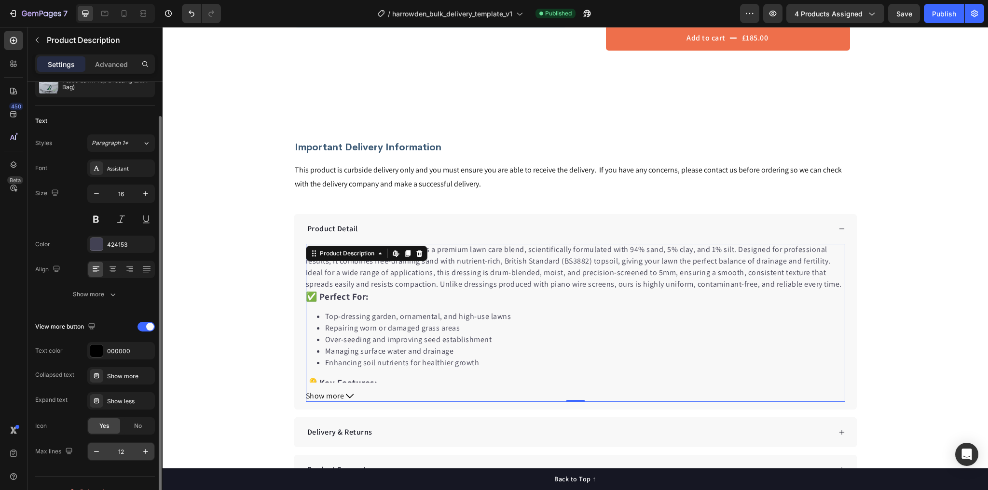
click at [122, 453] on input "12" at bounding box center [121, 451] width 32 height 17
click at [144, 451] on icon "button" at bounding box center [146, 452] width 10 height 10
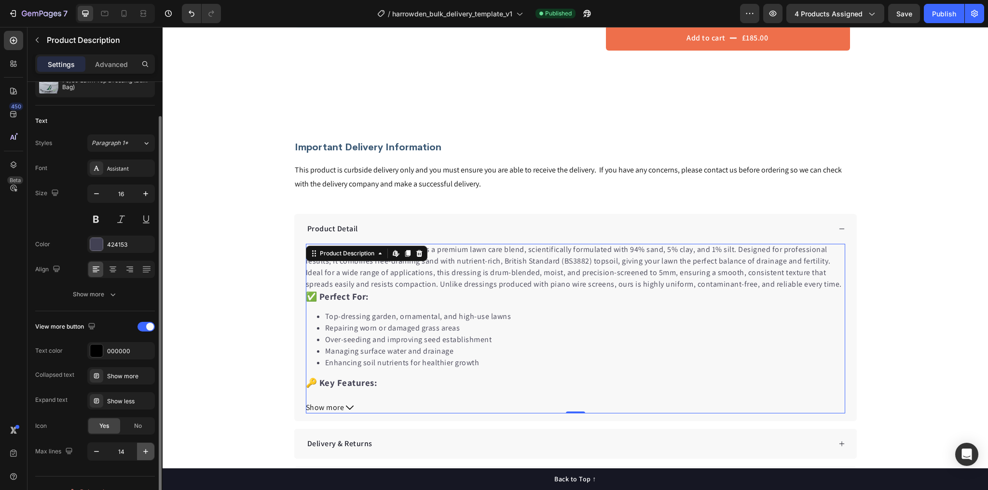
click at [144, 451] on icon "button" at bounding box center [146, 452] width 10 height 10
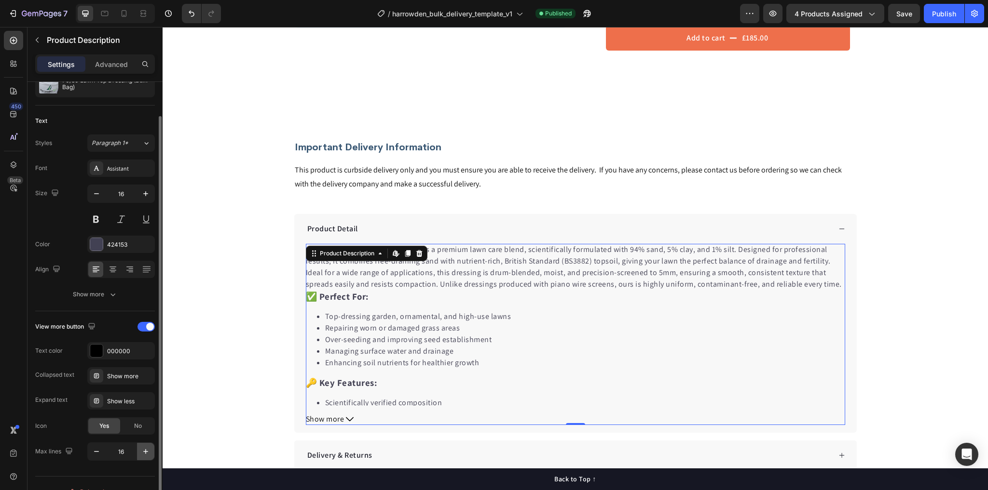
click at [144, 451] on icon "button" at bounding box center [146, 452] width 10 height 10
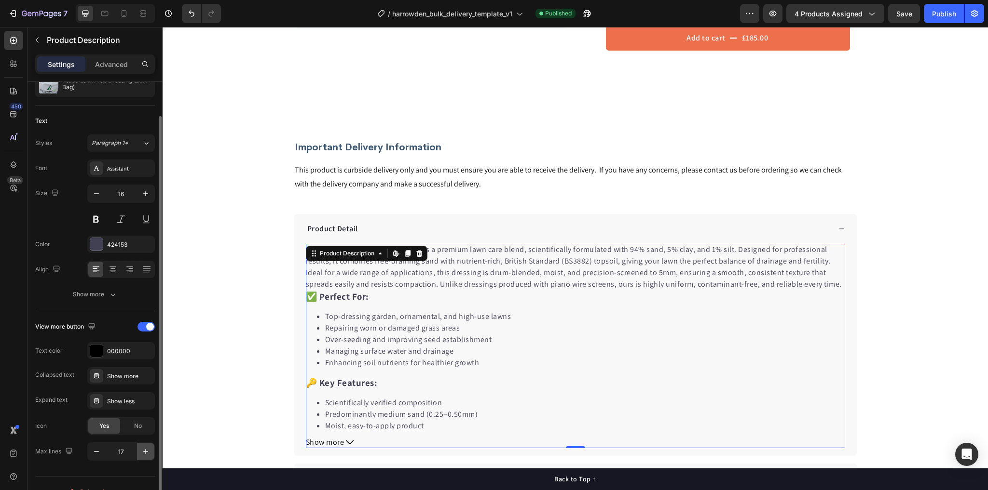
click at [144, 451] on icon "button" at bounding box center [146, 452] width 10 height 10
click at [143, 451] on icon "button" at bounding box center [146, 452] width 10 height 10
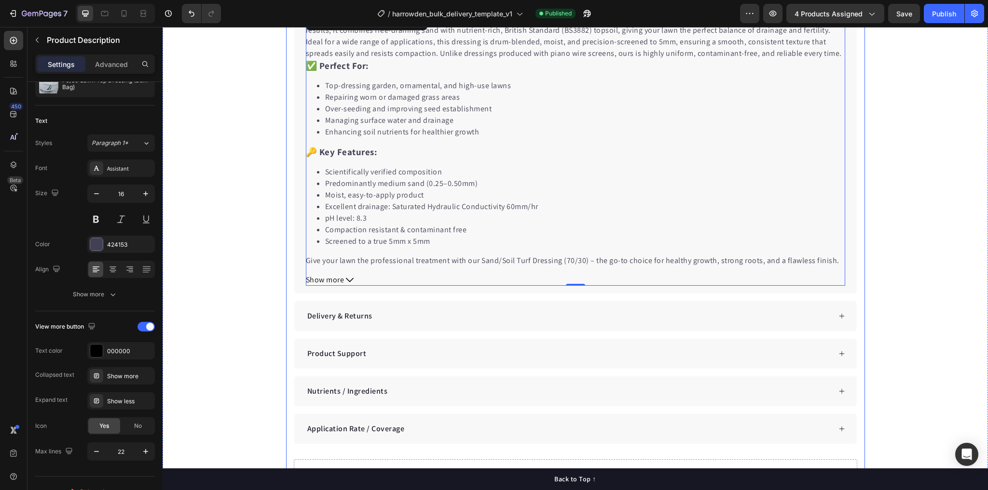
scroll to position [639, 0]
click at [145, 451] on icon "button" at bounding box center [145, 451] width 5 height 5
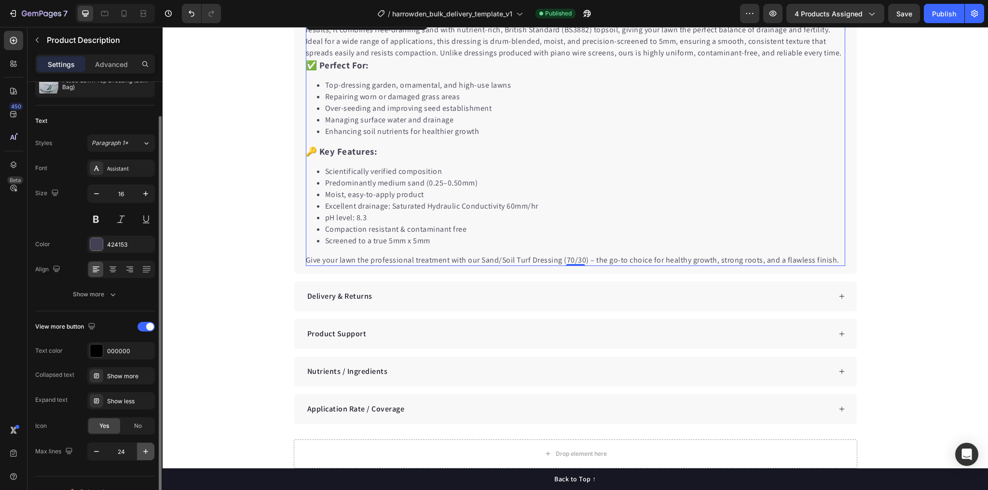
click at [145, 451] on icon "button" at bounding box center [145, 451] width 5 height 5
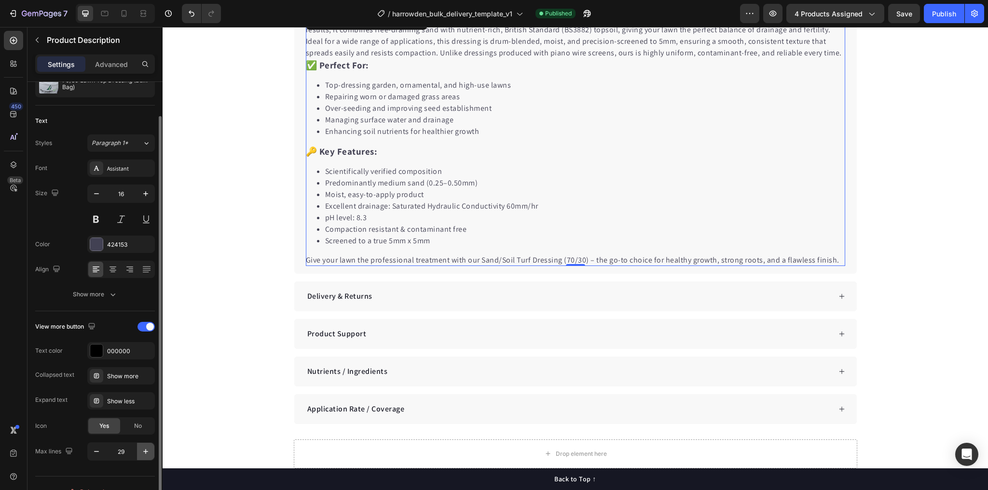
click at [145, 451] on icon "button" at bounding box center [145, 451] width 5 height 5
type input "30"
click at [905, 206] on div "Important Delivery Information Heading This product is curbside delivery only a…" at bounding box center [575, 188] width 825 height 575
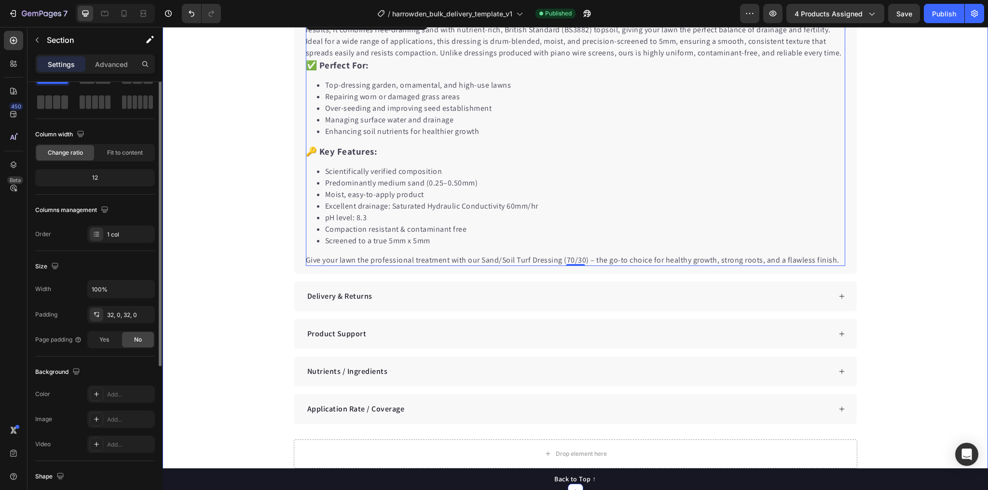
scroll to position [0, 0]
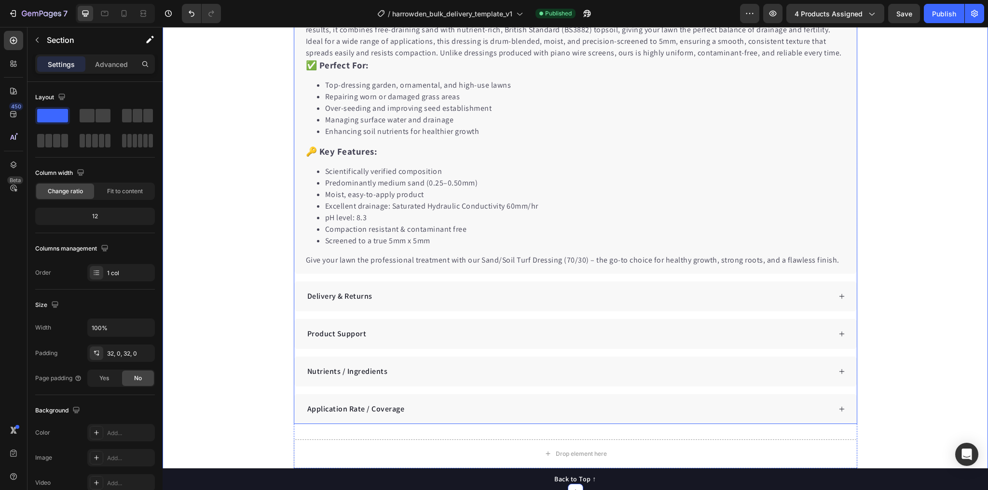
click at [659, 289] on div "Delivery & Returns" at bounding box center [568, 296] width 525 height 14
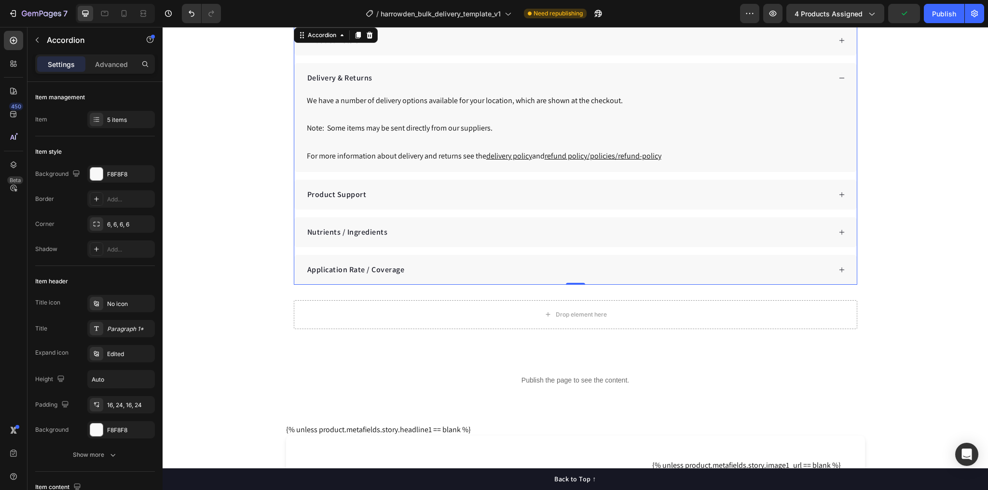
scroll to position [561, 0]
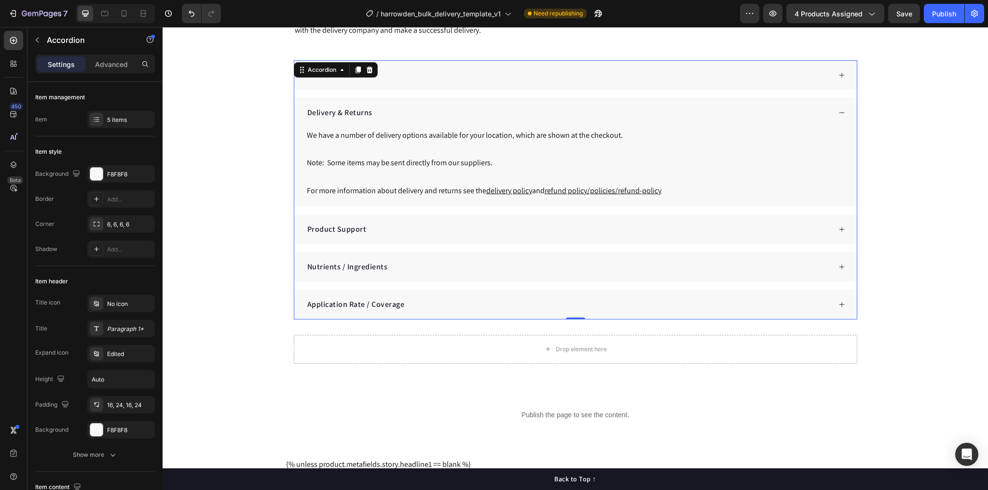
click at [402, 237] on div "Product Support" at bounding box center [575, 230] width 562 height 30
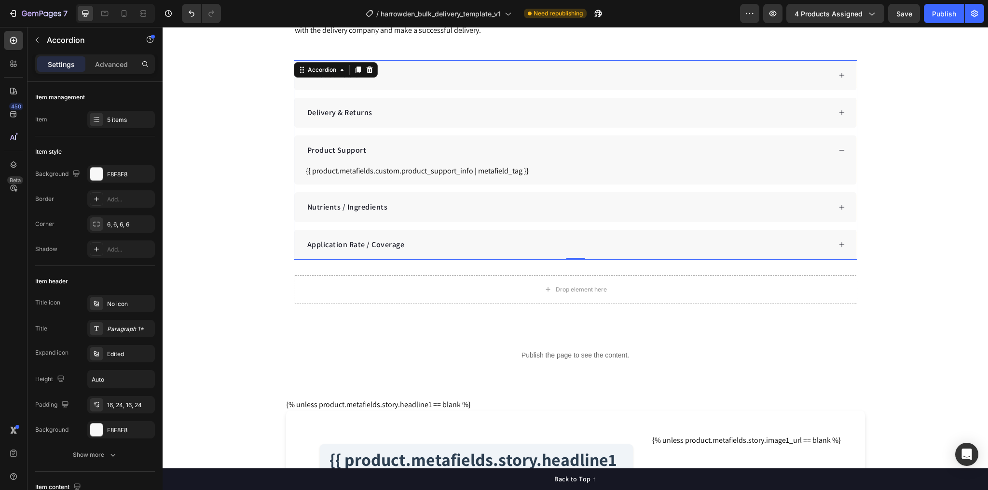
click at [440, 209] on div "Nutrients / Ingredients" at bounding box center [568, 207] width 525 height 14
click at [425, 245] on div "Application Rate / Coverage" at bounding box center [568, 245] width 525 height 14
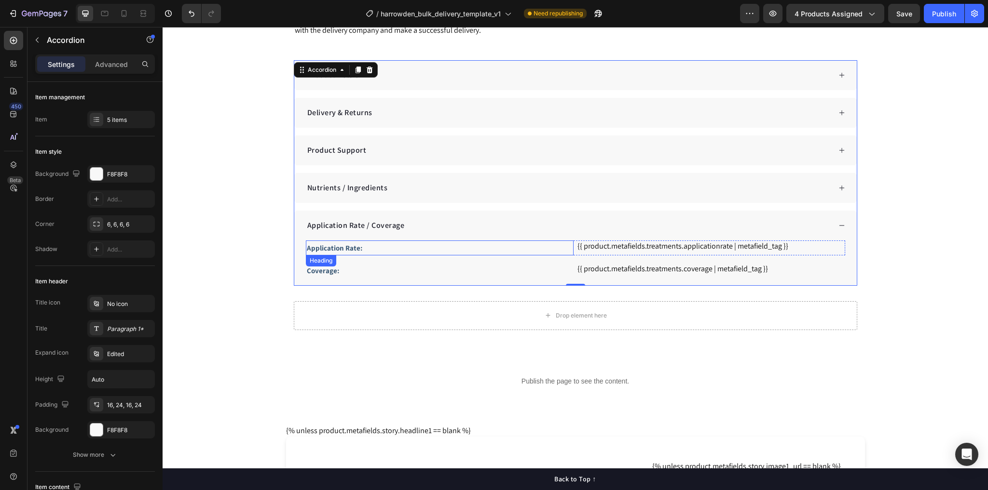
click at [324, 241] on h2 "Application Rate:" at bounding box center [440, 248] width 268 height 15
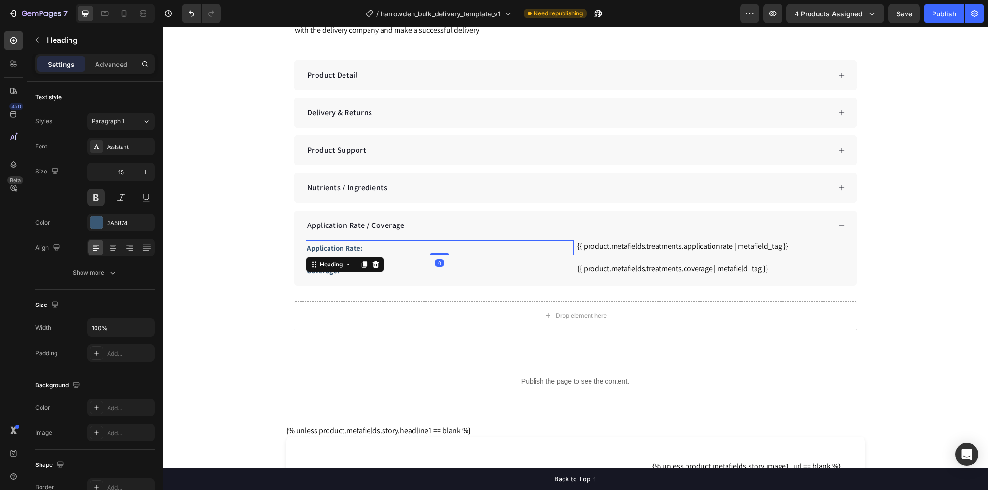
click at [324, 241] on h2 "Application Rate:" at bounding box center [440, 248] width 268 height 15
click at [324, 242] on p "Application Rate:" at bounding box center [440, 248] width 266 height 13
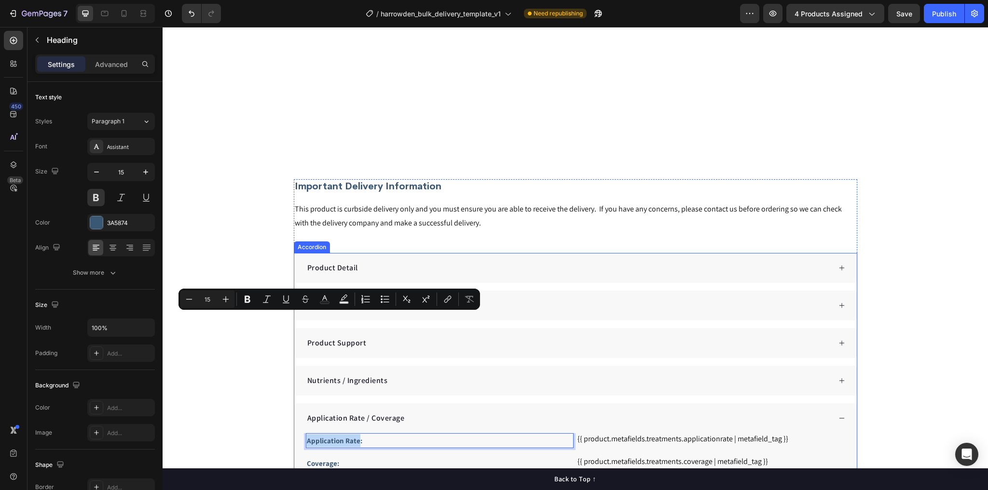
select select "Zone 3"
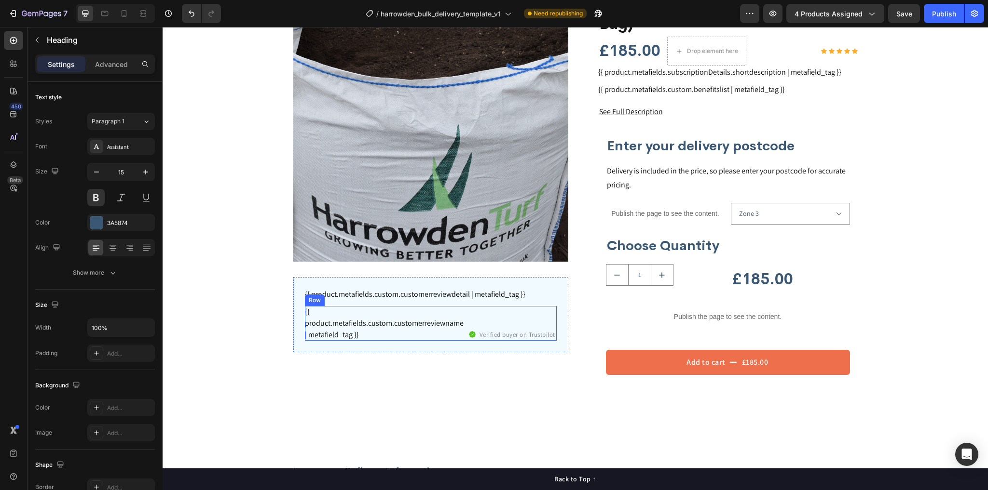
type input "16"
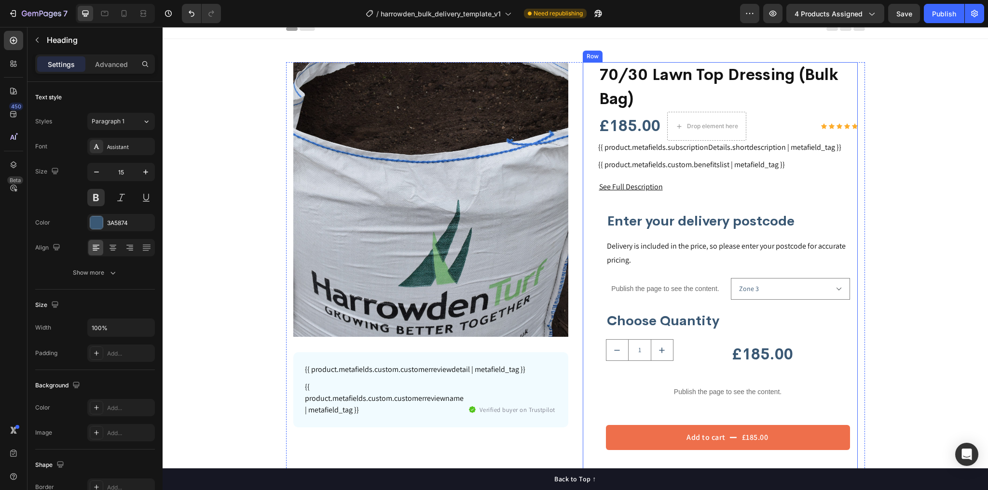
scroll to position [0, 0]
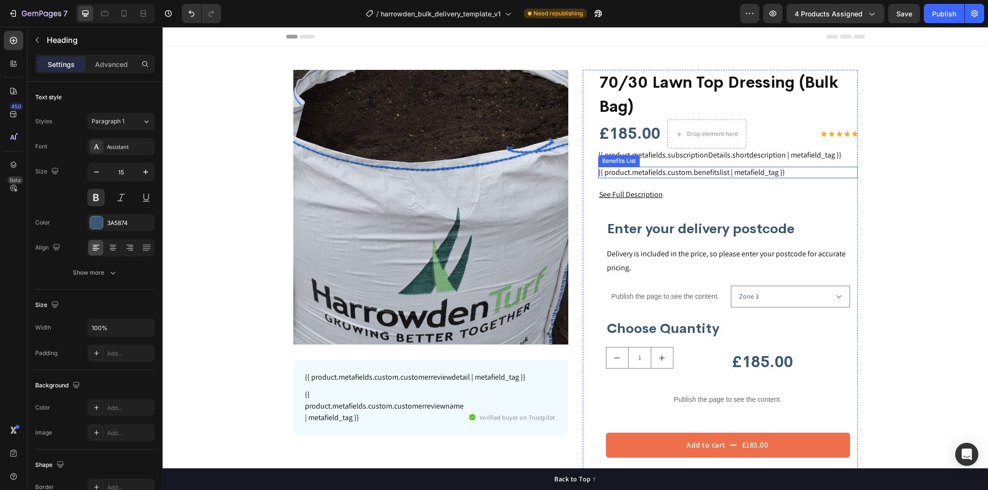
click at [718, 178] on div "{{ product.metafields.custom.benefitslist | metafield_tag }} Benefits List" at bounding box center [727, 173] width 259 height 12
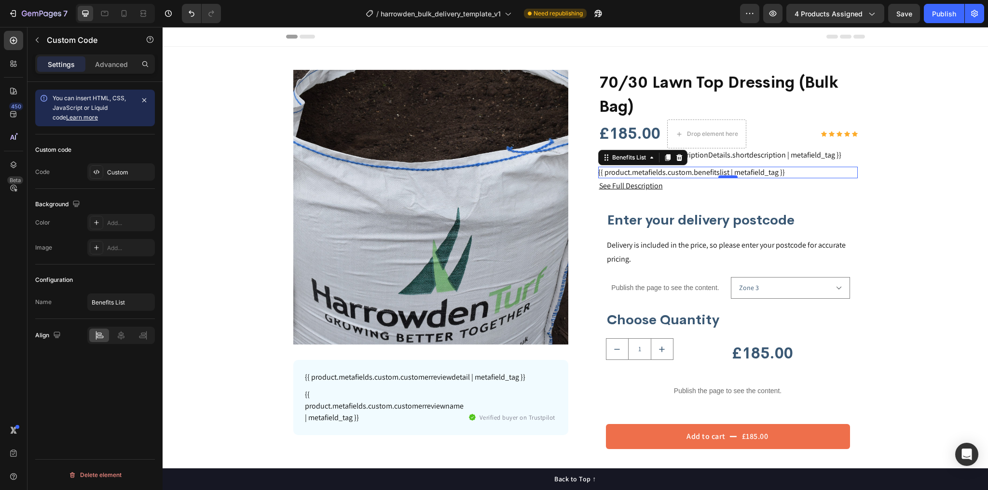
drag, startPoint x: 721, startPoint y: 186, endPoint x: 720, endPoint y: 176, distance: 10.1
click at [720, 176] on div at bounding box center [727, 177] width 19 height 3
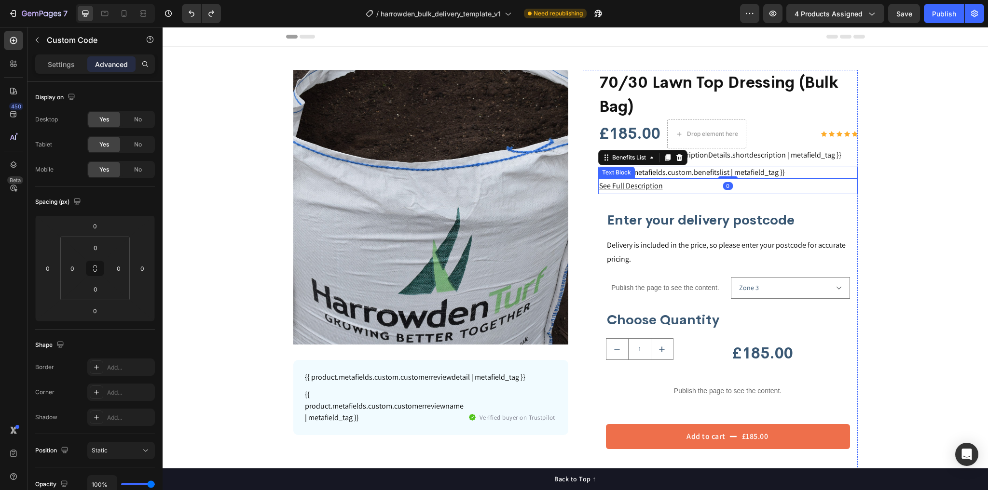
type input "18"
